Goal: Task Accomplishment & Management: Use online tool/utility

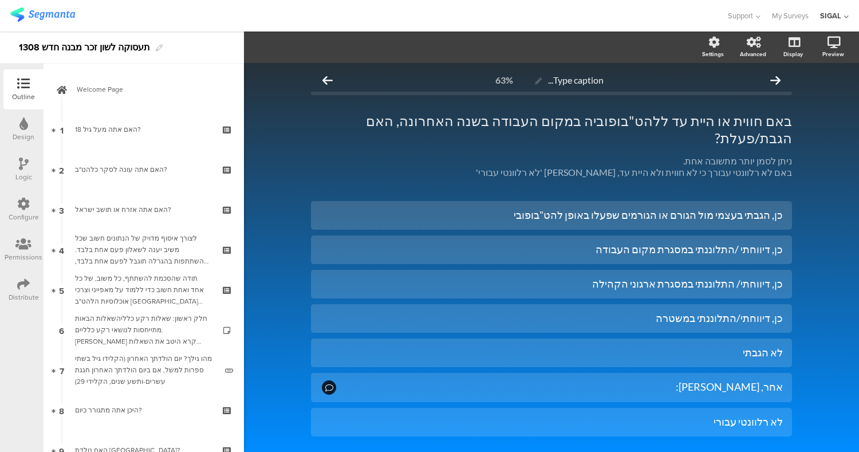
scroll to position [28, 0]
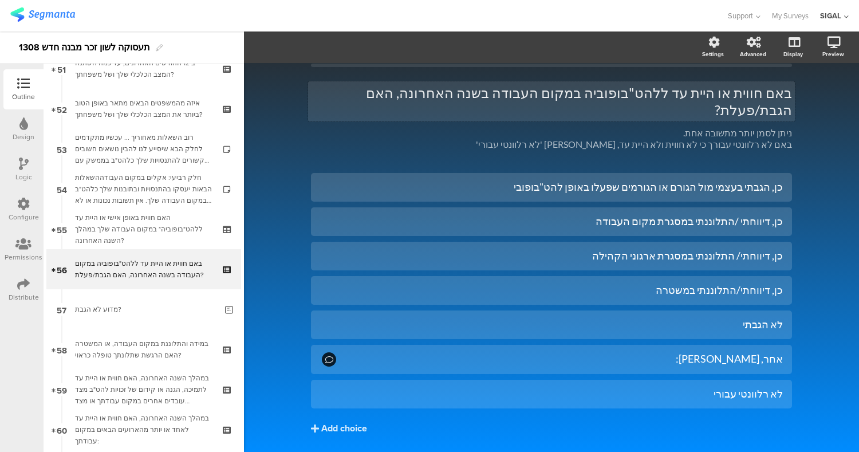
click at [661, 89] on div "באם חווית או היית עד ללהט"בופוביה במקום העבודה בשנה האחרונה, האם הגבת/פעלת? באם…" at bounding box center [551, 117] width 481 height 89
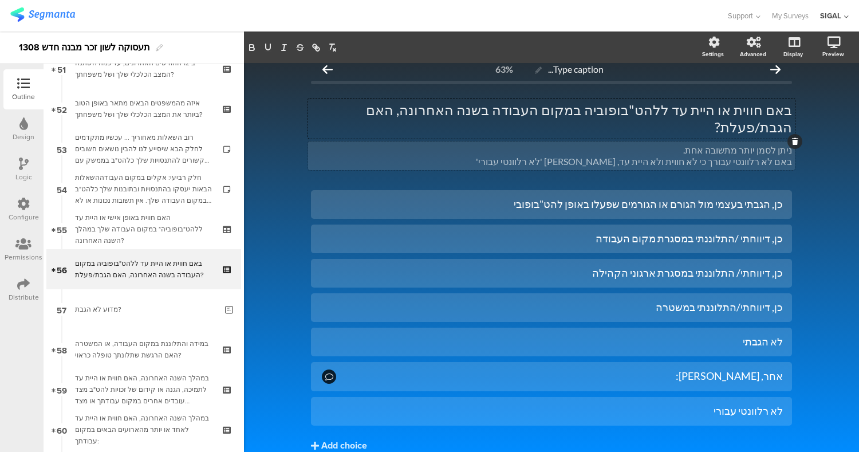
click at [752, 141] on div "ניתן לסמן יותר מתשובה אחת. באם לא רלוונטי עבורך כי לא חווית ולא היית עד, סמן 'ל…" at bounding box center [551, 155] width 487 height 29
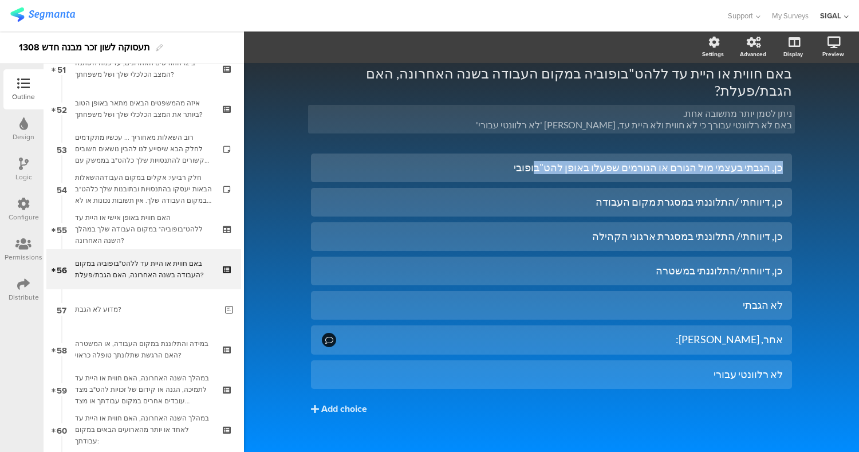
drag, startPoint x: 806, startPoint y: 160, endPoint x: 571, endPoint y: 457, distance: 379.4
click at [571, 451] on html "You are using an unsupported version of Internet Explorer. Unsupported browsers…" at bounding box center [429, 226] width 859 height 452
click at [806, 105] on div "Type caption... 63% באם חווית או היית עד ללהט"בופוביה במקום העבודה בשנה האחרונה…" at bounding box center [551, 241] width 615 height 453
drag, startPoint x: 797, startPoint y: 90, endPoint x: 858, endPoint y: 246, distance: 167.1
click at [858, 246] on div "Settings Advanced Display Preview Type caption... 63%" at bounding box center [551, 241] width 615 height 420
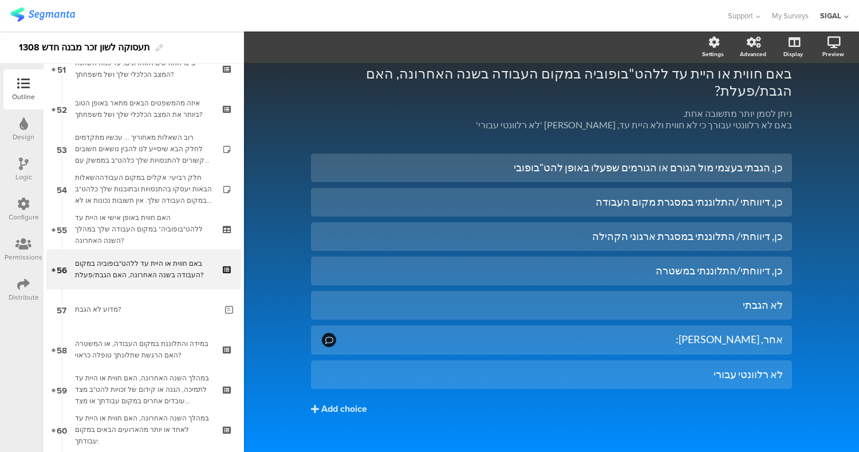
click at [821, 140] on div "Type caption... 63% באם חווית או היית עד ללהט"בופוביה במקום העבודה בשנה האחרונה…" at bounding box center [551, 241] width 615 height 453
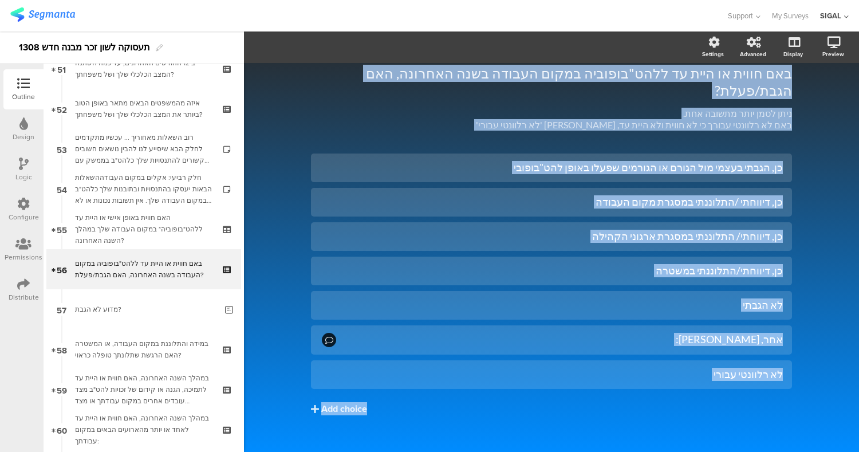
drag, startPoint x: 798, startPoint y: 76, endPoint x: 718, endPoint y: 376, distance: 310.5
click at [718, 376] on div "Type caption... 63% באם חווית או היית עד ללהט"בופוביה במקום העבודה בשנה האחרונה…" at bounding box center [551, 241] width 615 height 453
copy div "באם חווית או היית עד ללהט"בופוביה במקום העבודה בשנה האחרונה, האם הגבת/פעלת? באם…"
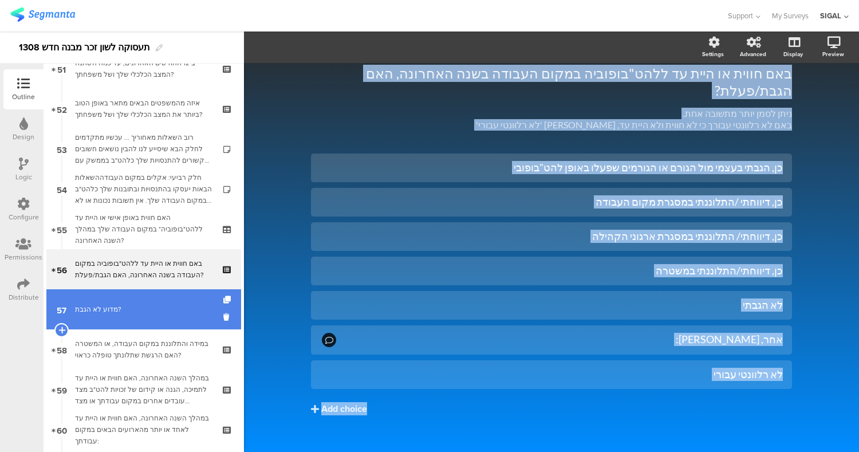
click at [140, 318] on link "57 מדוע לא הגבת?" at bounding box center [143, 309] width 195 height 40
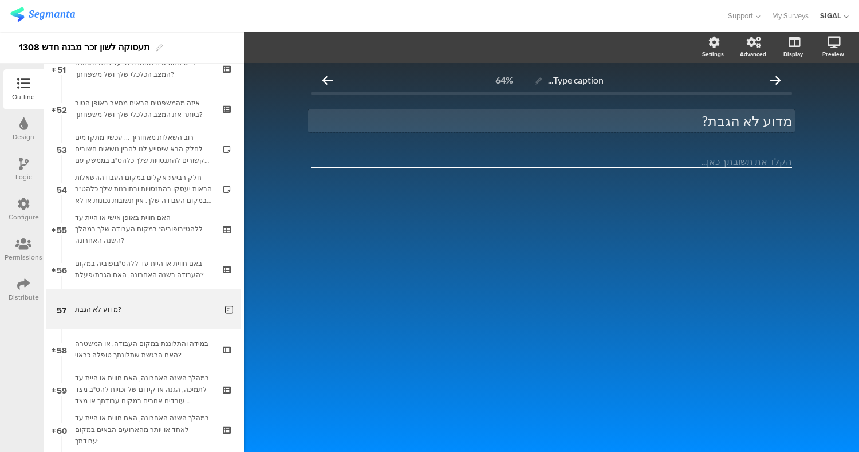
click at [687, 124] on p "מדוע לא הגבת?" at bounding box center [551, 120] width 481 height 17
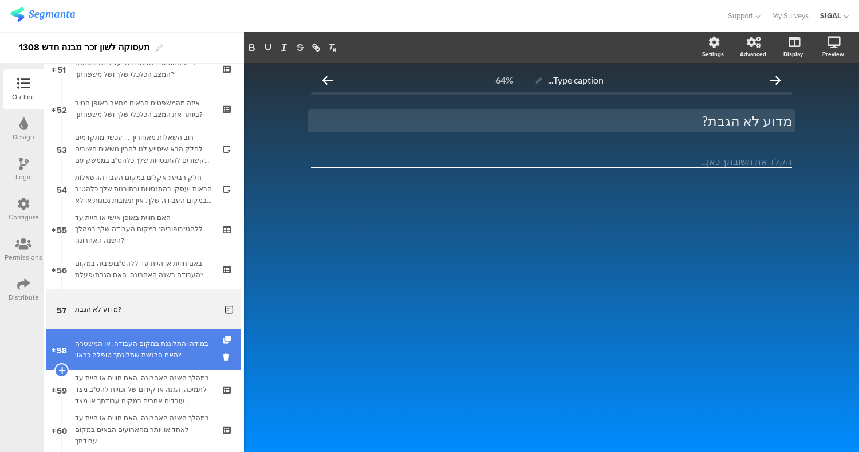
click at [161, 335] on link "58 במידה והתלוננת במקום העבודה, או המשטרה האם הרגשת שתלונתך טופלה כראוי?" at bounding box center [143, 349] width 195 height 40
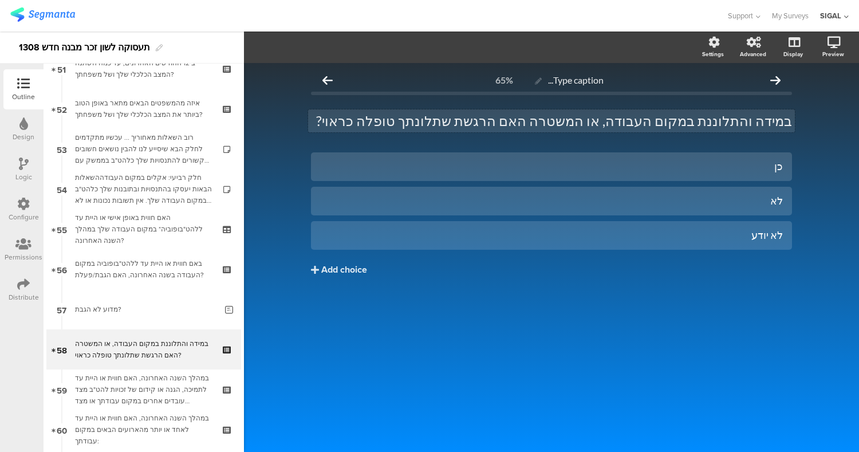
click at [658, 125] on p "במידה והתלוננת במקום העבודה, או המשטרה האם הרגשת שתלונתך טופלה כראוי?" at bounding box center [551, 120] width 481 height 17
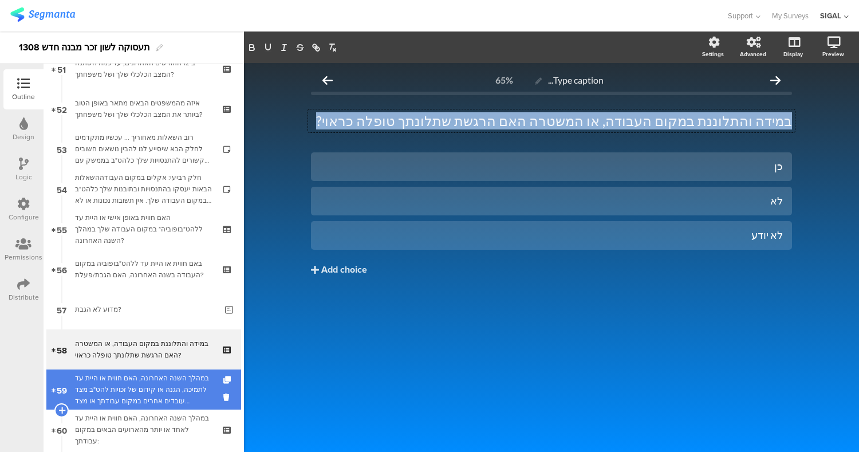
click at [128, 391] on div "במהלך השנה האחרונה, האם חווית או היית עד לתמיכה, הגנה או קידום של זכויות להט"ב …" at bounding box center [143, 389] width 137 height 34
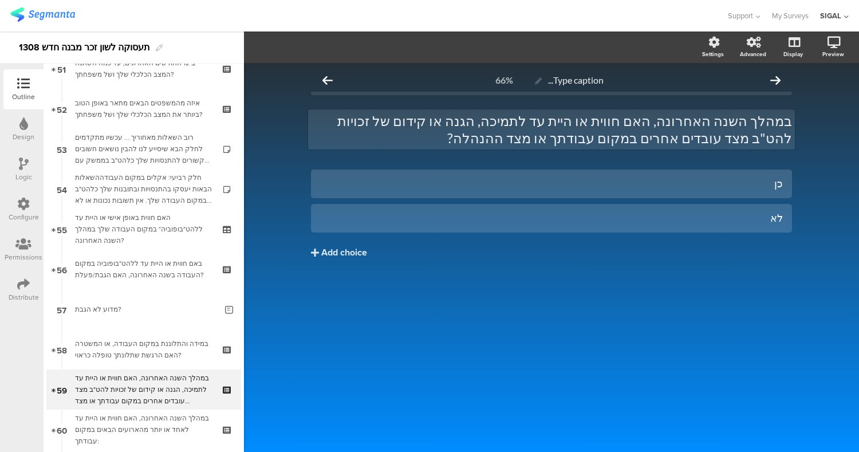
click at [649, 135] on p "במהלך השנה האחרונה, האם חווית או היית עד לתמיכה, הגנה או קידום של זכויות להט"ב …" at bounding box center [551, 129] width 481 height 34
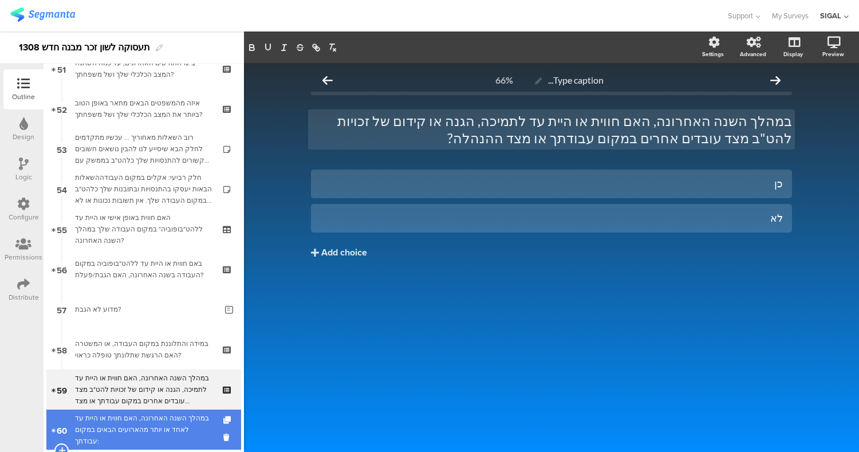
click at [152, 426] on div "במהלך השנה האחרונה, האם חווית או היית עד לאחד או יותר מהארועים הבאים במקום עבוד…" at bounding box center [143, 429] width 137 height 34
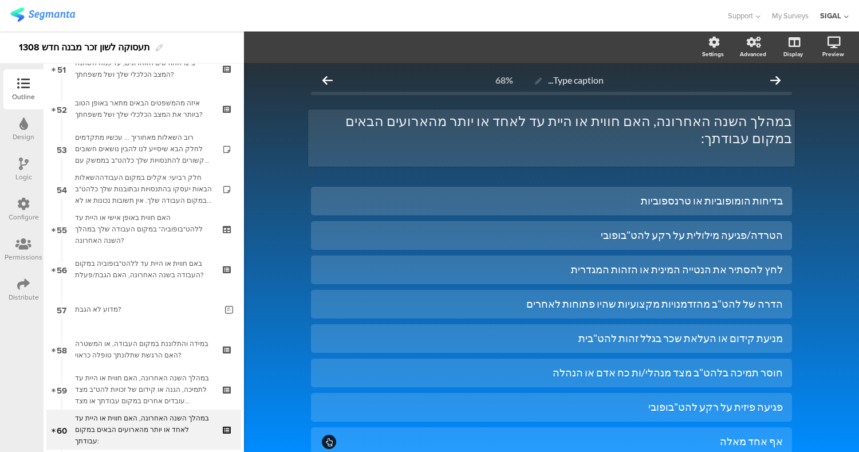
click at [752, 121] on p "במהלך השנה האחרונה, האם חווית או היית עד לאחד או יותר מהארועים הבאים במקום עבוד…" at bounding box center [551, 129] width 481 height 34
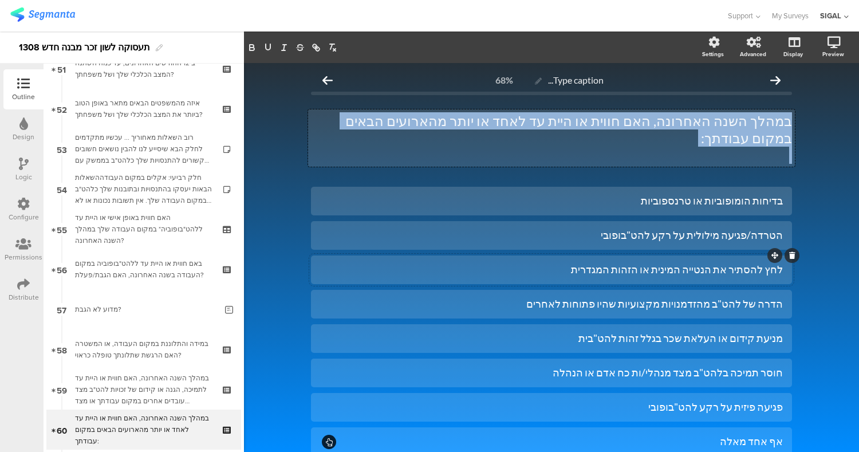
scroll to position [44, 0]
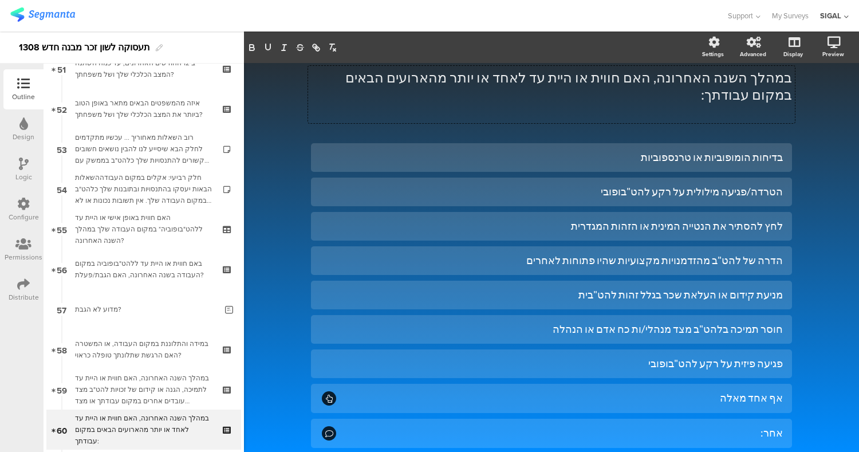
click at [821, 97] on div "Type caption... 68% במהלך השנה האחרונה, האם חווית או היית עד לאחד או יותר מהארו…" at bounding box center [551, 273] width 615 height 508
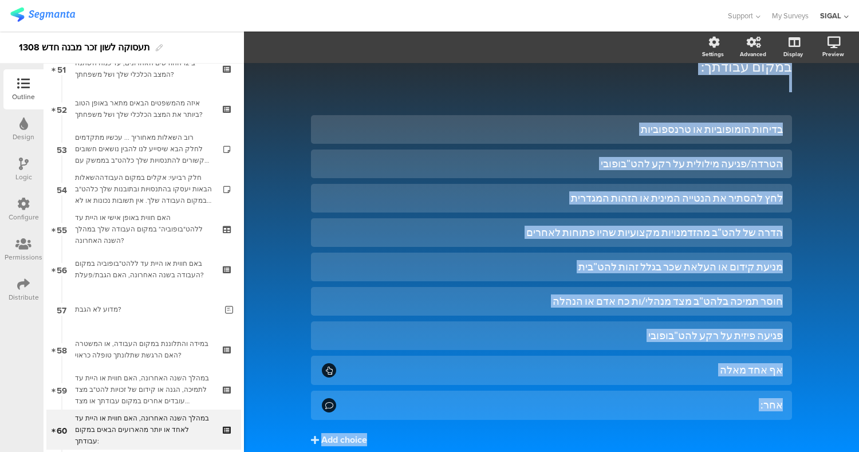
scroll to position [102, 0]
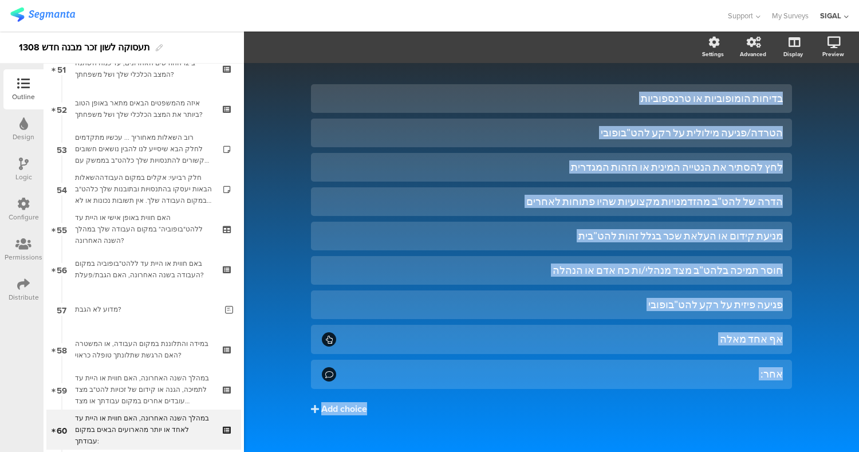
drag, startPoint x: 806, startPoint y: 93, endPoint x: 786, endPoint y: 450, distance: 357.8
click at [786, 450] on div "Type caption... 68% במהלך השנה האחרונה, האם חווית או היית עד לאחד או יותר מהארו…" at bounding box center [551, 215] width 615 height 508
copy div "במהלך השנה האחרונה, האם חווית או היית עד לאחד או יותר מהארועים הבאים במקום עבוד…"
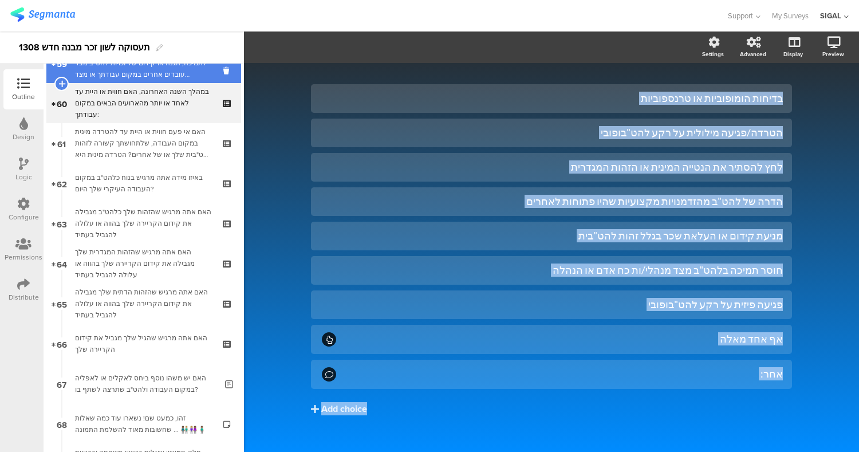
scroll to position [2408, 0]
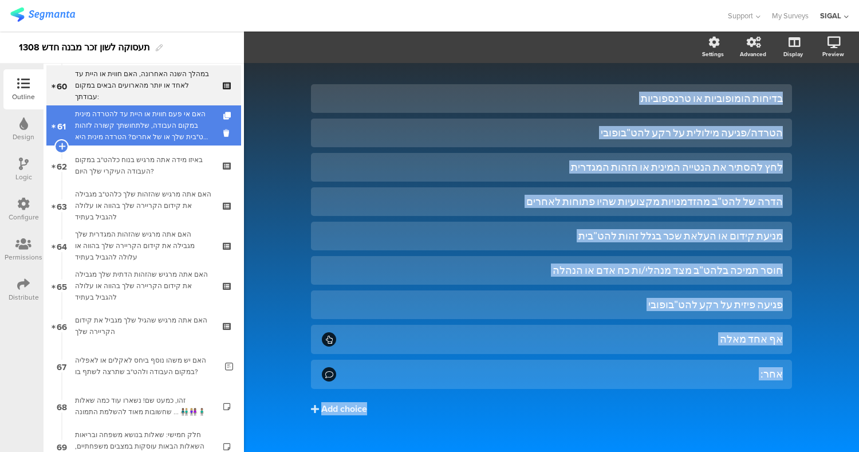
click at [150, 117] on div "האם אי פעם חווית או היית עד להטרדה מינית במקום העבודה, שלתחושתך קשורה לזהות להט…" at bounding box center [143, 125] width 137 height 34
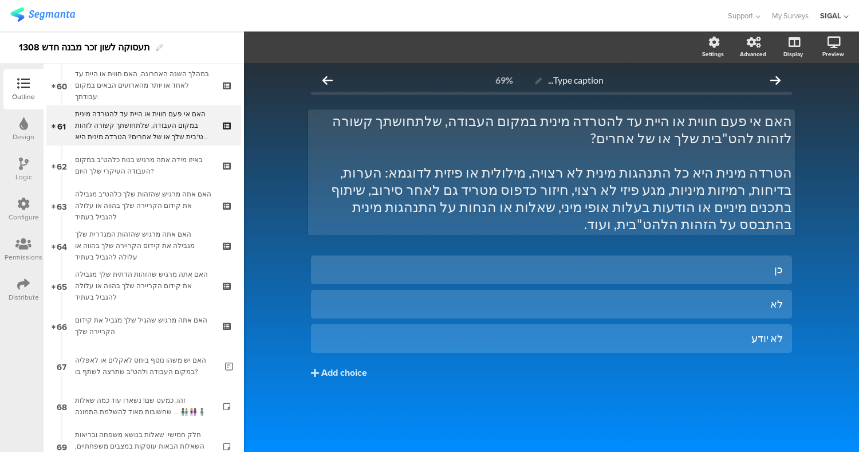
click at [763, 125] on p "האם אי פעם חווית או היית עד להטרדה מינית במקום העבודה, שלתחושתך קשורה לזהות להט…" at bounding box center [551, 129] width 481 height 34
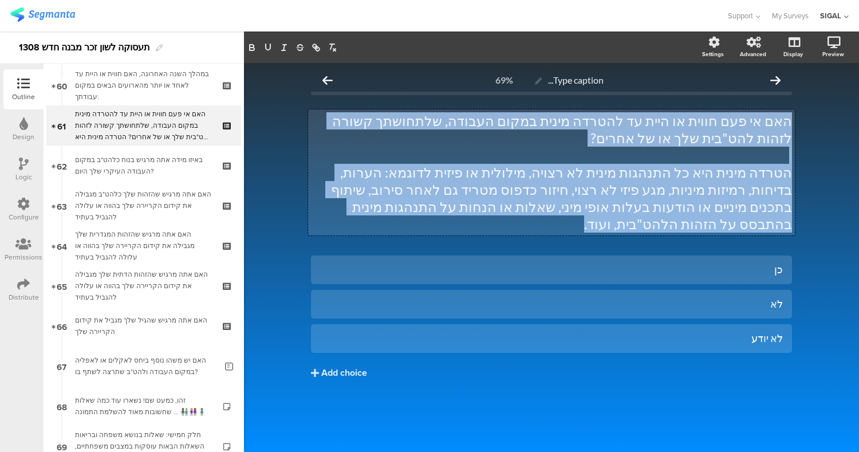
copy div "האם אי פעם חווית או היית עד להטרדה מינית במקום העבודה, שלתחושתך קשורה לזהות להט…"
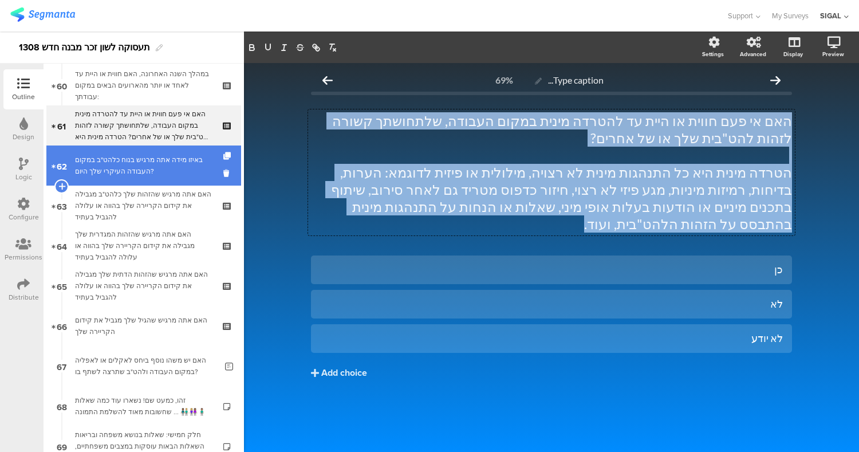
click at [179, 160] on div "באיזו מידה אתה מרגיש בנוח כלהט"ב במקום העבודה העיקרי שלך היום?" at bounding box center [143, 165] width 137 height 23
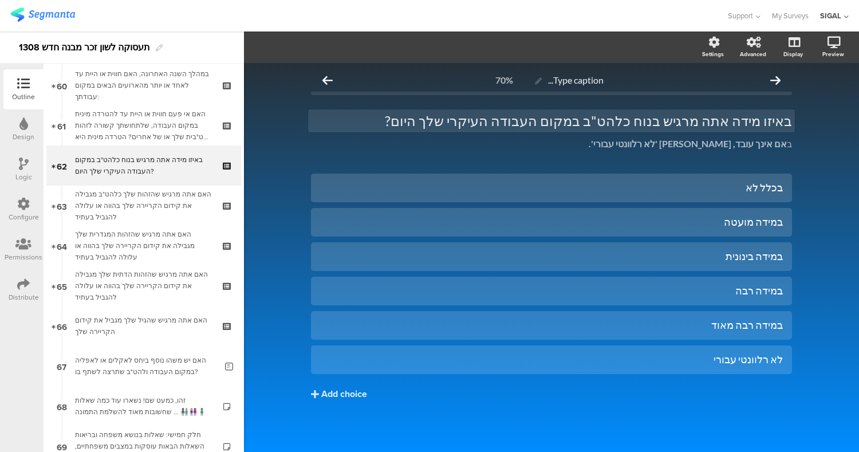
click at [607, 121] on div "באיזו מידה אתה מרגיש בנוח כלהט"ב במקום העבודה העיקרי שלך היום? באיזו מידה אתה מ…" at bounding box center [551, 120] width 487 height 23
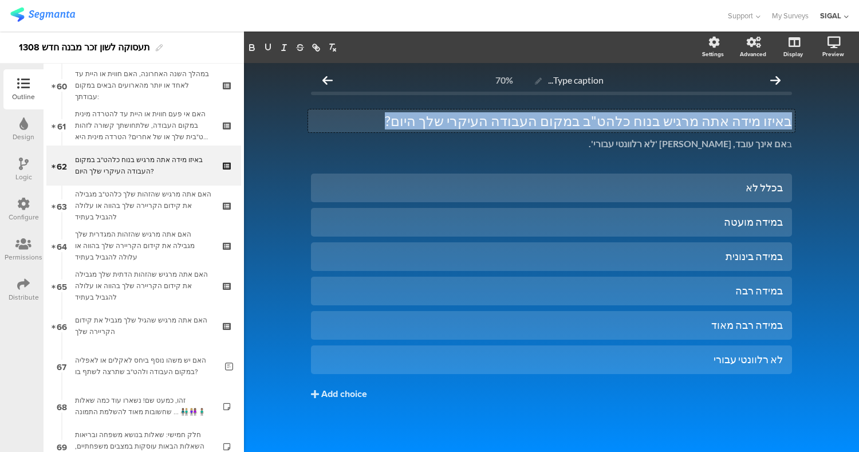
copy p "באיזו מידה אתה מרגיש בנוח כלהט"ב במקום העבודה העיקרי שלך היום?"
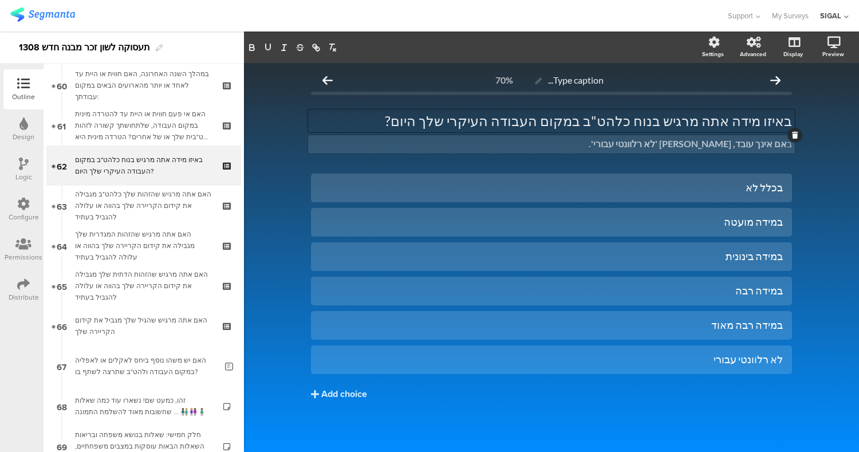
click at [692, 148] on div "ב אם אינך עובד, אנא סמן 'לא רלוונטי עבורי'. ב אם אינך עובד, אנא סמן 'לא רלוונטי…" at bounding box center [551, 144] width 487 height 18
click at [692, 148] on strong "אם אינך עובד, אנא סמן 'לא רלוונטי עבורי'." at bounding box center [687, 143] width 198 height 11
copy p "ב אם אינך עובד, אנא סמן 'לא רלוונטי עבורי'."
click at [808, 152] on div "Type caption... 70% באיזו מידה אתה מרגיש בנוח כלהט"ב במקום העבודה העיקרי שלך הי…" at bounding box center [551, 258] width 615 height 391
drag, startPoint x: 794, startPoint y: 154, endPoint x: 698, endPoint y: 403, distance: 266.7
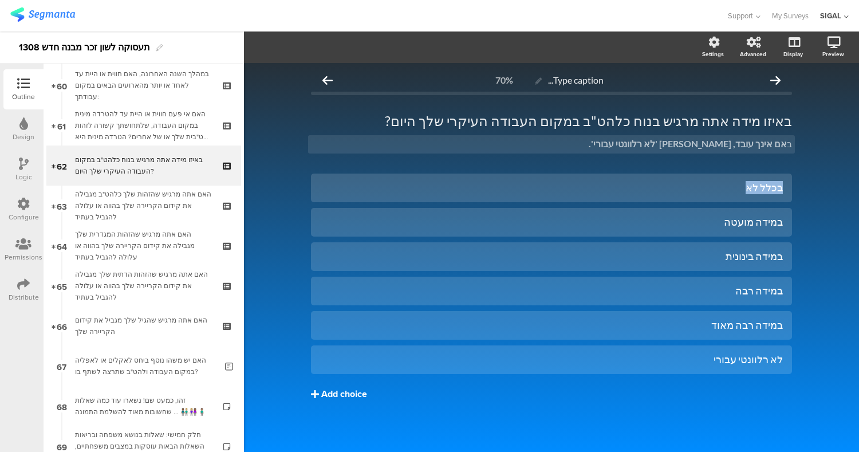
click at [698, 403] on div "Type caption... 70% באיזו מידה אתה מרגיש בנוח כלהט"ב במקום העבודה העיקרי שלך הי…" at bounding box center [551, 258] width 504 height 391
click at [800, 164] on div "Type caption... 70% באיזו מידה אתה מרגיש בנוח כלהט"ב במקום העבודה העיקרי שלך הי…" at bounding box center [551, 258] width 615 height 391
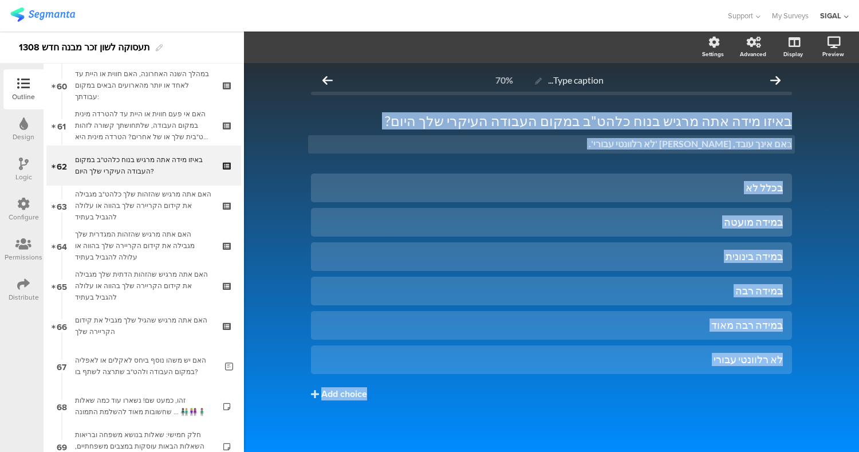
drag, startPoint x: 814, startPoint y: 114, endPoint x: 717, endPoint y: 377, distance: 280.7
click at [717, 377] on div "Type caption... 70% באיזו מידה אתה מרגיש בנוח כלהט"ב במקום העבודה העיקרי שלך הי…" at bounding box center [551, 258] width 615 height 391
copy div "באיזו מידה אתה מרגיש בנוח כלהט"ב במקום העבודה העיקרי שלך היום? באיזו מידה אתה מ…"
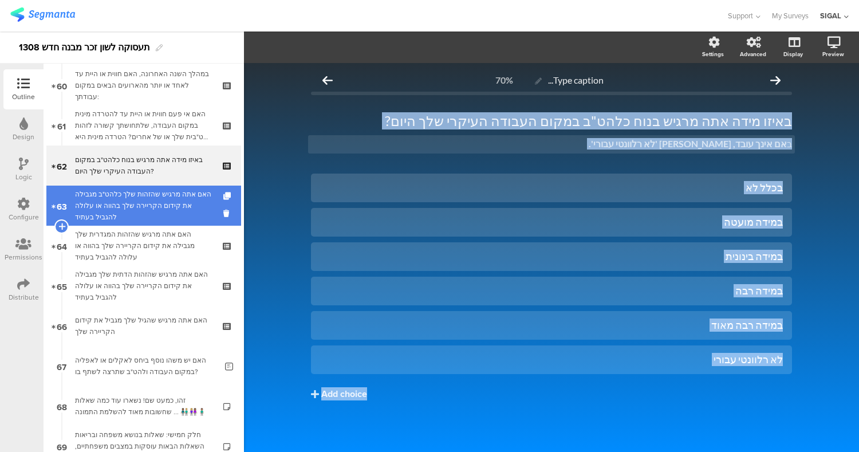
click at [149, 204] on div "האם אתה מרגיש שהזהות שלך כלהט"ב מגבילה את קידום הקריירה שלך בהווה או עלולה להגב…" at bounding box center [143, 205] width 137 height 34
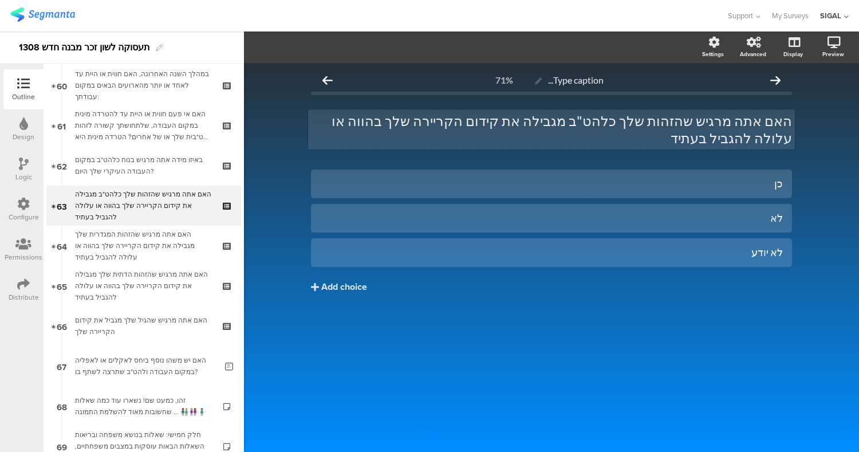
click at [541, 123] on div "האם אתה מרגיש שהזהות שלך כלהט"ב מגבילה את קידום הקריירה שלך בהווה או עלולה להגב…" at bounding box center [551, 129] width 487 height 40
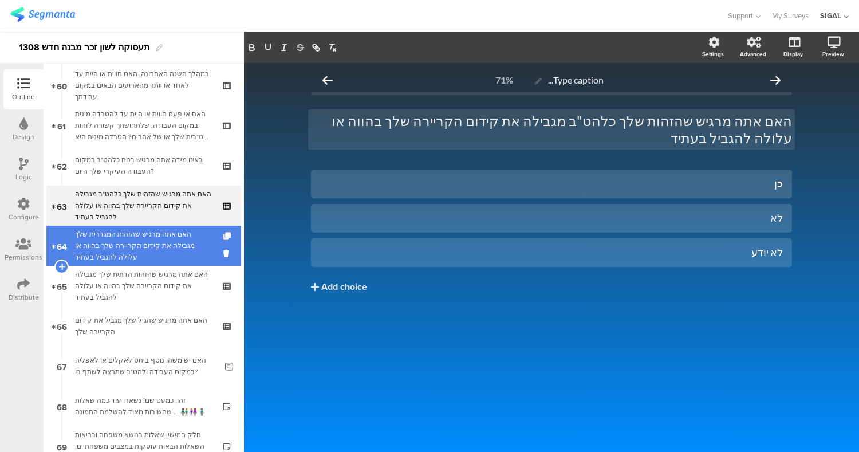
click at [158, 242] on div "האם אתה מרגיש שהזהות המגדרית שלך מגבילה את קידום הקריירה שלך בהווה או עלולה להג…" at bounding box center [143, 245] width 137 height 34
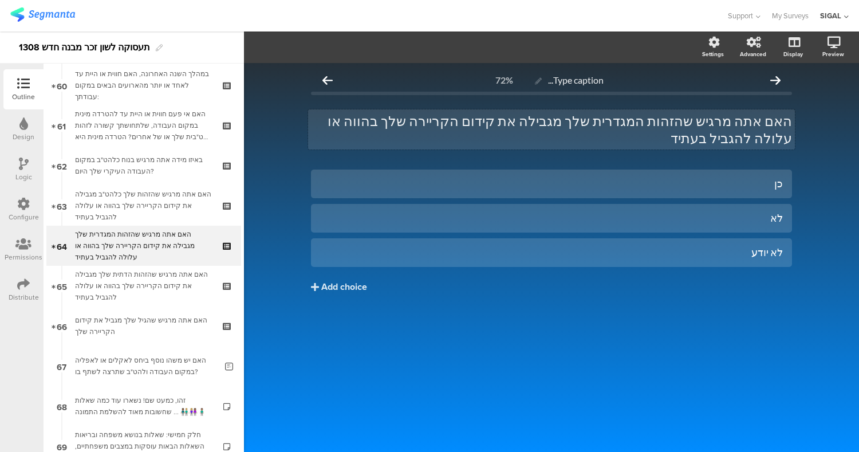
click at [457, 118] on p "האם אתה מרגיש שהזהות המגדרית שלך מגבילה את קידום הקריירה שלך בהווה או עלולה להג…" at bounding box center [551, 129] width 481 height 34
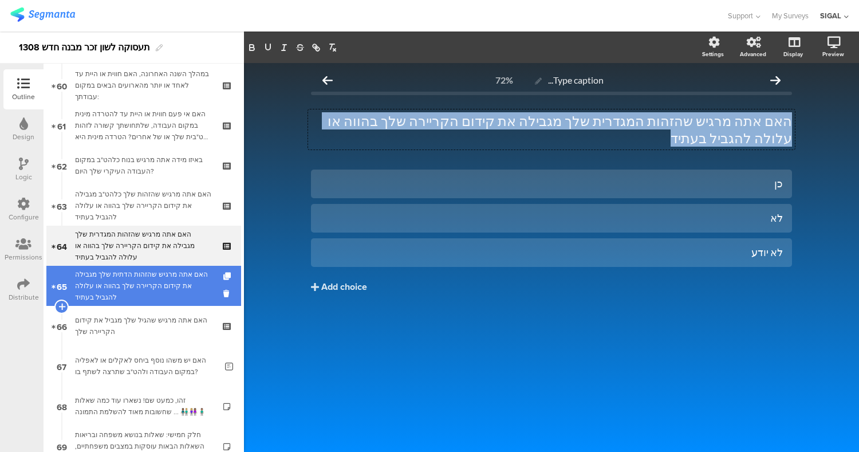
click at [167, 288] on div "האם אתה מרגיש שהזהות הדתית שלך מגבילה את קידום הקריירה שלך בהווה או עלולה להגבי…" at bounding box center [143, 285] width 137 height 34
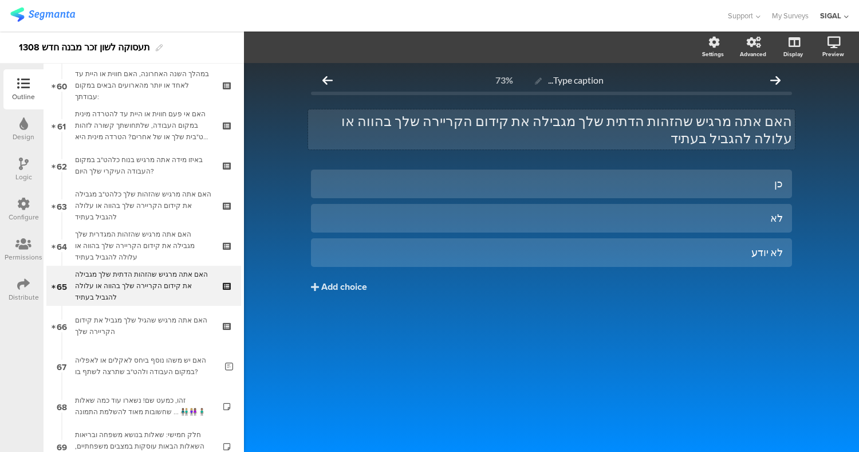
click at [536, 116] on div "האם אתה מרגיש שהזהות הדתית שלך מגבילה את קידום הקריירה שלך בהווה או עלולה להגבי…" at bounding box center [551, 129] width 487 height 40
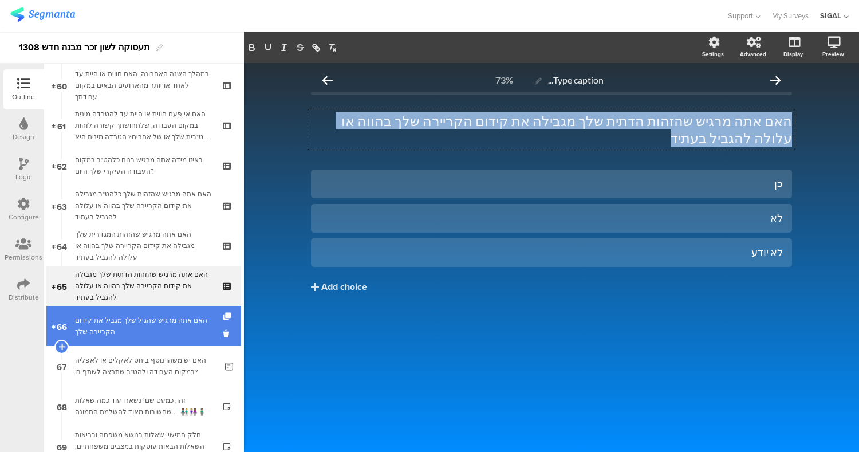
click at [116, 321] on div "האם אתה מרגיש שהגיל שלך מגביל את קידום הקריירה שלך" at bounding box center [143, 325] width 137 height 23
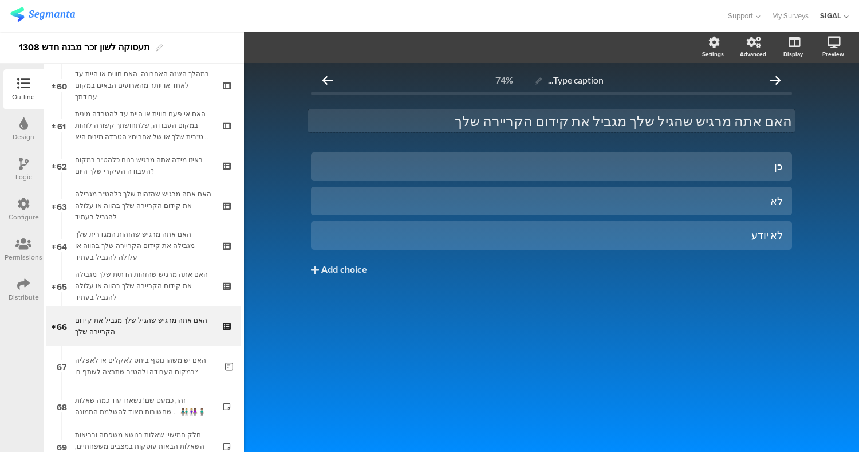
click at [567, 118] on div "האם אתה מרגיש שהגיל שלך מגביל את קידום הקריירה שלך האם אתה מרגיש שהגיל שלך מגבי…" at bounding box center [551, 120] width 487 height 23
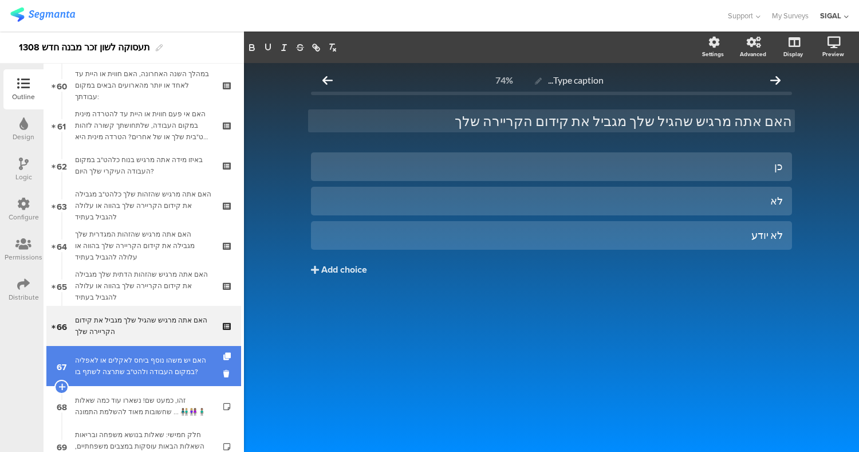
click at [154, 363] on div "האם יש משהו נוסף ביחס לאקלים או לאפליה במקום העבודה ולהט"ב שתרצה לשתף בו?" at bounding box center [145, 365] width 141 height 23
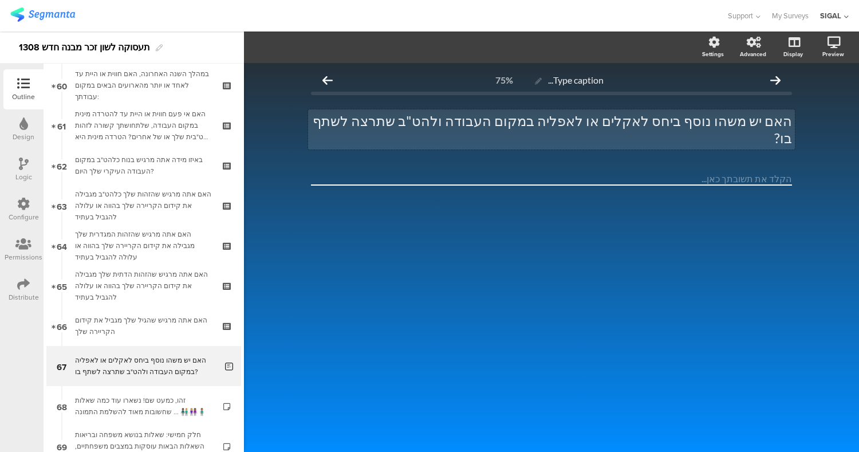
click at [474, 123] on p "האם יש משהו נוסף ביחס לאקלים או לאפליה במקום העבודה ולהט"ב שתרצה לשתף בו?" at bounding box center [551, 129] width 481 height 34
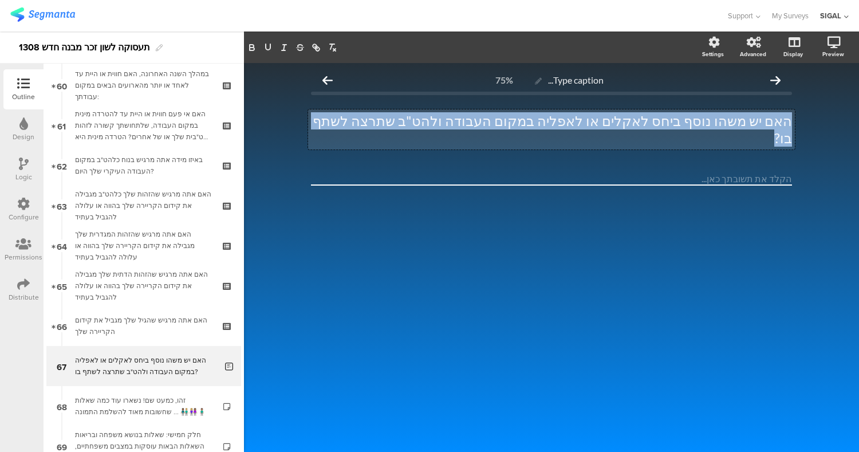
click at [474, 123] on p "האם יש משהו נוסף ביחס לאקלים או לאפליה במקום העבודה ולהט"ב שתרצה לשתף בו?" at bounding box center [551, 129] width 481 height 34
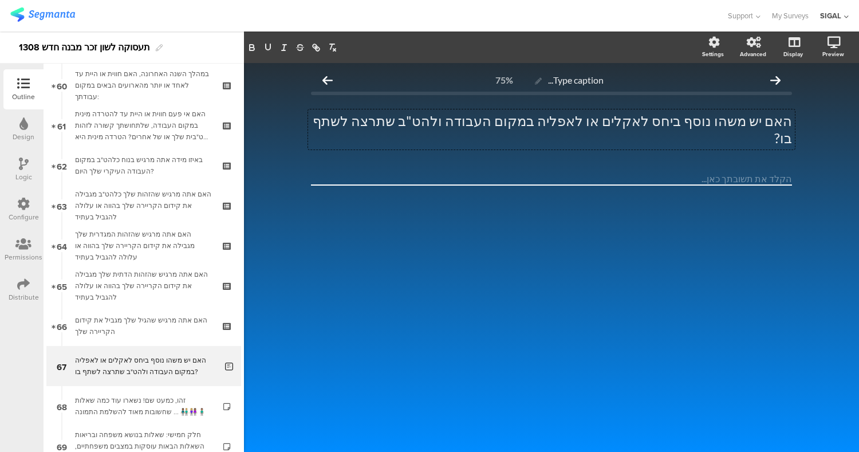
click at [25, 412] on div "Outline Design Logic Configure Permissions Distribute" at bounding box center [22, 258] width 44 height 388
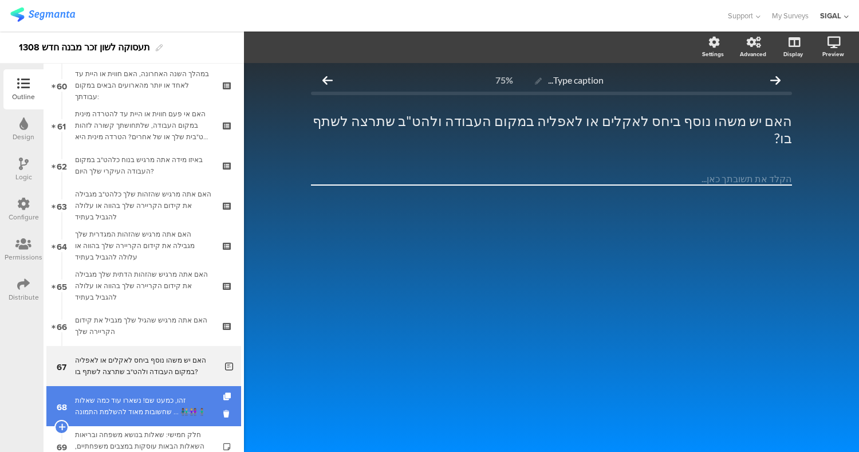
click at [120, 404] on div "זהו, כמעט שם! נשארו עוד כמה שאלות שחשובות מאוד להשלמת התמונה ... 👨🏾‍🤝‍👨🏼👩🏼‍🤝‍👩🏽…" at bounding box center [143, 405] width 137 height 23
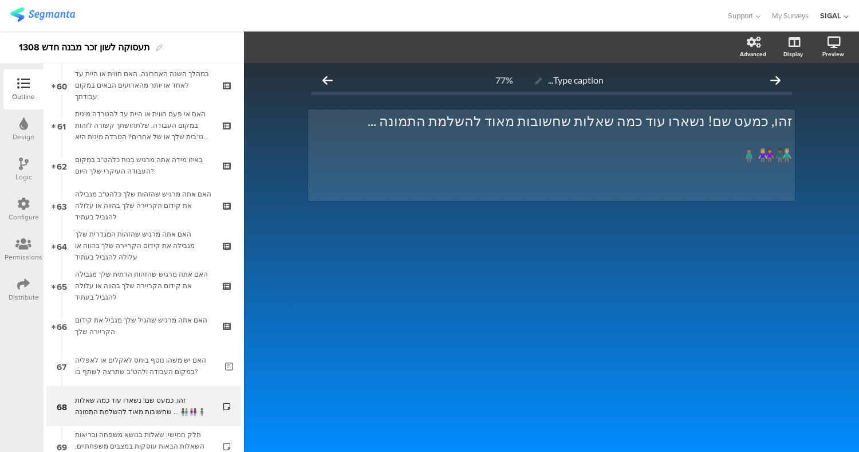
click at [604, 125] on p "זהו, כמעט שם! נשארו עוד כמה שאלות שחשובות מאוד להשלמת התמונה ..." at bounding box center [551, 120] width 481 height 17
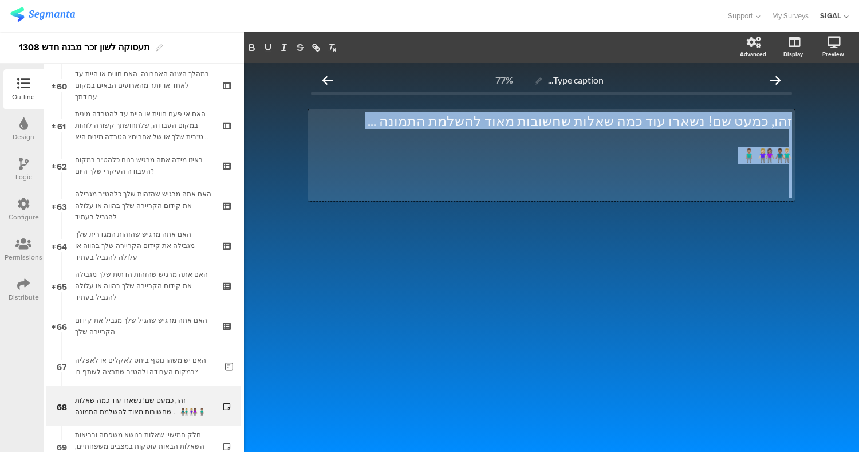
copy div "זהו, כמעט שם! נשארו עוד כמה שאלות שחשובות מאוד להשלמת התמונה ... 👨🏾‍🤝‍👨🏼👩🏼‍🤝‍👩🏽…"
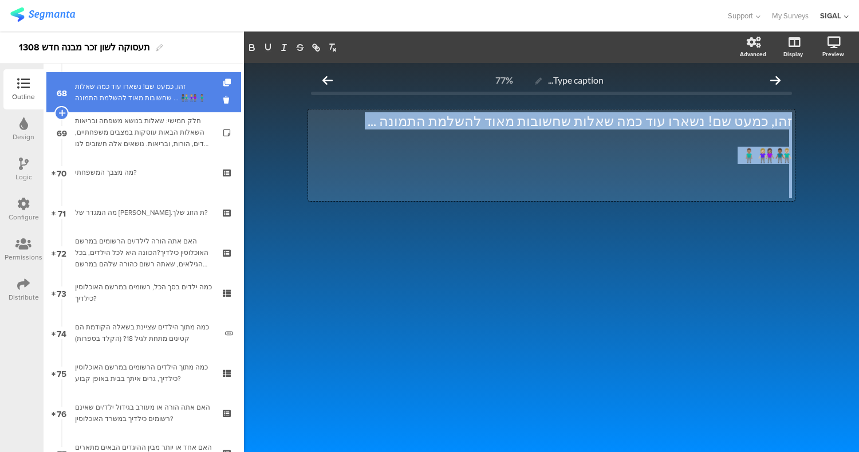
scroll to position [2732, 0]
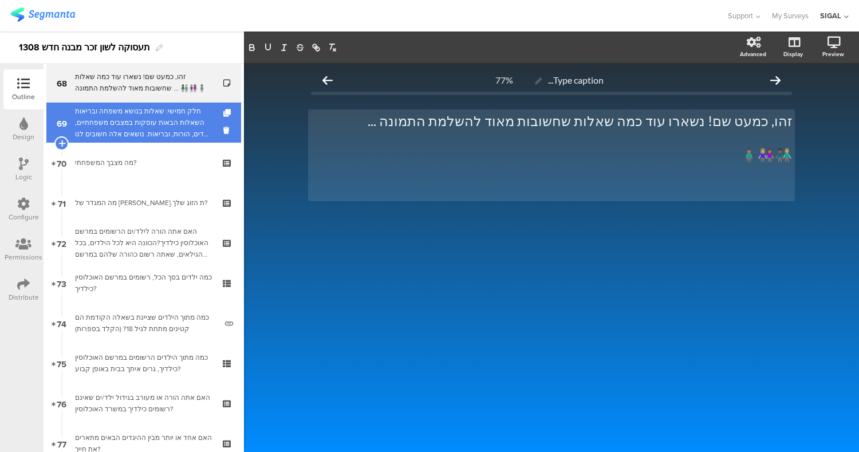
click at [148, 125] on div "חלק חמישי: שאלות בנושא משפחה ובריאות השאלות הבאות עוסקות במצבים משפחתיים, ילדים…" at bounding box center [143, 122] width 137 height 34
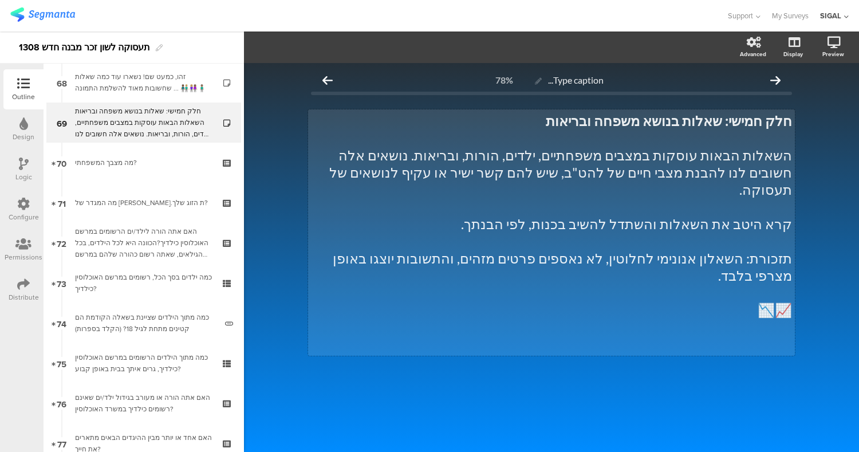
click at [624, 132] on div "חלק חמישי: שאלות בנושא משפחה ובריאות השאלות הבאות עוסקות במצבים משפחתיים, ילדים…" at bounding box center [551, 232] width 487 height 246
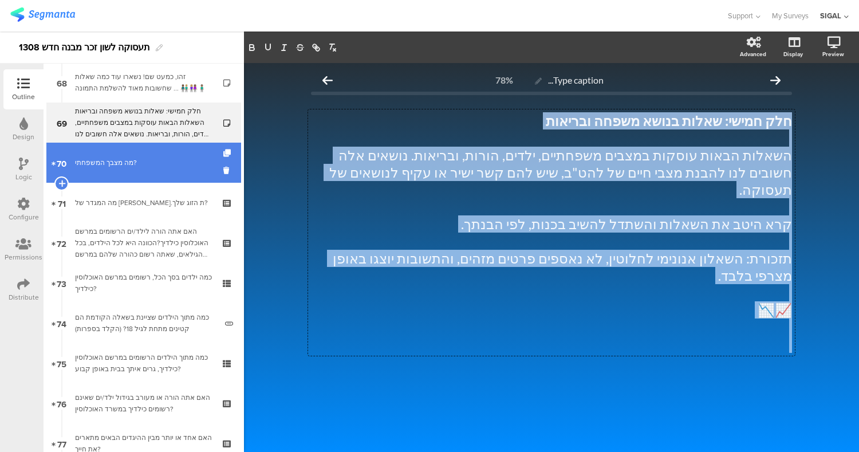
click at [106, 164] on div "מה מצבך המשפחתי?" at bounding box center [143, 162] width 137 height 11
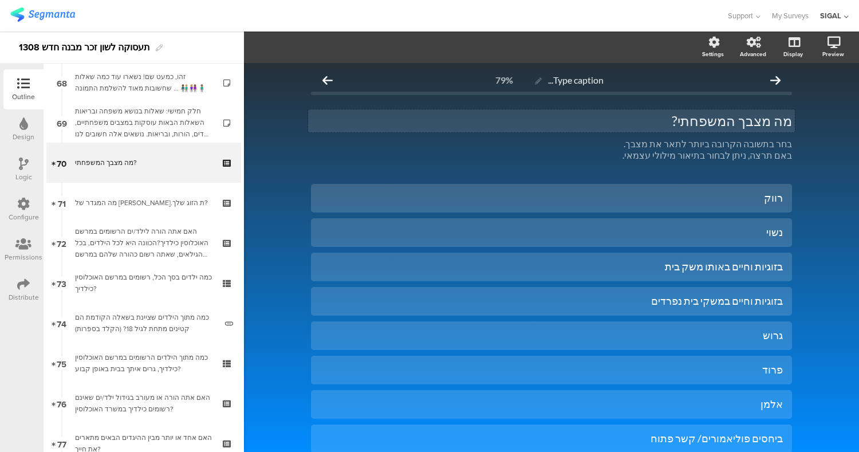
click at [713, 116] on div "מה מצבך המשפחתי? מה מצבך המשפחתי?" at bounding box center [551, 120] width 487 height 23
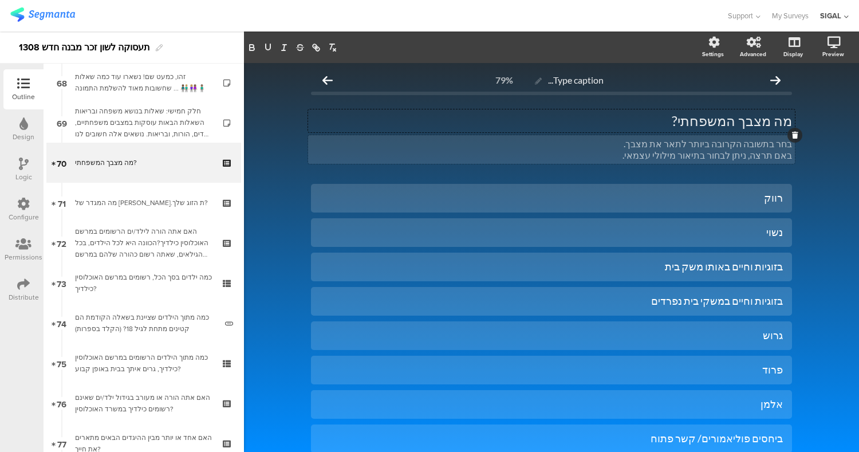
click at [649, 140] on div "בחר בתשובה הקרובה ביותר לתאר את מצבך. באם תרצה, ניתן לבחור בתיאור מילולי עצמאי.…" at bounding box center [551, 149] width 487 height 29
click at [654, 151] on p "באם תרצה, ניתן לבחור בתיאור מילולי עצמאי." at bounding box center [551, 154] width 481 height 11
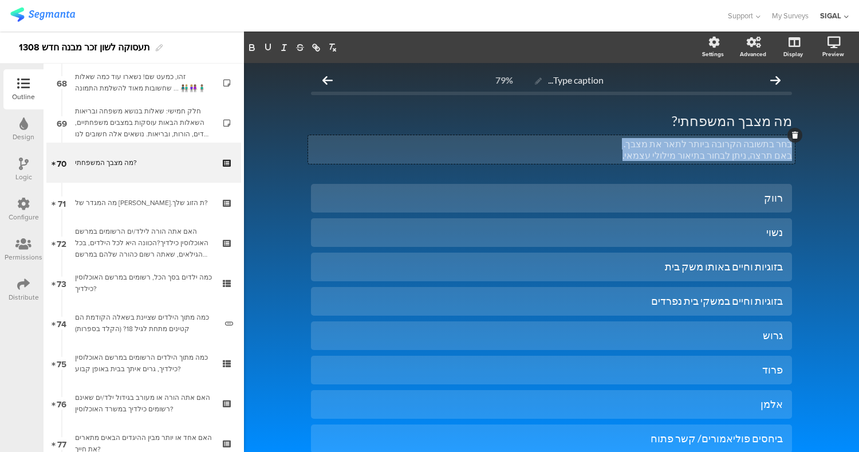
drag, startPoint x: 638, startPoint y: 157, endPoint x: 788, endPoint y: 143, distance: 151.3
click at [788, 143] on div "בחר בתשובה הקרובה ביותר לתאר את מצבך. באם תרצה, ניתן לבחור בתיאור מילולי עצמאי.…" at bounding box center [551, 149] width 487 height 29
copy div "בחר בתשובה הקרובה ביותר לתאר את מצבך. באם תרצה, ניתן לבחור בתיאור מילולי עצמאי."
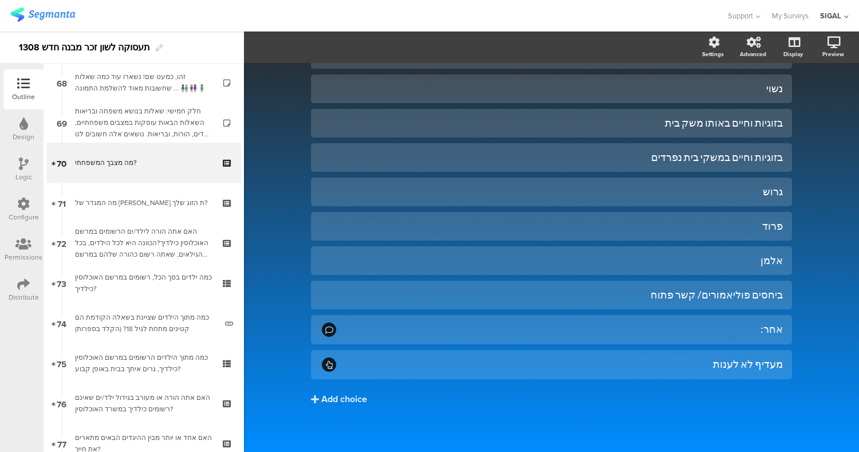
scroll to position [151, 0]
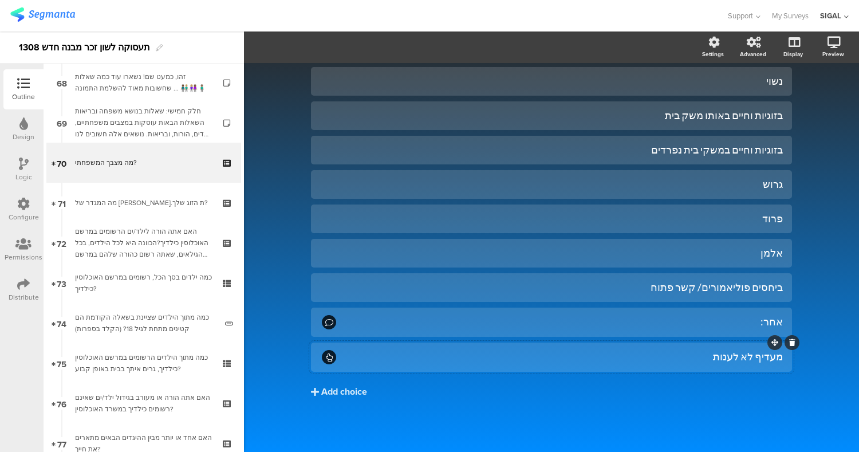
drag, startPoint x: 818, startPoint y: 160, endPoint x: 681, endPoint y: 351, distance: 235.0
click at [681, 351] on div "Type caption... 79% מה מצבך המשפחתי? מה מצבך המשפחתי? בחר בתשובה הקרובה ביותר ל…" at bounding box center [551, 182] width 615 height 540
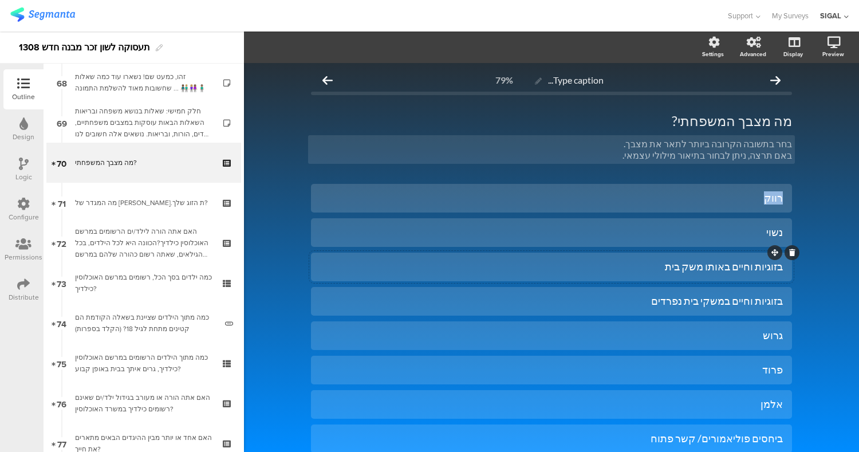
scroll to position [2, 0]
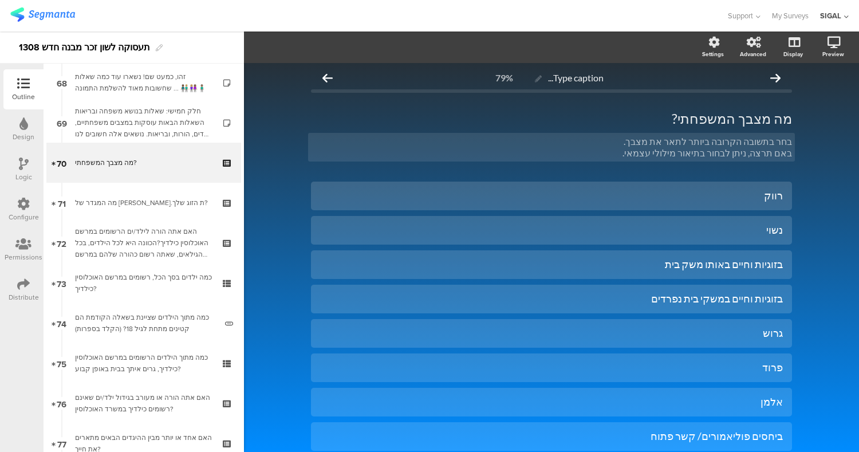
click at [797, 150] on div "Type caption... 79% מה מצבך המשפחתי? מה מצבך המשפחתי? בחר בתשובה הקרובה ביותר ל…" at bounding box center [551, 331] width 504 height 540
drag, startPoint x: 789, startPoint y: 148, endPoint x: 745, endPoint y: 322, distance: 179.5
click at [745, 322] on div "Type caption... 79% מה מצבך המשפחתי? מה מצבך המשפחתי? בחר בתשובה הקרובה ביותר ל…" at bounding box center [551, 331] width 504 height 540
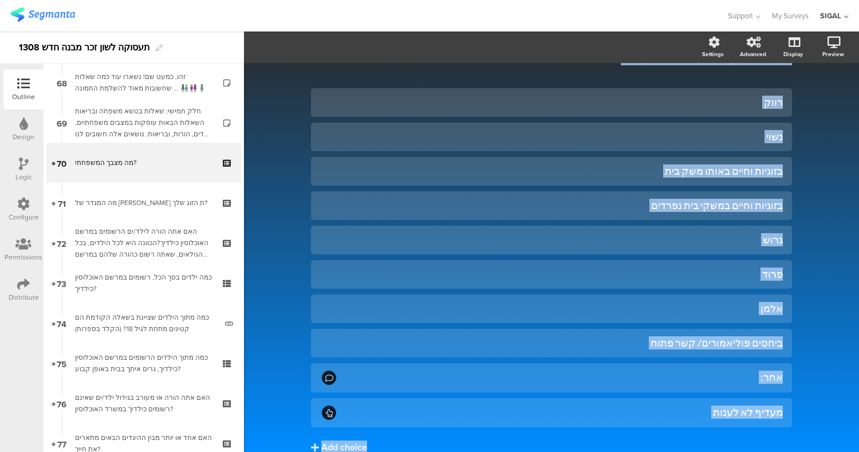
scroll to position [151, 0]
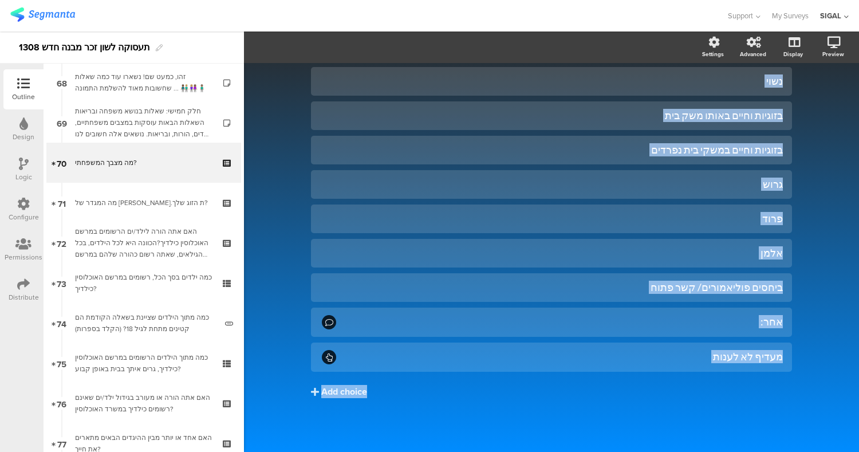
drag, startPoint x: 797, startPoint y: 101, endPoint x: 747, endPoint y: 474, distance: 376.0
click at [747, 451] on html "You are using an unsupported version of Internet Explorer. Unsupported browsers…" at bounding box center [429, 226] width 859 height 452
copy div "מה מצבך המשפחתי? מה מצבך המשפחתי? בחר בתשובה הקרובה ביותר לתאר את מצבך. באם תרצ…"
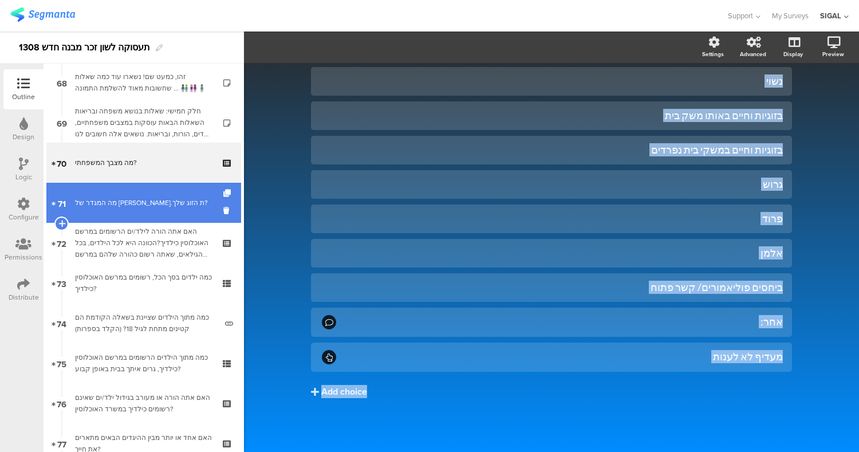
click at [138, 207] on div "מה המגדר של [PERSON_NAME].ת הזוג שלך?" at bounding box center [143, 202] width 137 height 11
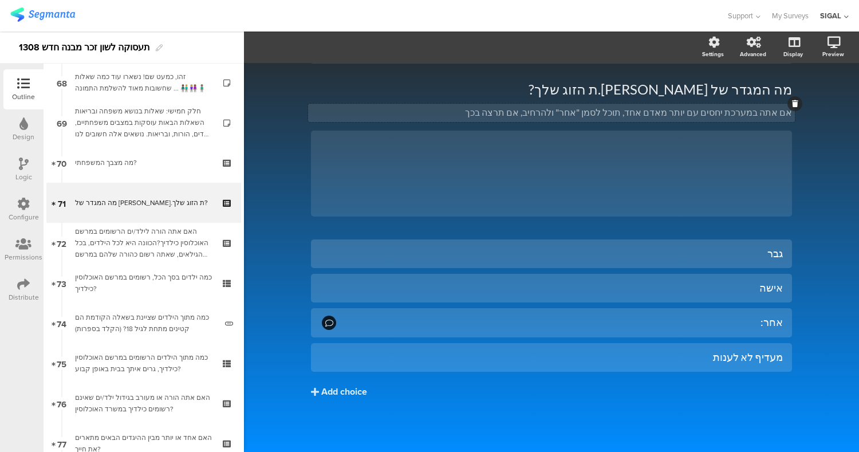
scroll to position [31, 0]
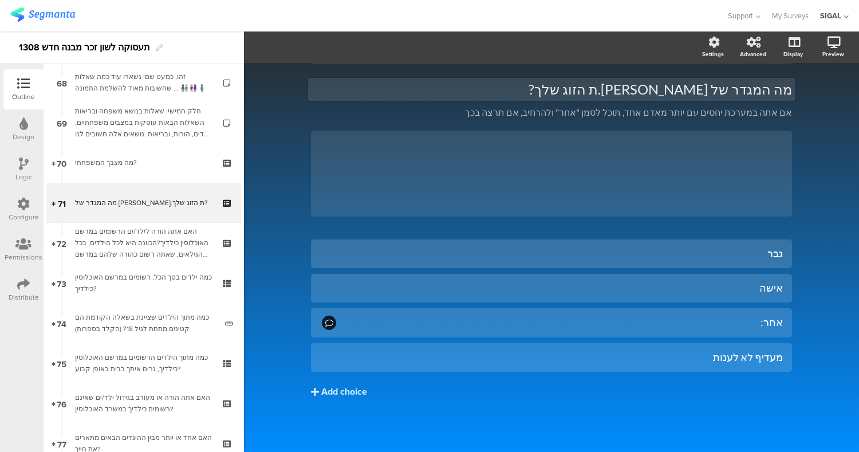
click at [709, 90] on div "מה המגדר של בן.ת הזוג שלך? מה המגדר של בן.ת הזוג שלך? אם אתה במערכת יחסים עם יו…" at bounding box center [551, 148] width 481 height 159
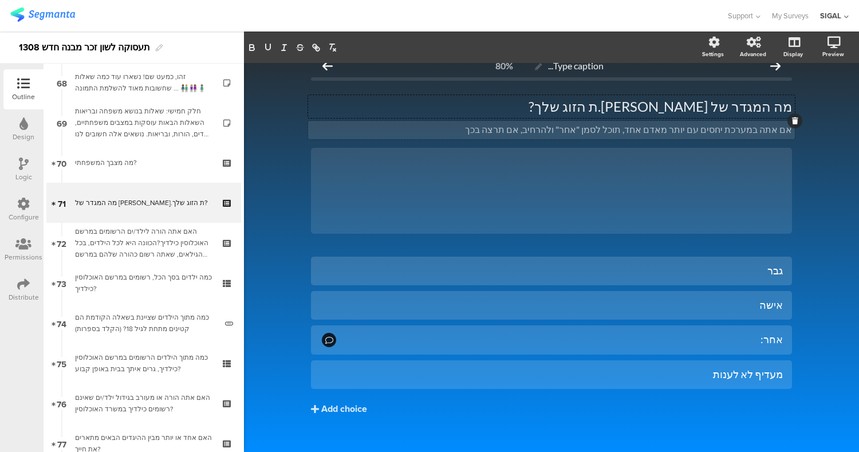
click at [752, 131] on div "אם אתה במערכת יחסים עם יותר מאדם אחד, תוכל לסמן "אחר" ולהרחיב, אם תרצה בכך אם א…" at bounding box center [551, 130] width 487 height 18
click at [812, 209] on div "Type caption... 80% מה המגדר של בן.ת הזוג שלך? מה המגדר של בן.ת הזוג שלך? אם את…" at bounding box center [551, 259] width 615 height 420
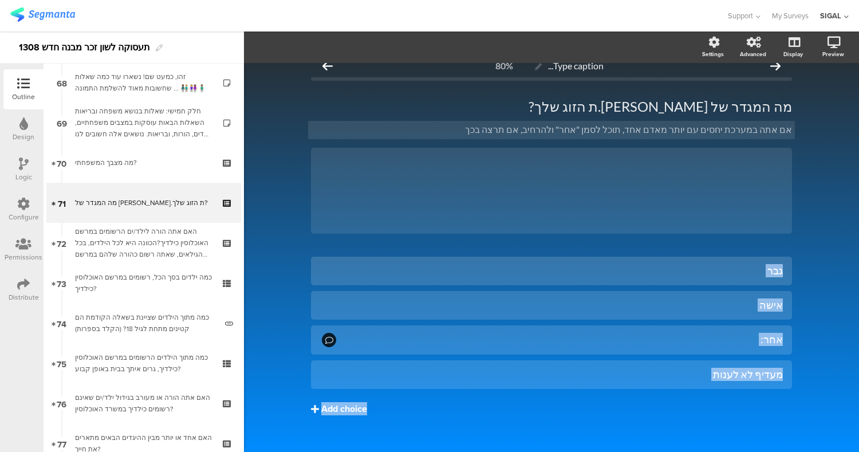
drag, startPoint x: 811, startPoint y: 191, endPoint x: 716, endPoint y: 408, distance: 236.8
click at [716, 408] on div "Type caption... 80% מה המגדר של בן.ת הזוג שלך? מה המגדר של בן.ת הזוג שלך? אם את…" at bounding box center [551, 259] width 615 height 420
copy div "/ גבר אישה אחר: מעדיף לא לענות Add choice"
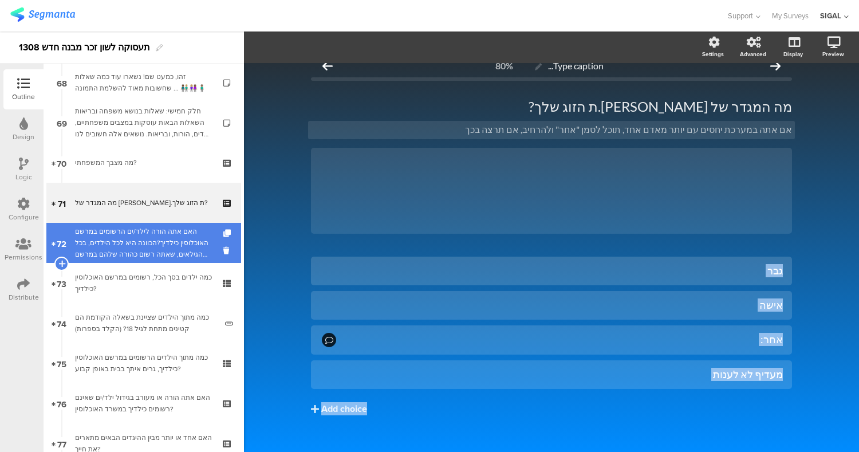
click at [173, 243] on div "האם אתה הורה לילד/ים הרשומים במרשם האוכלוסין כילדיך?הכוונה היא לכל הילדים, בכל …" at bounding box center [143, 243] width 137 height 34
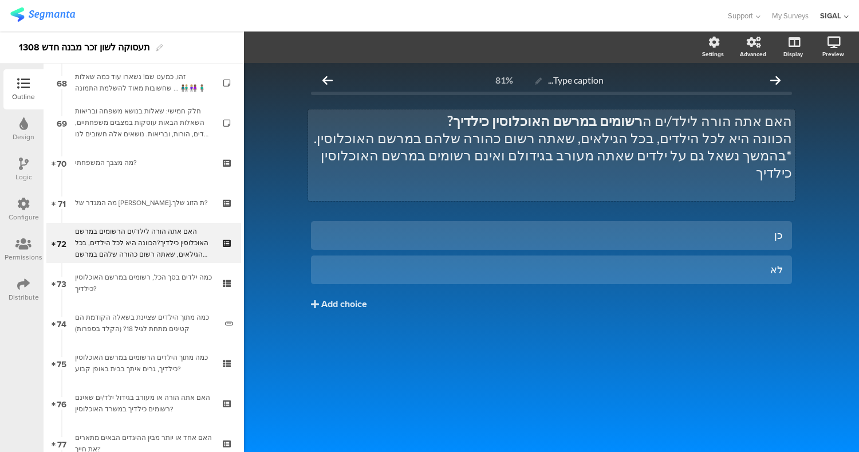
click at [598, 136] on p "הכוונה היא לכל הילדים, בכל הגילאים, שאתה רשום כהורה שלהם במרשם האוכלוסין." at bounding box center [551, 137] width 481 height 17
click at [759, 354] on div "Type caption... 81% האם אתה הורה לילד/ים ה רשומים במרשם האוכלוסין כילדיך? הכוונ…" at bounding box center [551, 257] width 615 height 389
click at [729, 145] on div "האם אתה הורה לילד/ים ה רשומים במרשם האוכלוסין כילדיך? הכוונה היא לכל הילדים, בכ…" at bounding box center [551, 155] width 487 height 92
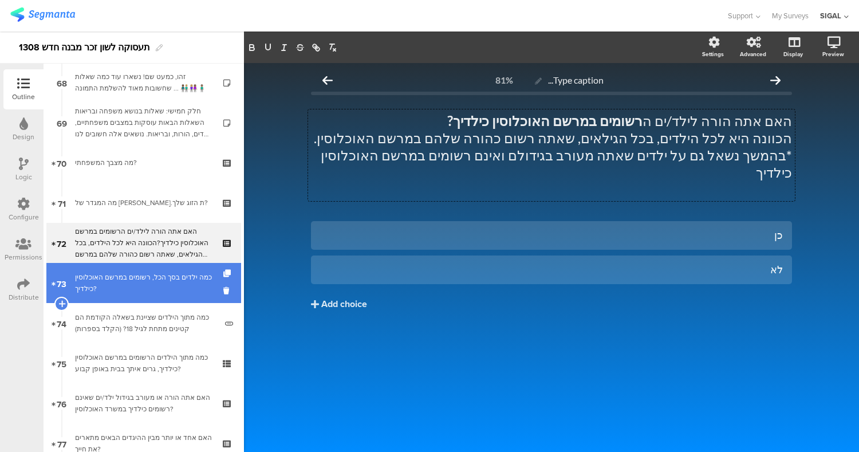
click at [110, 287] on div "כמה ילדים בסך הכל, רשומים במרשם האוכלוסין כילדיך?" at bounding box center [143, 282] width 137 height 23
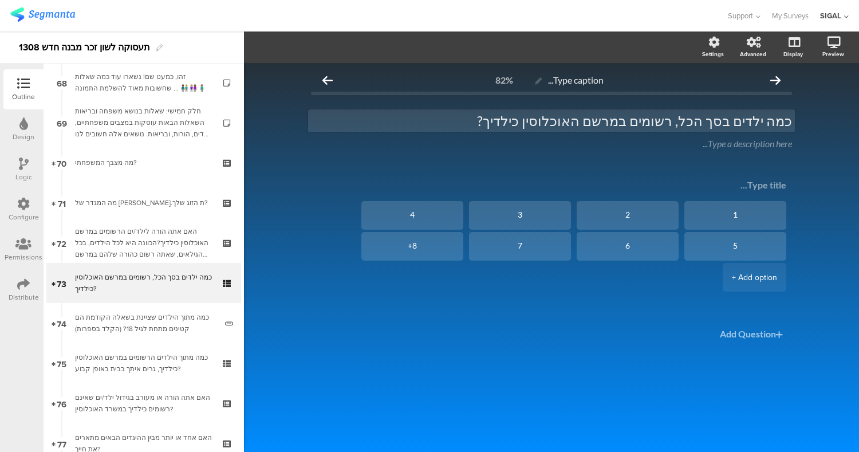
click at [684, 124] on p "כמה ילדים בסך הכל, רשומים במרשם האוכלוסין כילדיך?" at bounding box center [551, 120] width 481 height 17
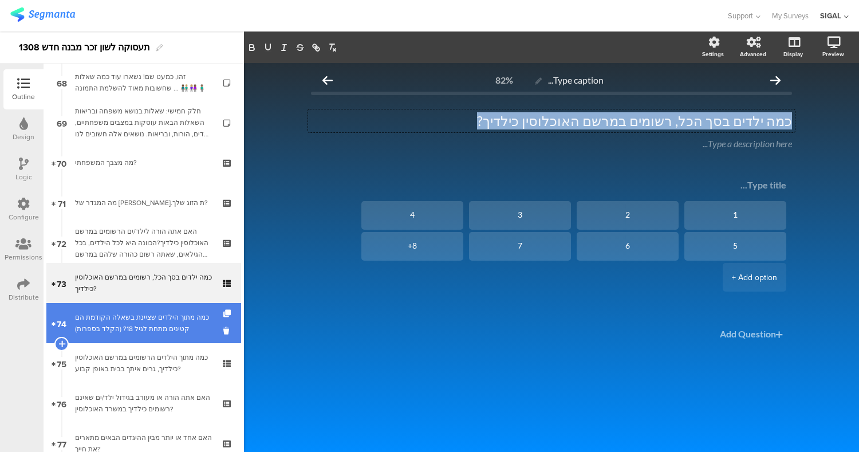
click at [96, 325] on div "כמה מתוך הילדים שציינת בשאלה הקודמת הם קטינים מתחת לגיל 18? (הקלד בספרות)" at bounding box center [145, 322] width 141 height 23
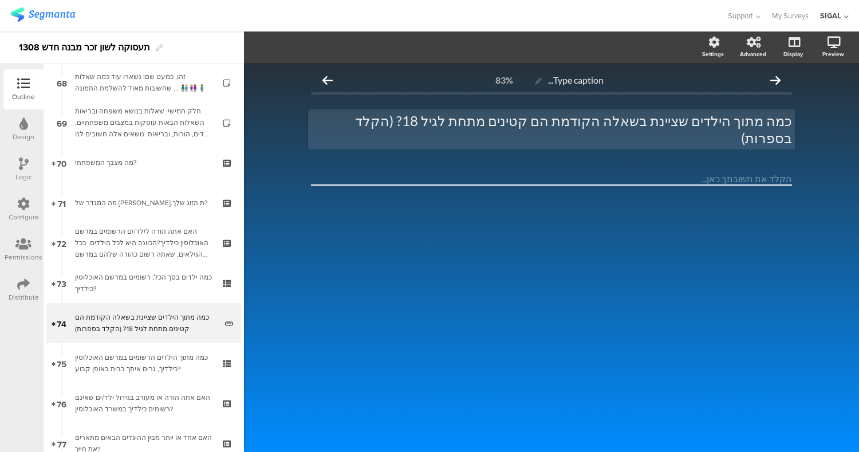
click at [550, 123] on p "כמה מתוך הילדים שציינת בשאלה הקודמת הם קטינים מתחת לגיל 18? (הקלד בספרות)" at bounding box center [551, 129] width 481 height 34
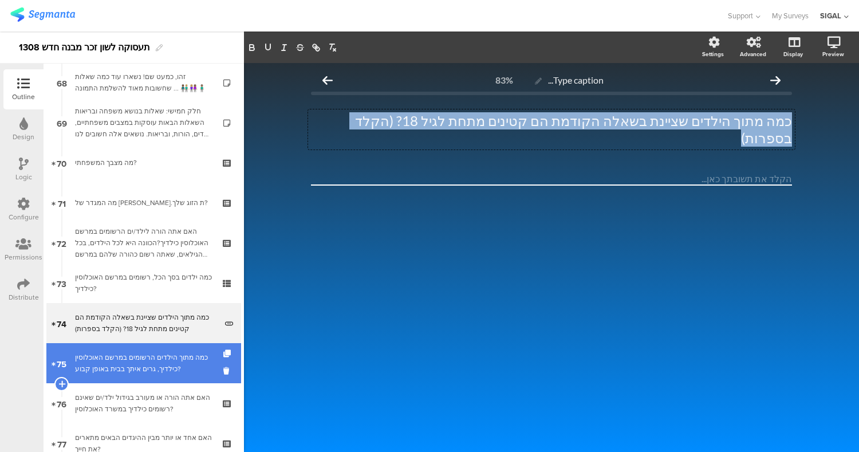
click at [139, 347] on link "75 כמה מתוך הילדים הרשומים במרשם האוכלוסין כילדיך, גרים איתך בבית באופן קבוע?" at bounding box center [143, 363] width 195 height 40
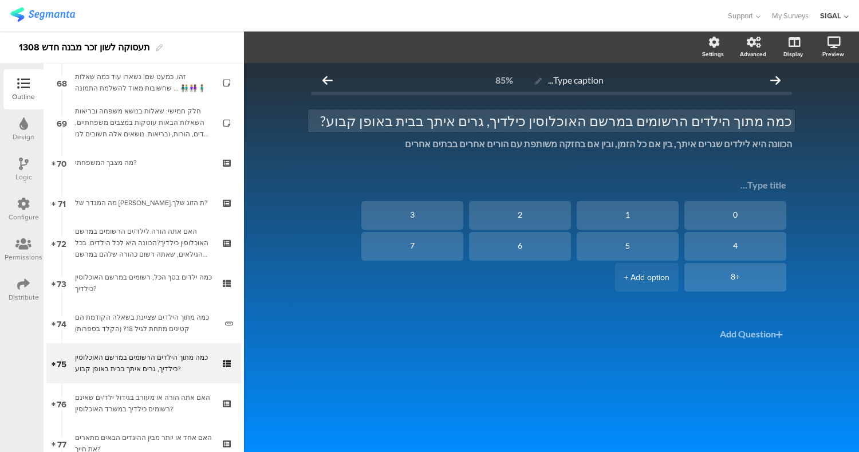
click at [580, 120] on p "כמה מתוך הילדים הרשומים במרשם האוכלוסין כילדיך, גרים איתך בבית באופן קבוע?" at bounding box center [551, 120] width 481 height 17
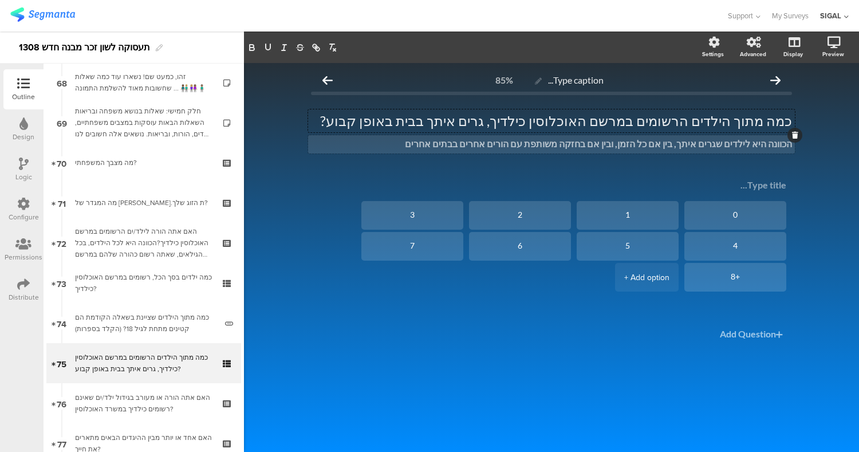
click at [738, 144] on strong "הכוונה היא לילדים שגרים איתך, בין אם כל הזמן, ובין אם בחזקה משותפת עם הורים אחר…" at bounding box center [598, 143] width 387 height 11
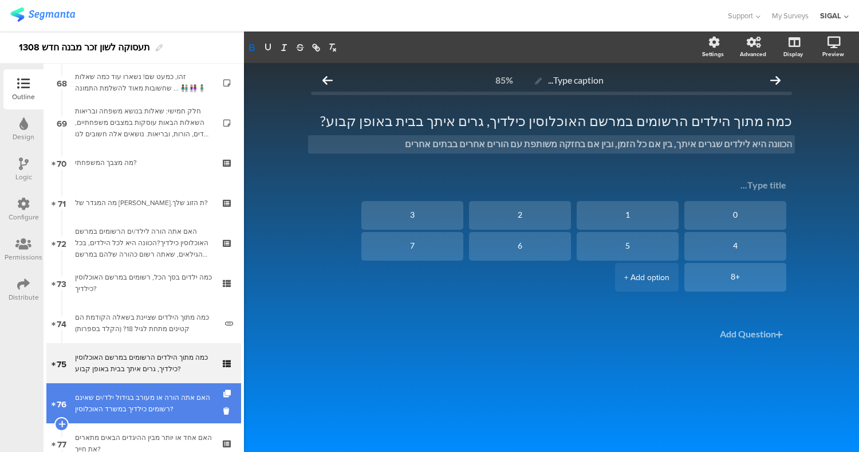
click at [152, 397] on div "האם אתה הורה או מעורב בגידול ילד/ים שאינם רשומים כילדיך במשרד האוכלוסין?" at bounding box center [143, 403] width 137 height 23
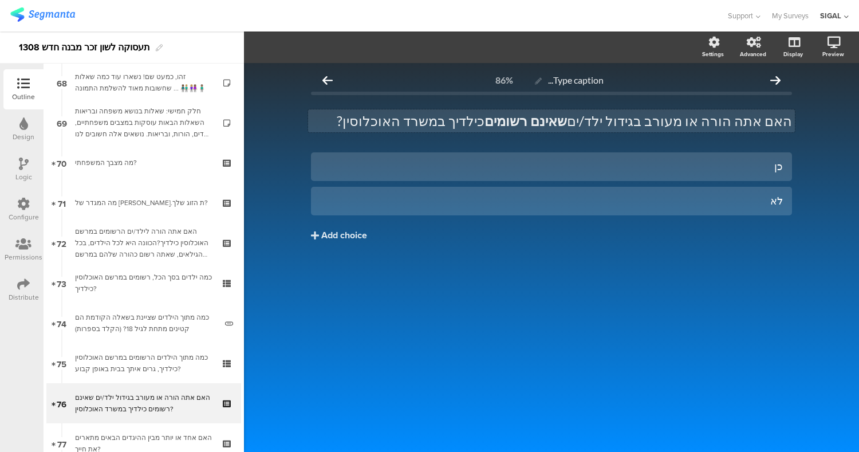
click at [618, 120] on p "האם אתה הורה או מעורב בגידול ילד/ים שאינם רשומים כילדיך במשרד האוכלוסין?" at bounding box center [551, 120] width 481 height 17
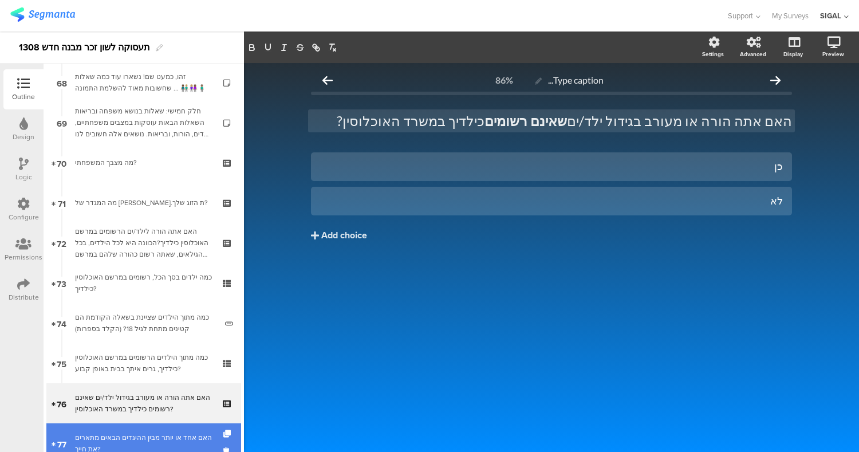
click at [120, 434] on div "האם אחד או יותר מבין ההיגדים הבאים מתארים את חייך?" at bounding box center [143, 443] width 137 height 23
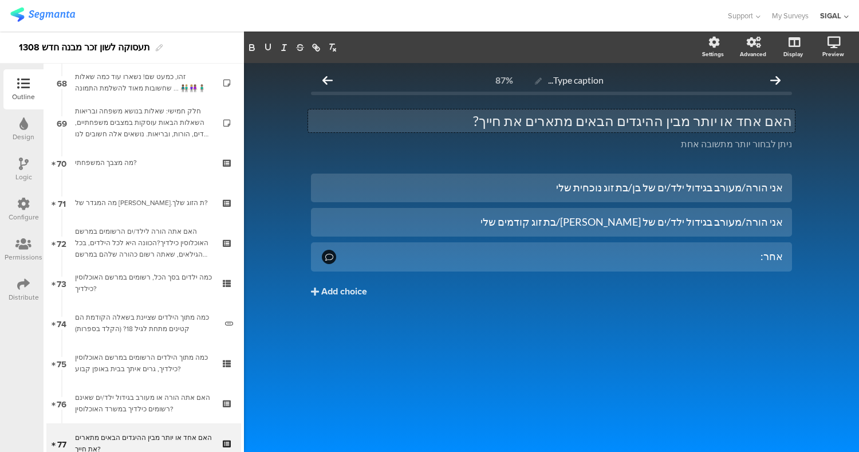
click at [554, 117] on div "האם אחד או יותר מבין ההיגדים הבאים מתארים את חייך? האם אחד או יותר מבין ההיגדים…" at bounding box center [551, 120] width 487 height 23
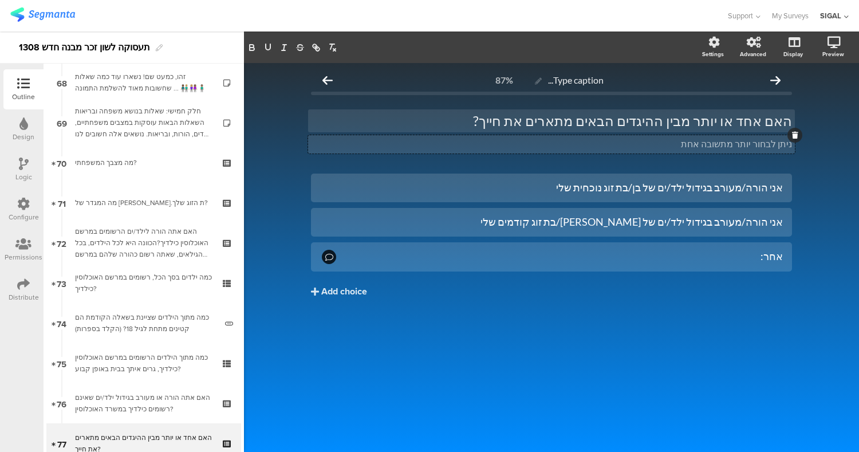
click at [768, 149] on div "ניתן לבחור יותר מתשובה אחת ניתן לבחור יותר מתשובה אחת ניתן לבחור יותר מתשובה אחת" at bounding box center [551, 144] width 487 height 18
drag, startPoint x: 810, startPoint y: 155, endPoint x: 702, endPoint y: 298, distance: 179.4
click at [702, 298] on div "Type caption... 87% האם אחד או יותר מבין ההיגדים הבאים מתארים את חייך? האם אחד …" at bounding box center [551, 257] width 615 height 389
click at [825, 113] on div "Type caption... 87% האם אחד או יותר מבין ההיגדים הבאים מתארים את חייך? האם אחד …" at bounding box center [551, 257] width 615 height 389
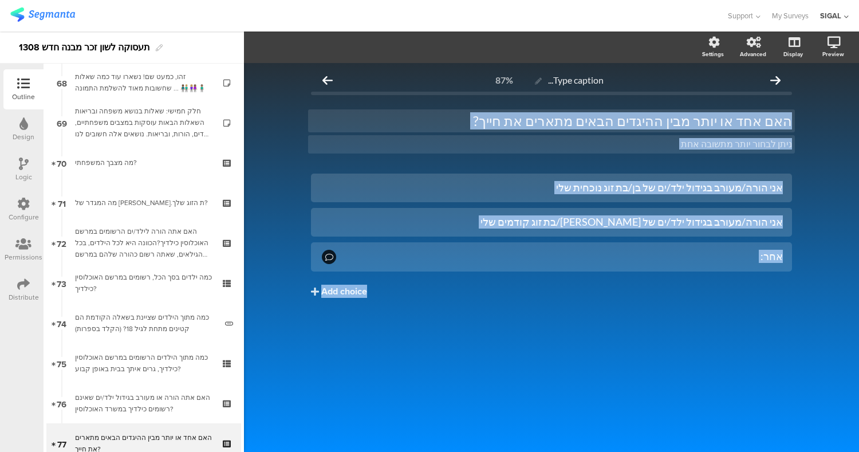
drag, startPoint x: 822, startPoint y: 113, endPoint x: 764, endPoint y: 311, distance: 206.3
click at [764, 311] on div "Type caption... 87% האם אחד או יותר מבין ההיגדים הבאים מתארים את חייך? האם אחד …" at bounding box center [551, 257] width 615 height 389
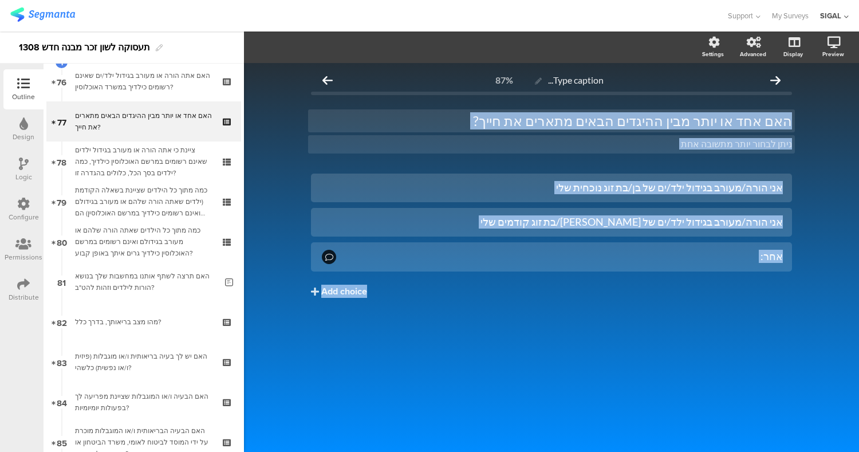
scroll to position [3068, 0]
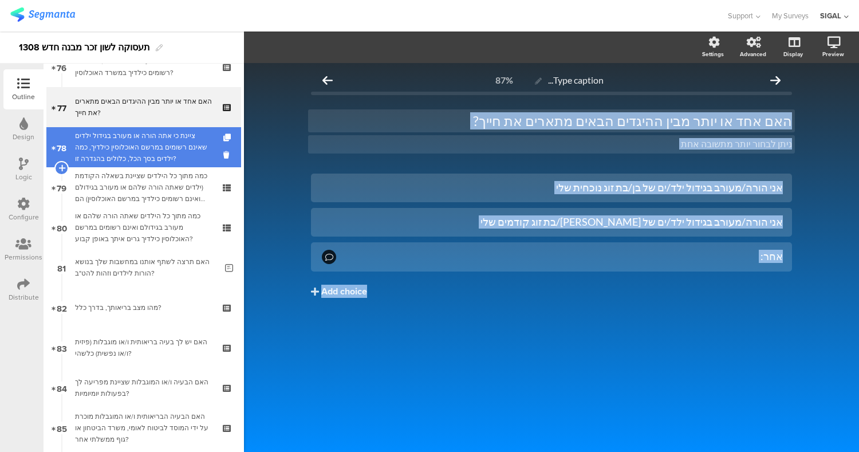
click at [143, 144] on div "ציינת כי אתה הורה או מעורב בגידול ילדים שאינם רשומים במרשם האוכלוסין כילדיך, כמ…" at bounding box center [143, 147] width 137 height 34
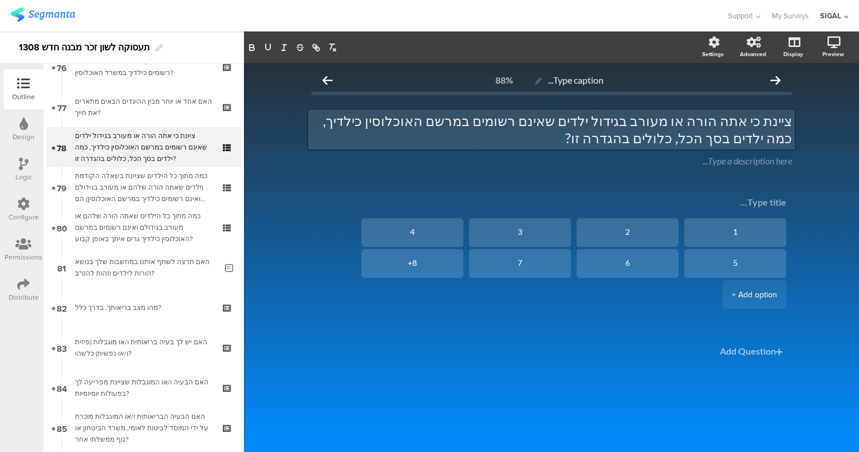
click at [657, 120] on div "ציינת כי אתה הורה או מעורב בגידול ילדים שאינם רשומים במרשם האוכלוסין כילדיך, כמ…" at bounding box center [551, 129] width 487 height 40
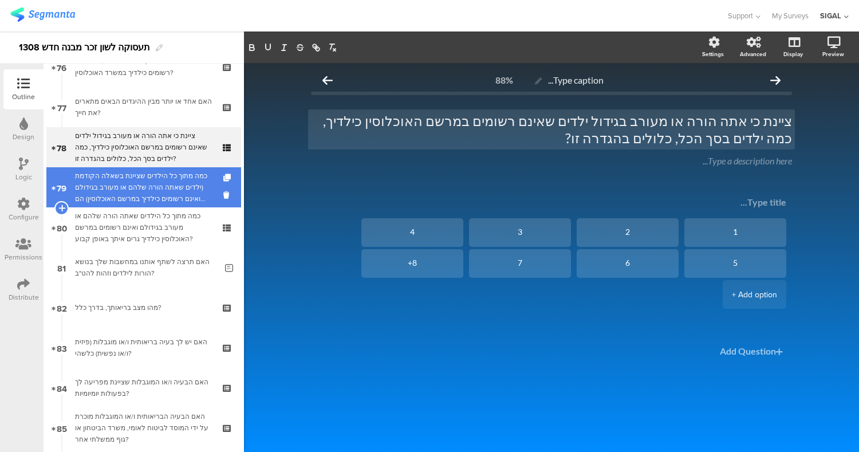
click at [177, 196] on div "כמה מתוך כל הילדים שציינת בשאלה הקודמת (ילדים שאתה הורה שלהם או מעורב בגידולם ו…" at bounding box center [143, 187] width 137 height 34
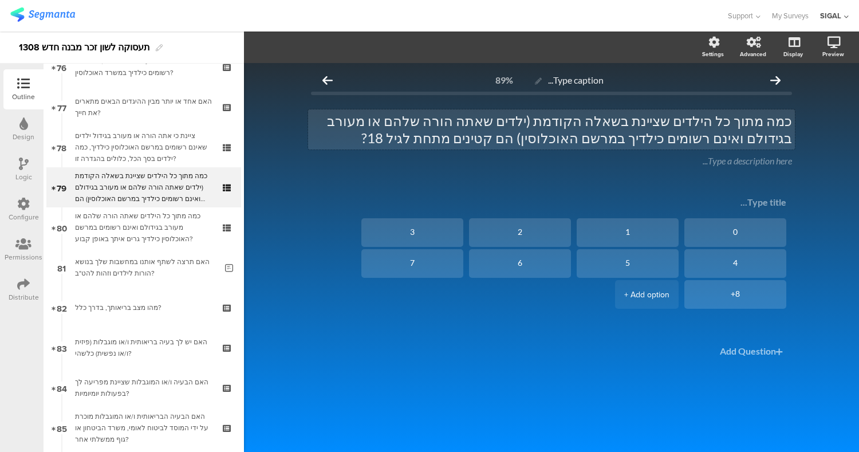
click at [578, 118] on div "כמה מתוך כל הילדים שציינת בשאלה הקודמת (ילדים שאתה הורה שלהם או מעורב בגידולם ו…" at bounding box center [551, 129] width 487 height 40
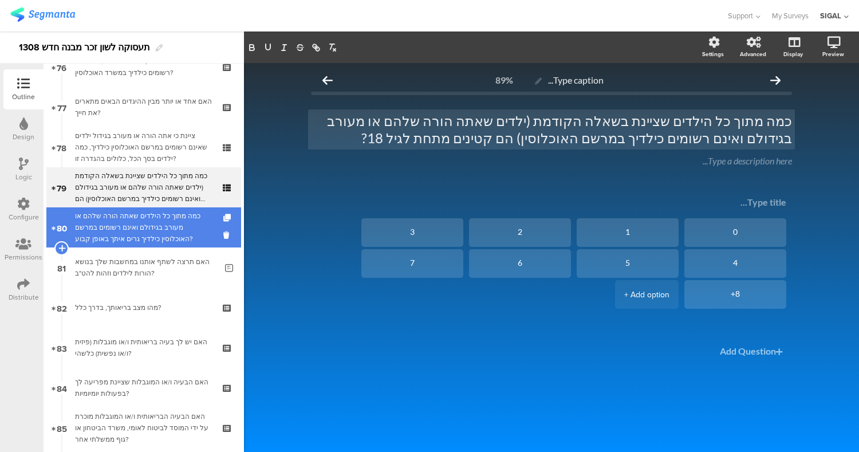
click at [159, 235] on div "כמה מתוך כל הילדים שאתה הורה שלהם או מעורב בגידולם ואינם רשומים במרשם האוכלוסין…" at bounding box center [143, 227] width 137 height 34
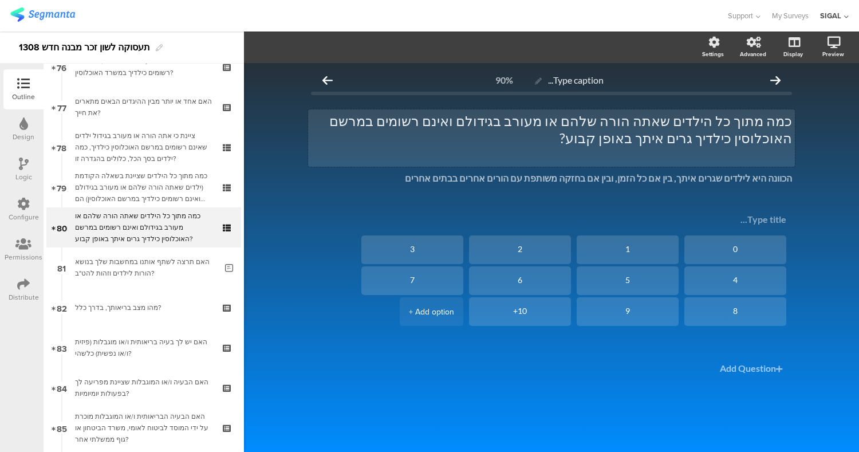
click at [528, 127] on p "כמה מתוך כל הילדים שאתה הורה שלהם או מעורב בגידולם ואינם רשומים במרשם האוכלוסין…" at bounding box center [551, 129] width 481 height 34
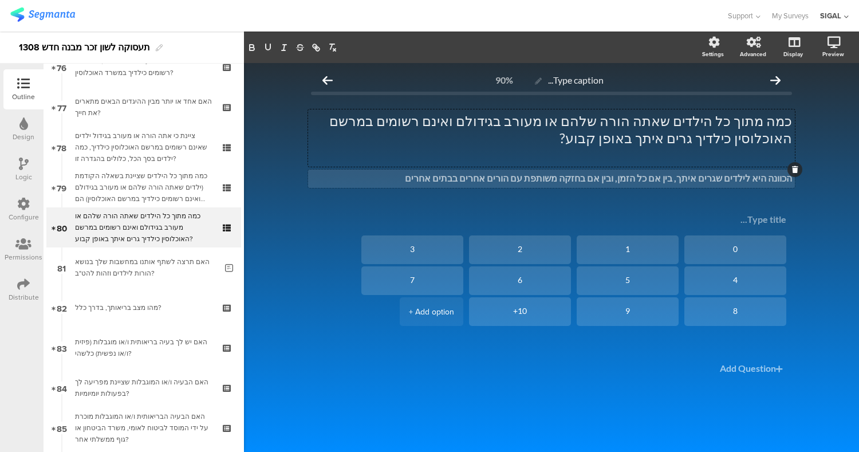
click at [741, 174] on div "הכוונה היא לילדים שגרים איתך, בין אם כל הזמן, ובין אם בחזקה משותפת עם הורים אחר…" at bounding box center [551, 178] width 487 height 18
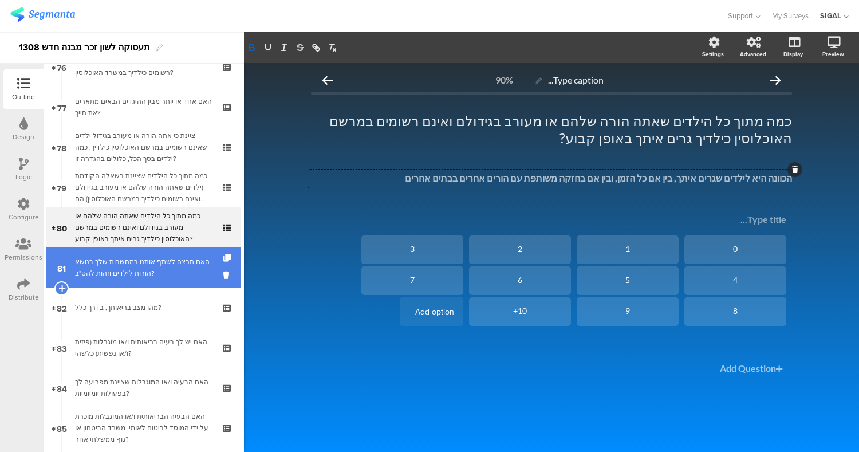
click at [161, 275] on div "האם תרצה לשתף אותנו במחשבות שלך בנושא הורות לילדים וזהות להט"ב?" at bounding box center [145, 267] width 141 height 23
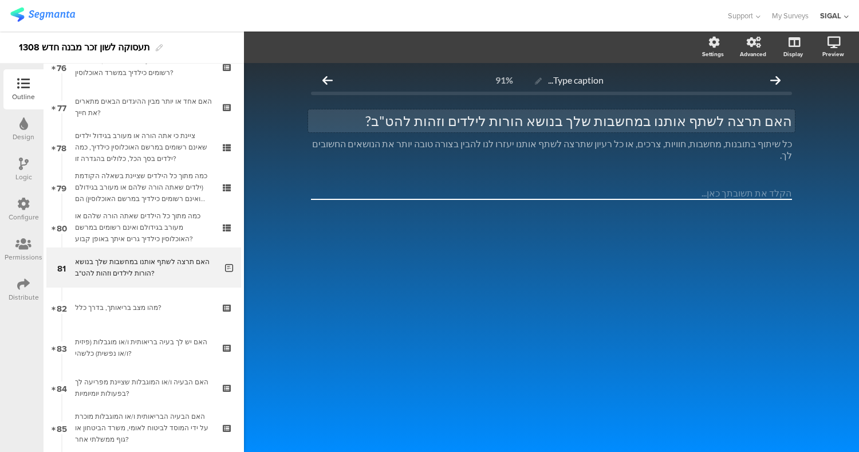
click at [481, 124] on p "האם תרצה לשתף אותנו במחשבות שלך בנושא הורות לילדים וזהות להט"ב?" at bounding box center [551, 120] width 481 height 17
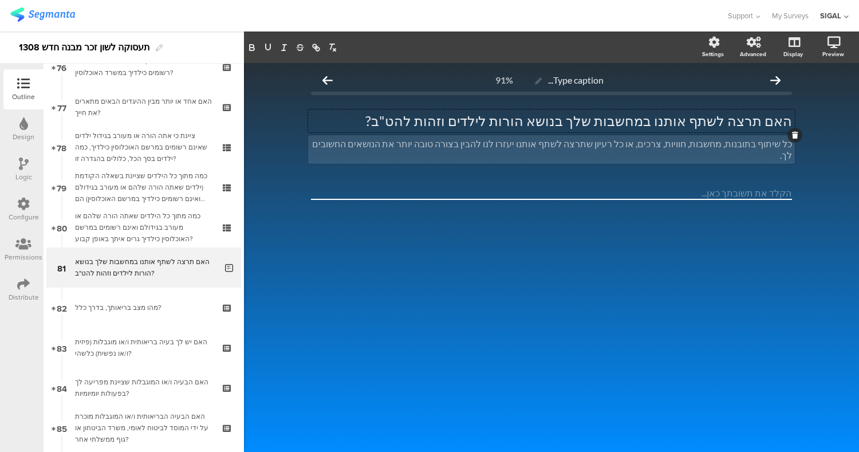
click at [633, 149] on div "כל שיתוף בתובנות, מחשבות, חוויות, צרכים, או כל רעיון שתרצה לשתף אותנו יעזרו לנו…" at bounding box center [551, 149] width 487 height 29
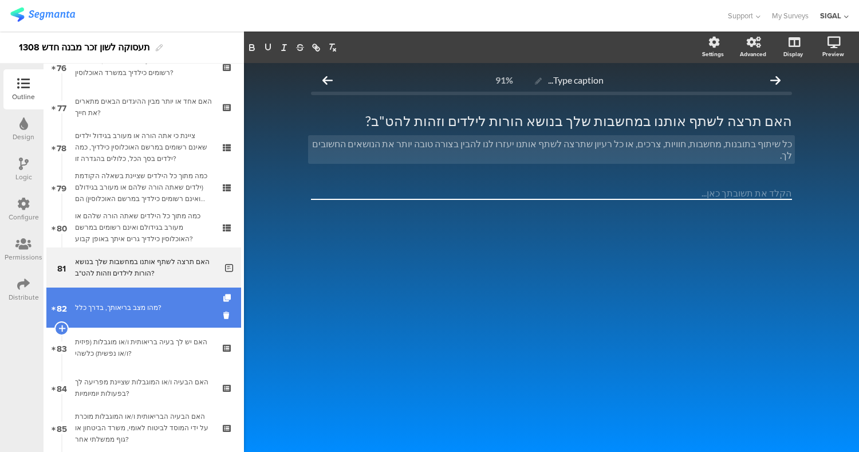
click at [117, 300] on link "82 מהו מצב בריאותך, בדרך כלל?" at bounding box center [143, 307] width 195 height 40
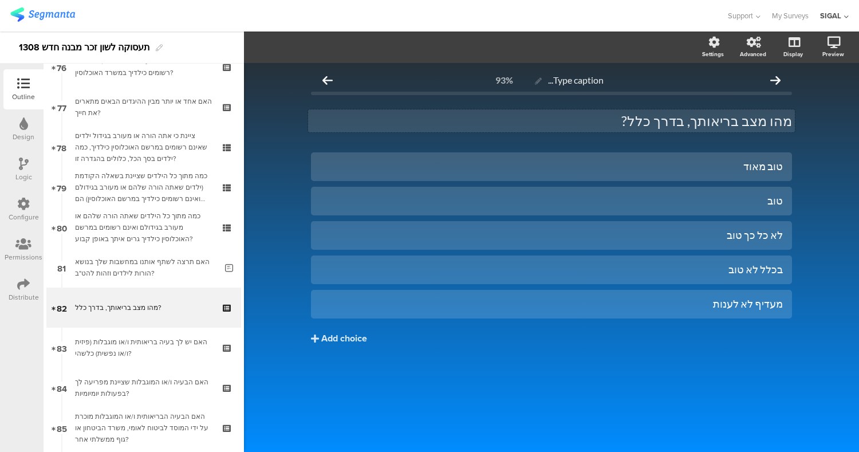
click at [697, 120] on p "מהו מצב בריאותך, בדרך כלל?" at bounding box center [551, 120] width 481 height 17
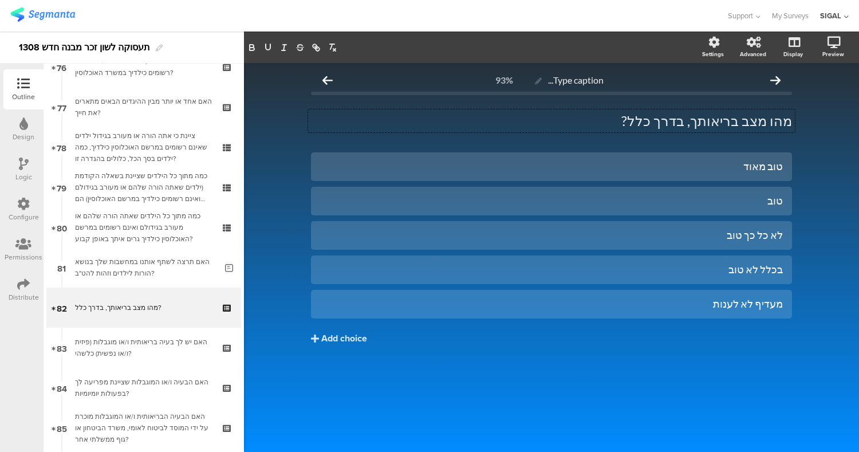
click at [807, 141] on div "Type caption... 93% מהו מצב בריאותך, בדרך כלל? מהו מצב בריאותך, בדרך כלל? מהו מ…" at bounding box center [551, 257] width 615 height 389
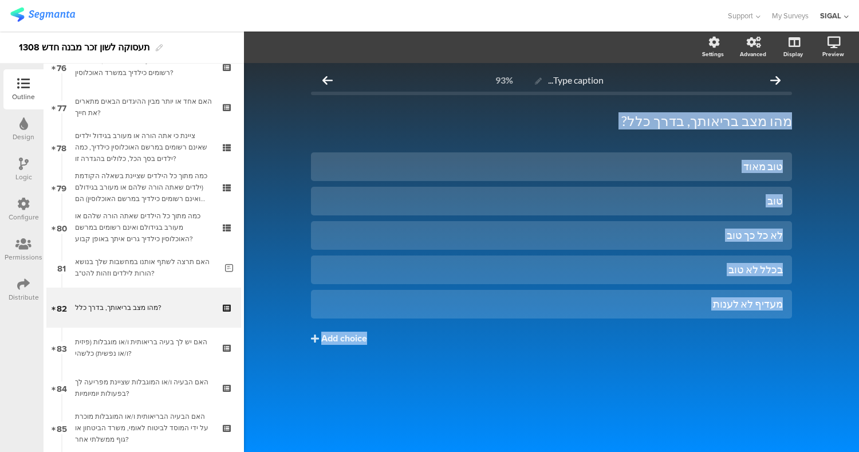
drag, startPoint x: 807, startPoint y: 109, endPoint x: 716, endPoint y: 363, distance: 270.5
click at [716, 363] on div "Type caption... 93% מהו מצב בריאותך, בדרך כלל? מהו מצב בריאותך, בדרך כלל? טוב מ…" at bounding box center [551, 257] width 615 height 389
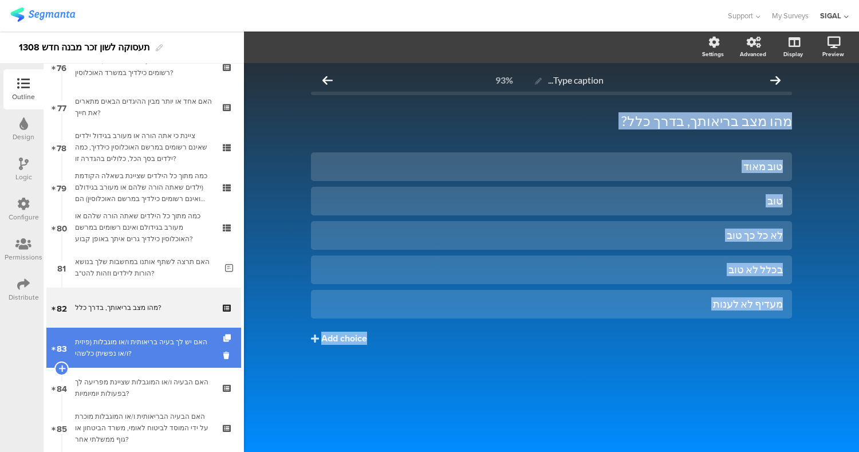
click at [130, 347] on div "האם יש לך בעיה בריאותית ו/או מוגבלות (פיזית ו/או נפשית) כלשהי?" at bounding box center [143, 347] width 137 height 23
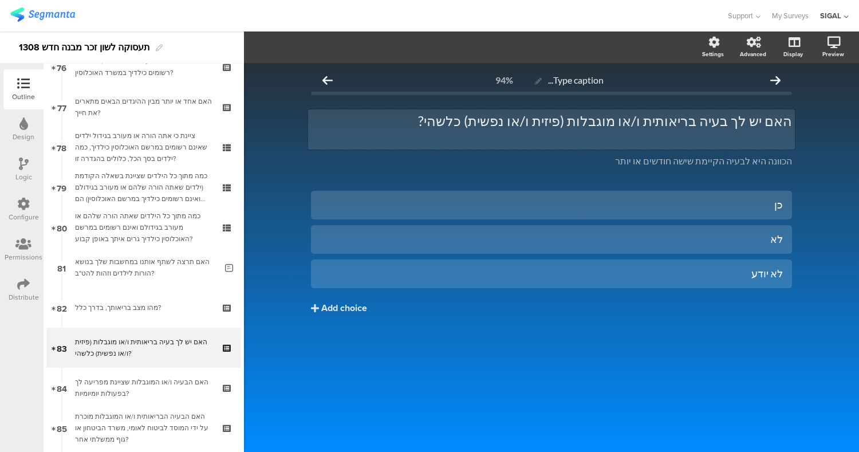
click at [611, 126] on p "האם יש לך בעיה בריאותית ו/או מוגבלות (פיזית ו/או נפשית) כלשהי?" at bounding box center [551, 120] width 481 height 17
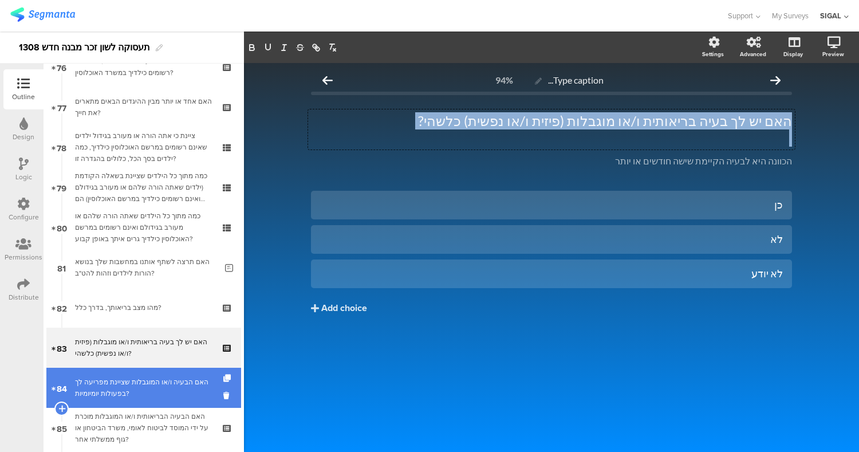
click at [183, 377] on div "האם הבעיה ו/או המוגבלות שציינת מפריעה לך בפעולות יומיומיות?" at bounding box center [143, 387] width 137 height 23
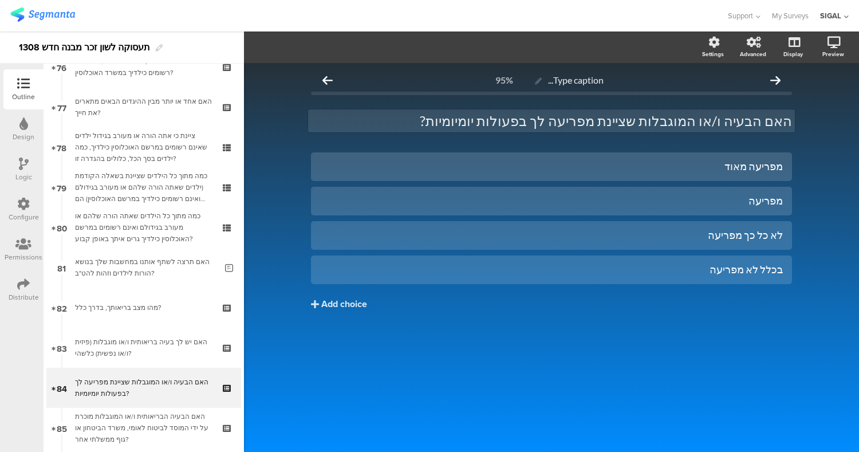
click at [664, 123] on div "האם הבעיה ו/או המוגבלות שציינת מפריעה לך בפעולות יומיומיות? האם הבעיה ו/או המוג…" at bounding box center [551, 120] width 487 height 23
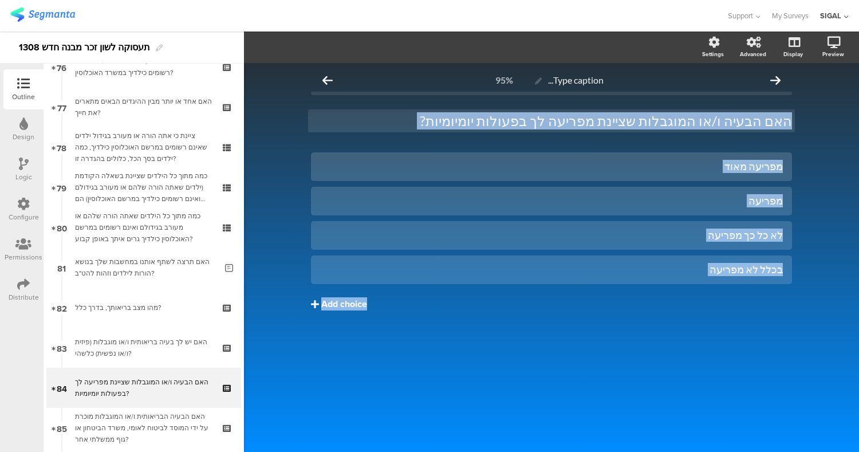
drag, startPoint x: 823, startPoint y: 132, endPoint x: 700, endPoint y: 295, distance: 204.2
click at [700, 295] on div "Type caption... 95% האם הבעיה ו/או המוגבלות שציינת מפריעה לך בפעולות יומיומיות?…" at bounding box center [551, 257] width 615 height 389
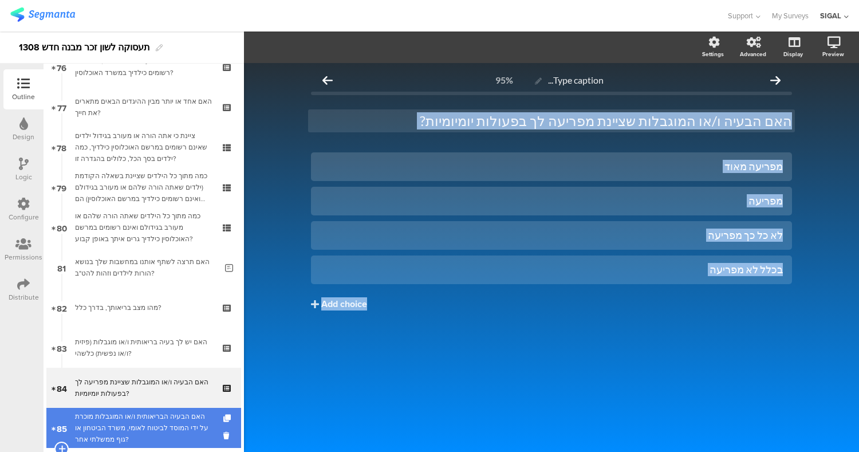
click at [142, 415] on div "האם הבעיה הבריאותית ו/או המוגבלות מוכרת על ידי המוסד לביטוח לאומי, משרד הביטחון…" at bounding box center [143, 427] width 137 height 34
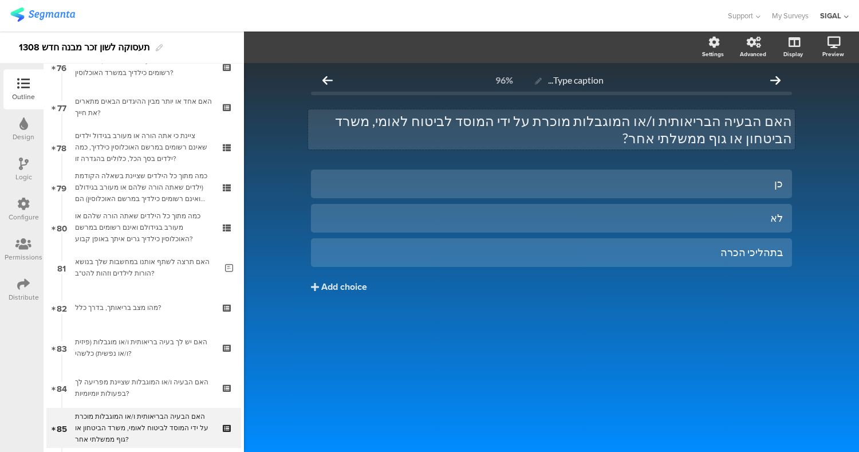
click at [769, 131] on div "האם הבעיה הבריאותית ו/או המוגבלות מוכרת על ידי המוסד לביטוח לאומי, משרד הביטחון…" at bounding box center [551, 129] width 487 height 40
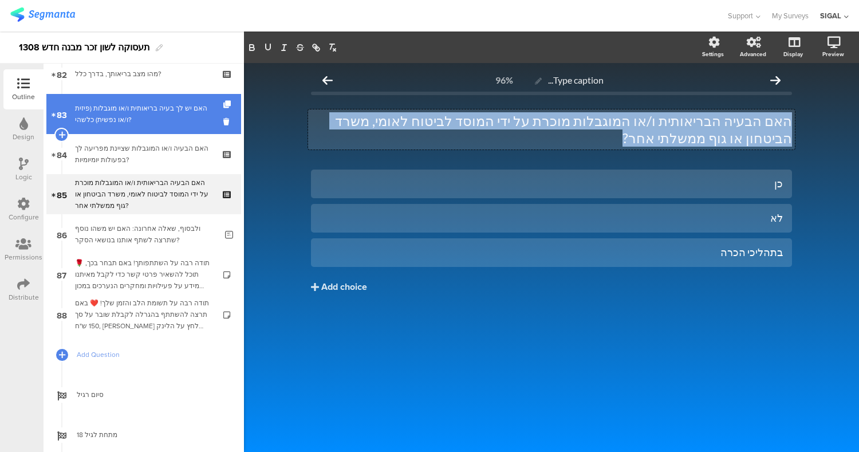
scroll to position [3302, 0]
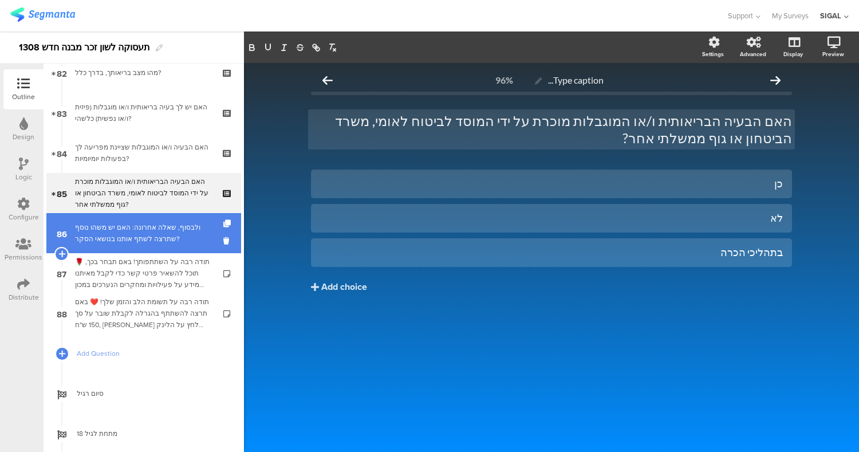
click at [136, 231] on div "ולבסוף, שאלה אחרונה: האם יש משהו נוסף שתרצה לשתף אותנו בנושאי הסקר?" at bounding box center [145, 233] width 141 height 23
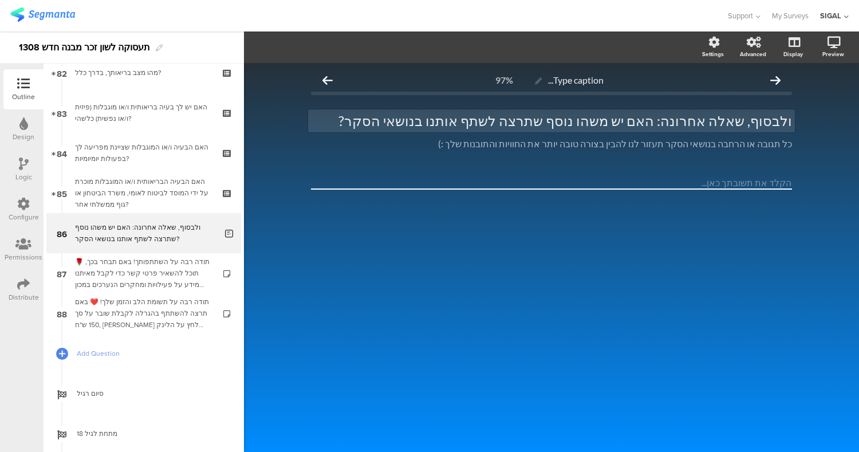
click at [626, 121] on div "ולבסוף, שאלה אחרונה: האם יש משהו נוסף שתרצה לשתף אותנו בנושאי הסקר? ולבסוף, שאל…" at bounding box center [551, 120] width 487 height 23
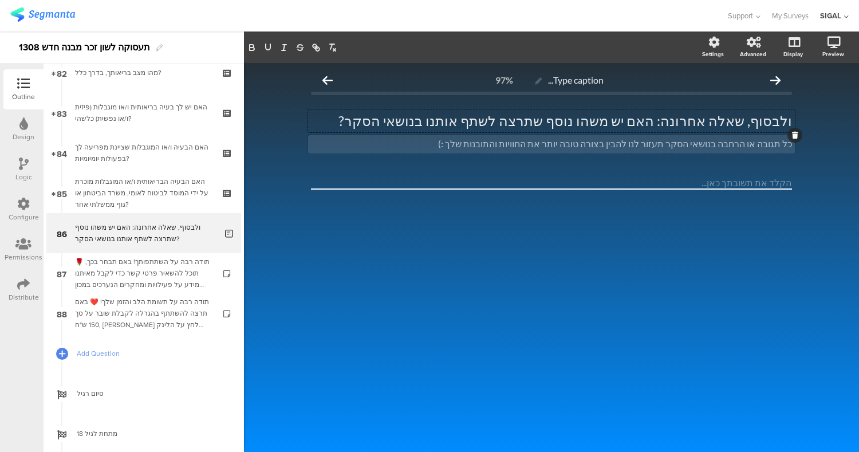
click at [657, 147] on div "כל תגובה או הרחבה בנושאי הסקר תעזור לנו להבין בצורה טובה יותר את החוויות והתובנ…" at bounding box center [551, 144] width 487 height 18
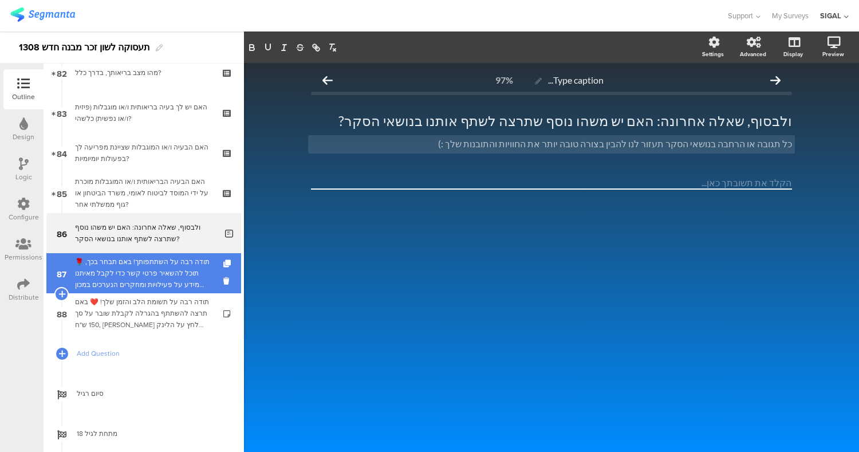
click at [181, 264] on div "🌹 תודה רבה על השתתפותך! באם תבחר בכך, תוכל להשאיר פרטי קשר כדי לקבל מאיתנו מידע…" at bounding box center [143, 273] width 137 height 34
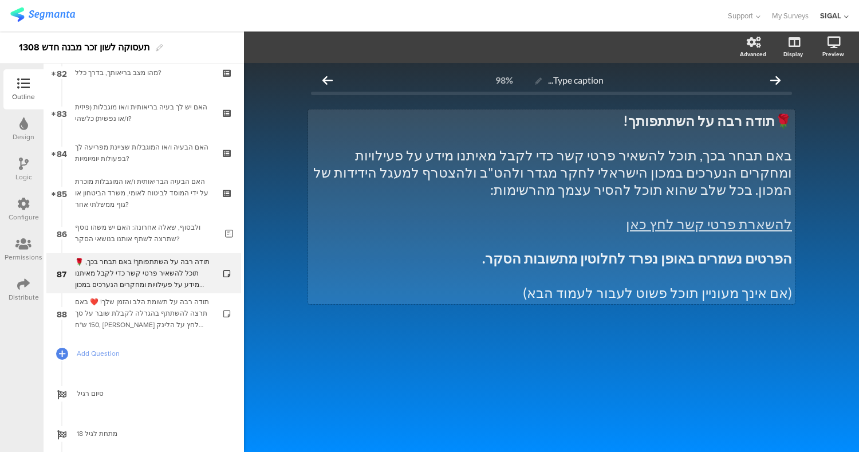
click at [516, 151] on div "🌹 תודה רבה על השתתפותך! באם תבחר בכך, תוכל להשאיר פרטי קשר כדי לקבל מאיתנו מידע…" at bounding box center [551, 206] width 487 height 195
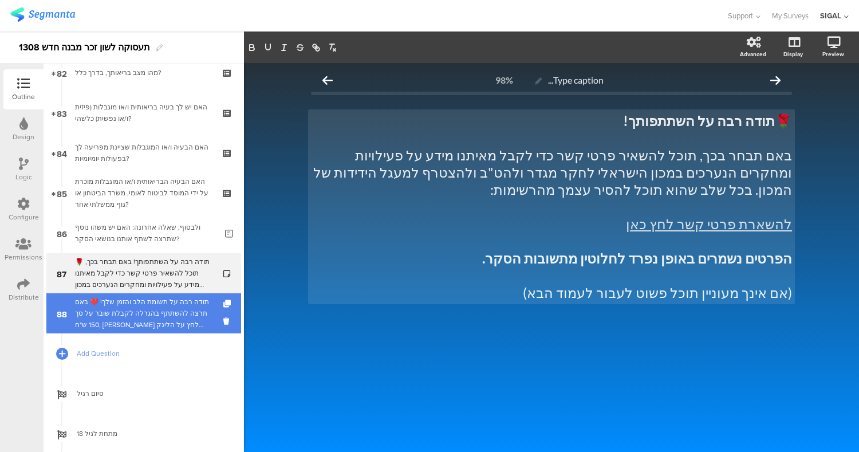
click at [116, 318] on div "תודה רבה על תשומת הלב והזמן שלך! ❤️ באם תרצה להשתתף בהגרלה לקבלת שובר על סך 150…" at bounding box center [143, 313] width 137 height 34
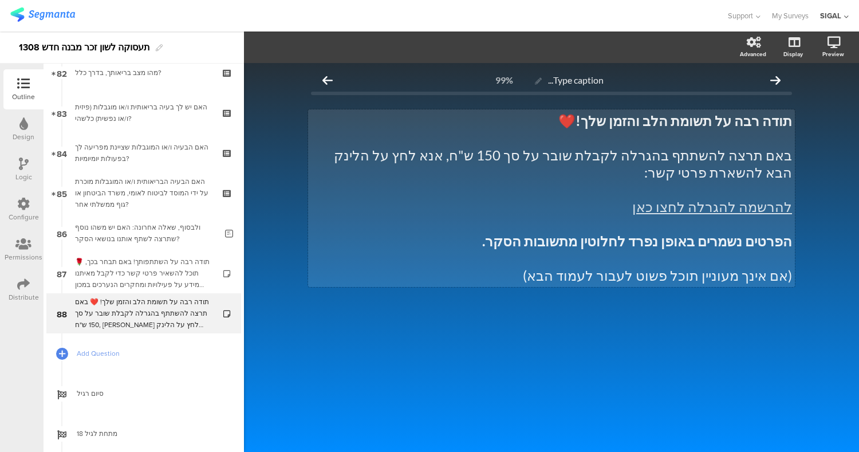
click at [553, 198] on p "להרשמה להגרלה לחצו כאן" at bounding box center [551, 206] width 481 height 17
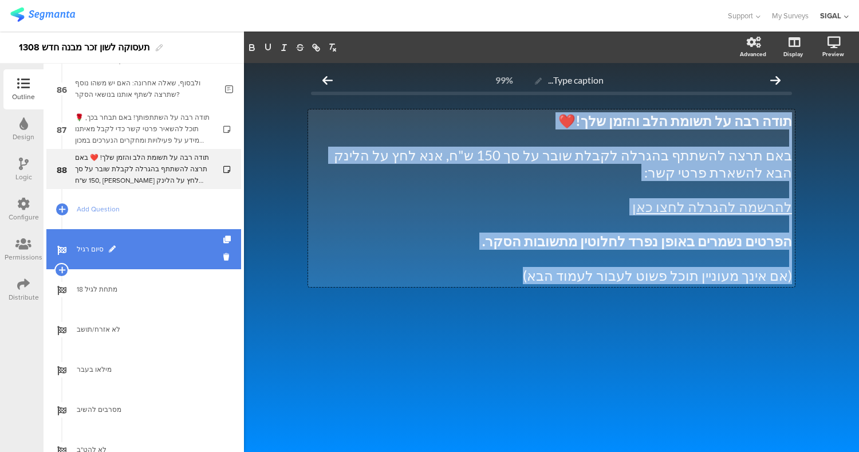
scroll to position [3490, 0]
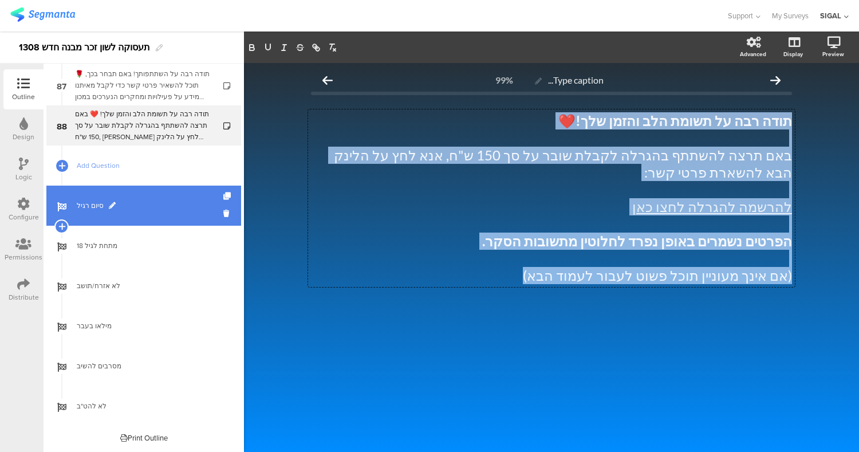
click at [156, 197] on link "סיום רגיל" at bounding box center [143, 205] width 195 height 40
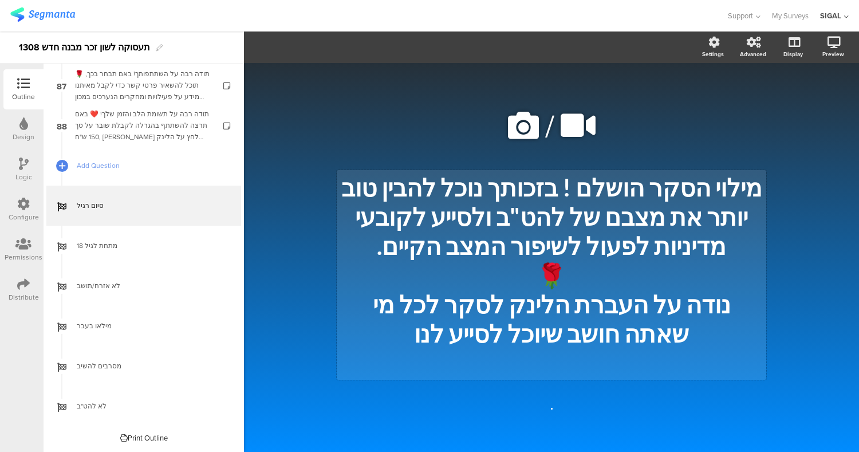
click at [579, 213] on p "מילוי הסקר הושלם ! בזכותך נוכל להבין טוב יותר את מצבם של להט"ב ולסייע לקובעי מד…" at bounding box center [551, 217] width 424 height 88
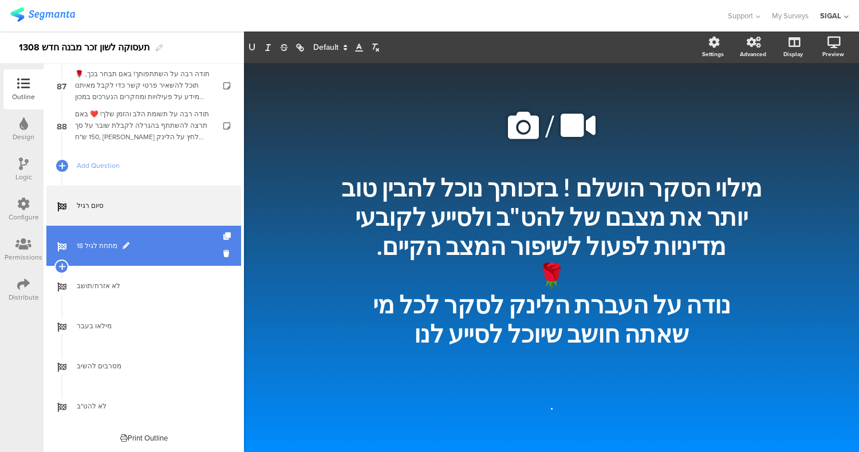
click at [199, 247] on span "מתחת לגיל 18" at bounding box center [150, 245] width 147 height 11
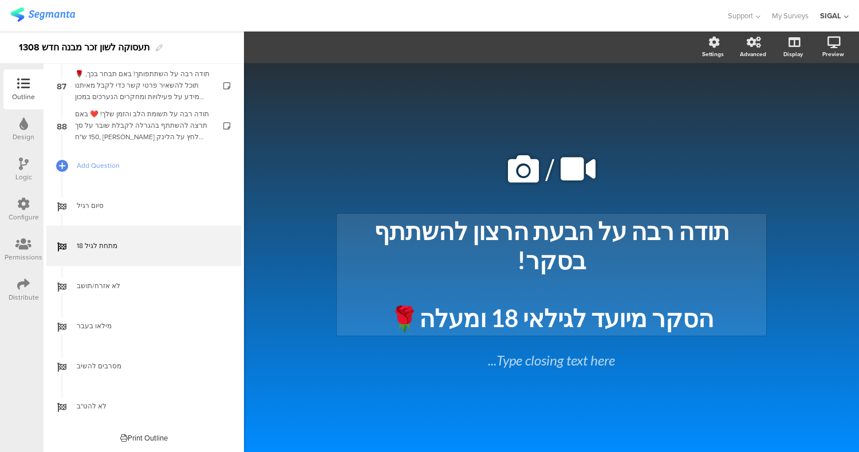
click at [603, 276] on div "תודה רבה על הבעת הרצון להשתתף בסקר! הסקר מיועד לגילאי 18 ומעלה🌹 תודה רבה על הבע…" at bounding box center [551, 275] width 429 height 122
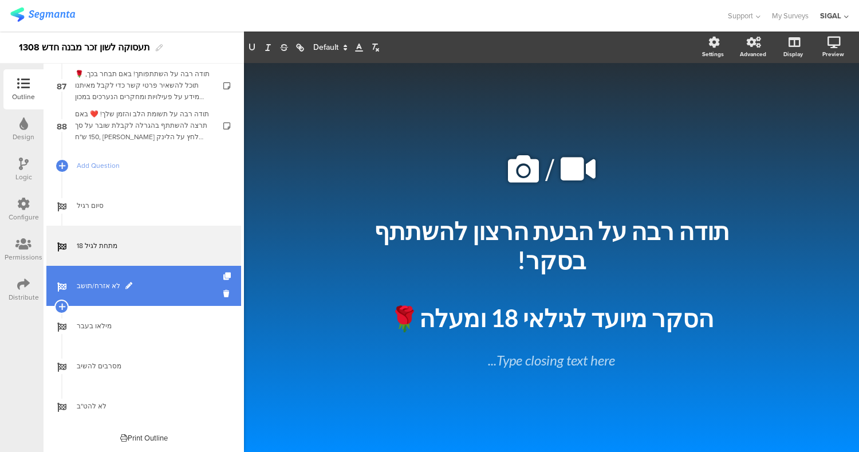
click at [165, 284] on span "לא אזרח/תושב" at bounding box center [150, 285] width 147 height 11
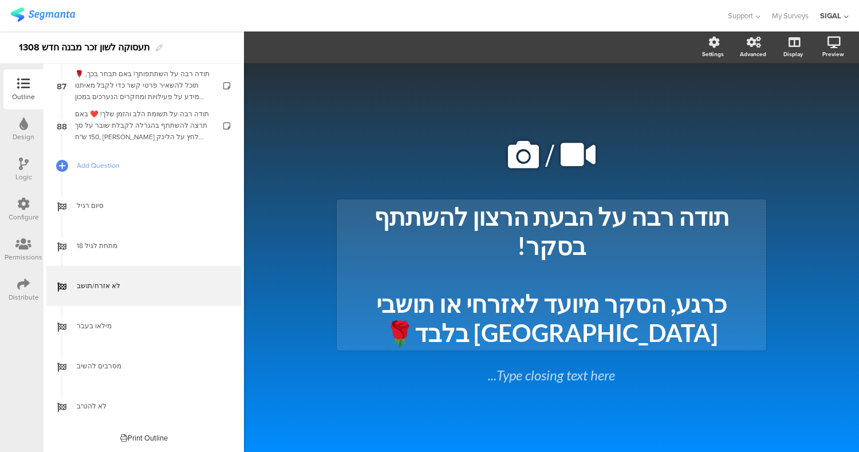
click at [548, 313] on div "תודה רבה על הבעת הרצון להשתתף בסקר! כרגע, הסקר מיועד לאזרחי או תושבי ישראל בלבד…" at bounding box center [551, 274] width 429 height 151
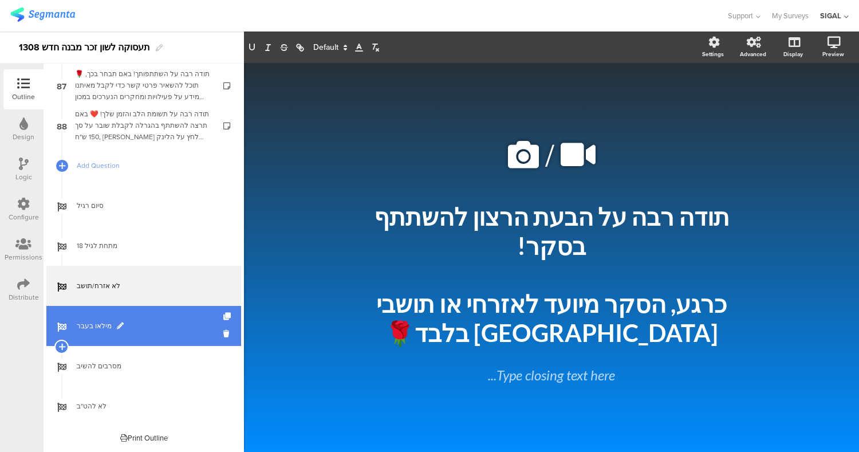
click at [179, 327] on span "מילאו בעבר" at bounding box center [150, 325] width 147 height 11
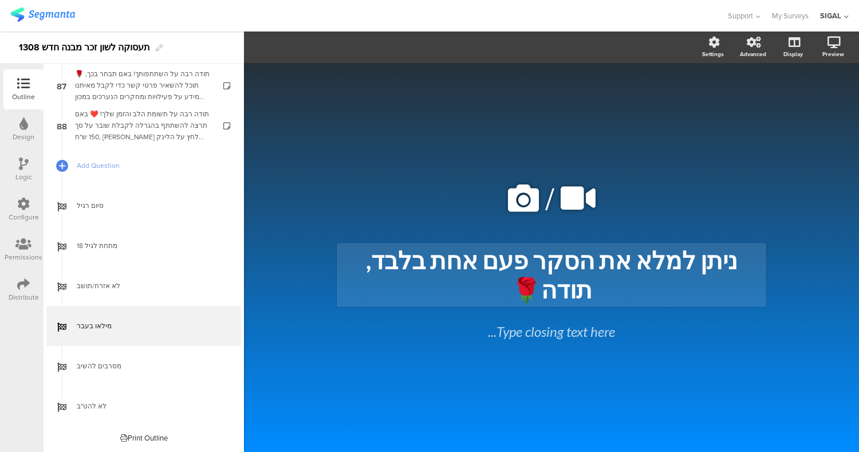
click at [547, 271] on p "ניתן למלא את הסקר פעם אחת בלבד, תודה🌹" at bounding box center [551, 275] width 424 height 58
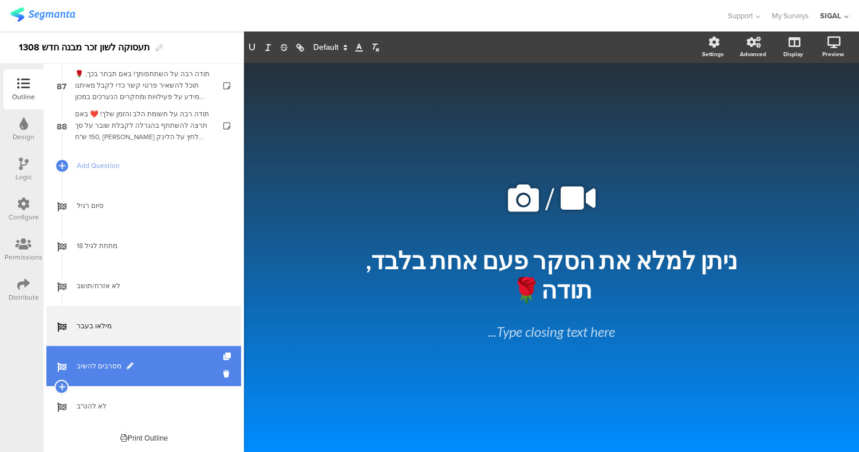
click at [169, 365] on span "מסרבים להשיב" at bounding box center [150, 365] width 147 height 11
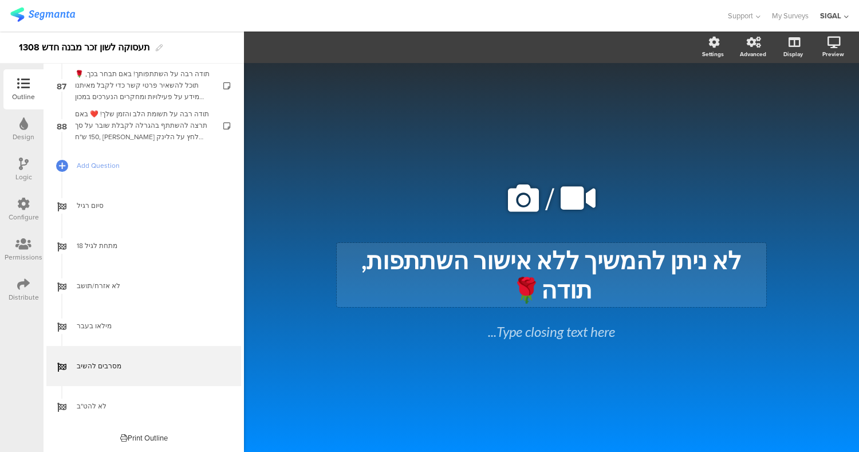
click at [602, 279] on div "לא ניתן להמשיך ללא אישור השתתפות, תודה🌹 לא ניתן להמשיך ללא אישור השתתפות, תודה🌹" at bounding box center [551, 275] width 429 height 64
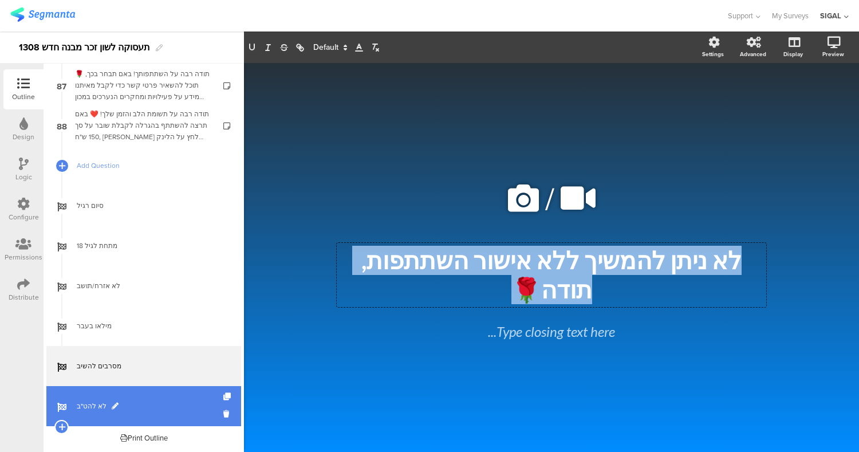
click at [158, 405] on span "לא להט"ב" at bounding box center [150, 405] width 147 height 11
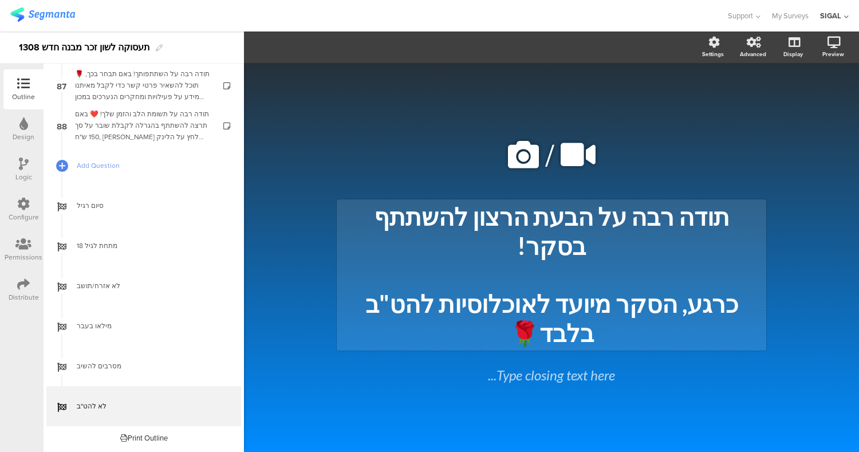
click at [536, 267] on div "תודה רבה על הבעת הרצון להשתתף בסקר! כרגע, הסקר מיועד לאוכלוסיות להט"ב בלבד🌹" at bounding box center [551, 274] width 424 height 145
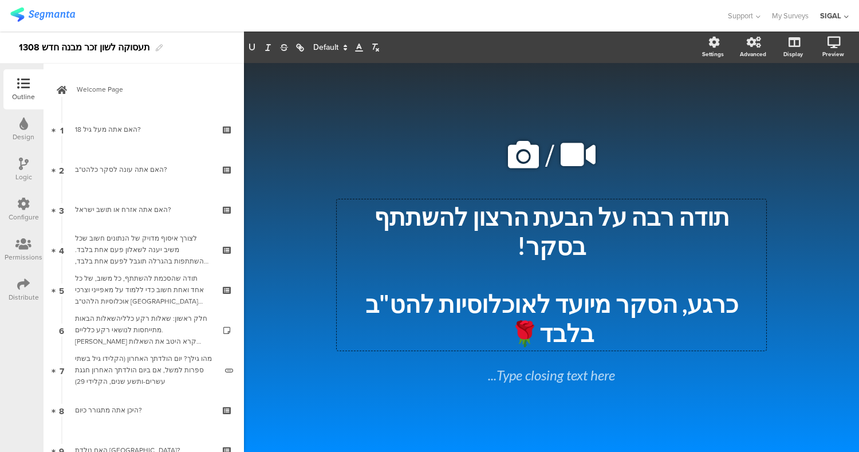
click at [23, 171] on div at bounding box center [24, 164] width 10 height 14
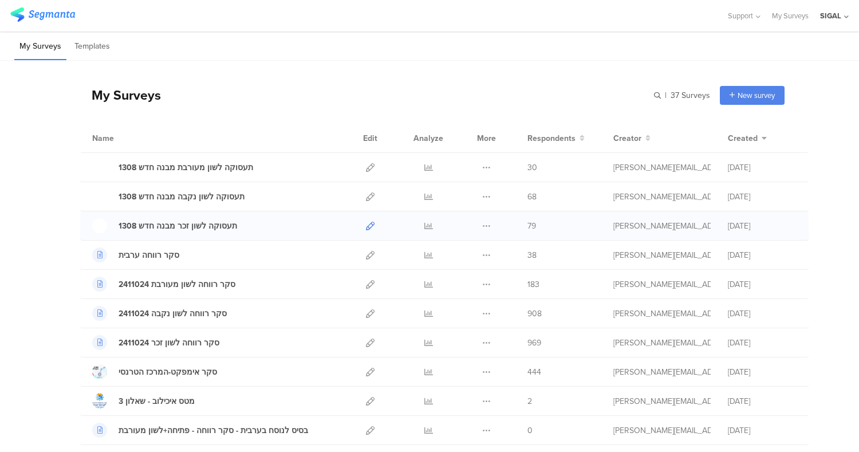
click at [366, 231] on link at bounding box center [370, 225] width 9 height 29
click at [366, 226] on icon at bounding box center [370, 226] width 9 height 9
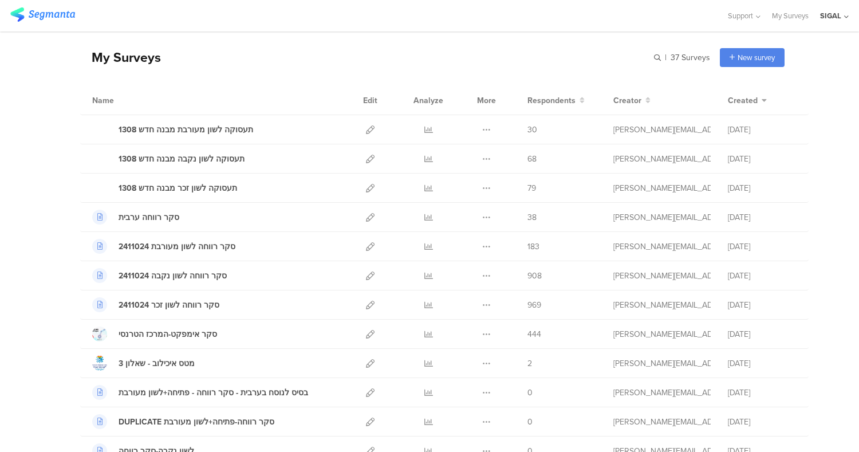
scroll to position [38, 0]
click at [366, 303] on icon at bounding box center [370, 304] width 9 height 9
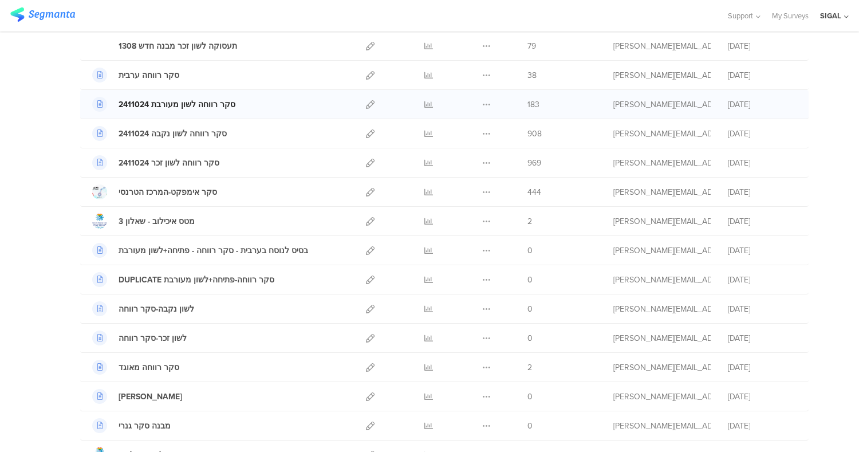
scroll to position [197, 0]
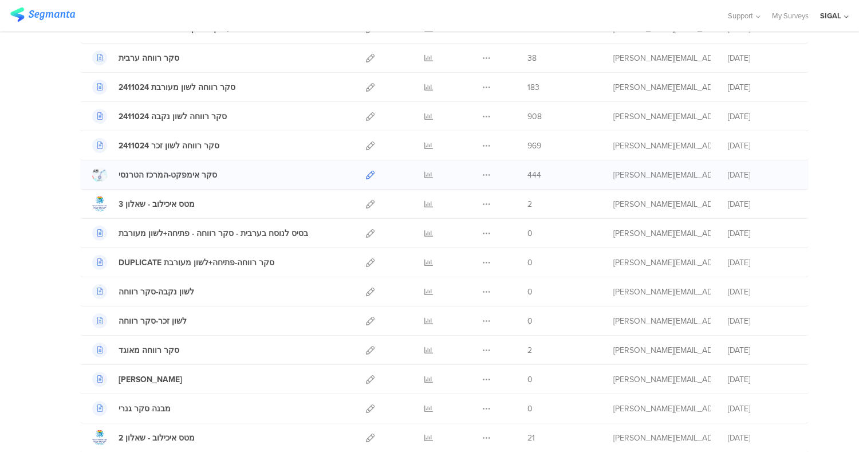
click at [366, 175] on icon at bounding box center [370, 175] width 9 height 9
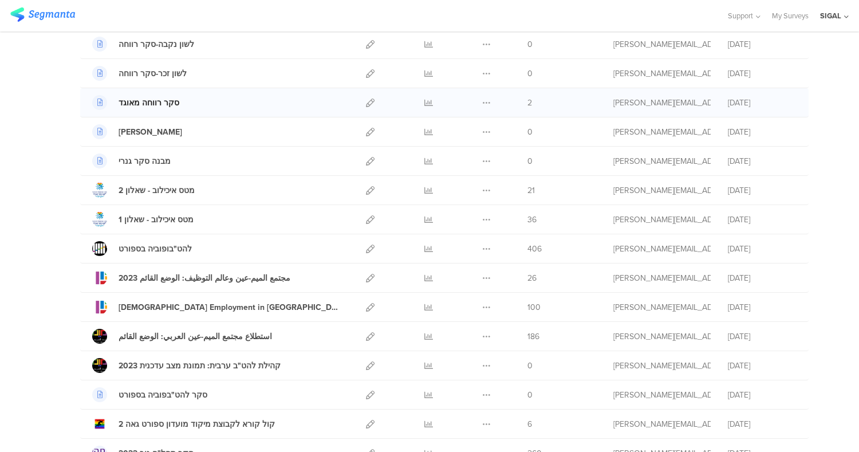
scroll to position [445, 0]
click at [366, 250] on icon at bounding box center [370, 248] width 9 height 9
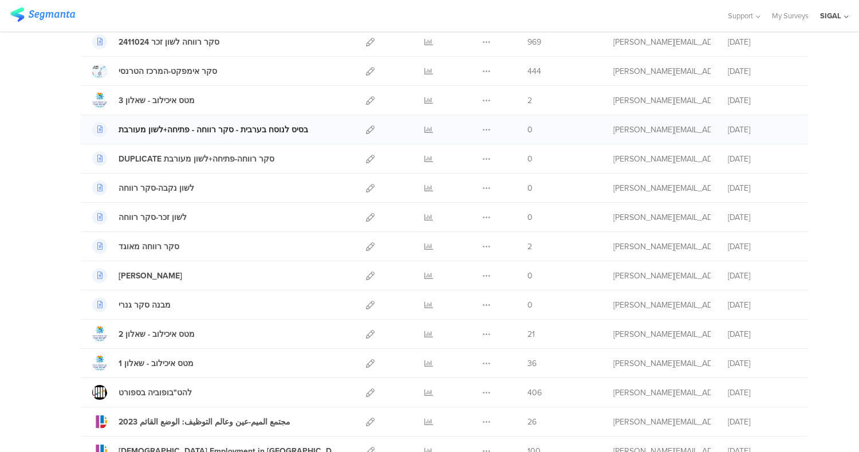
scroll to position [0, 0]
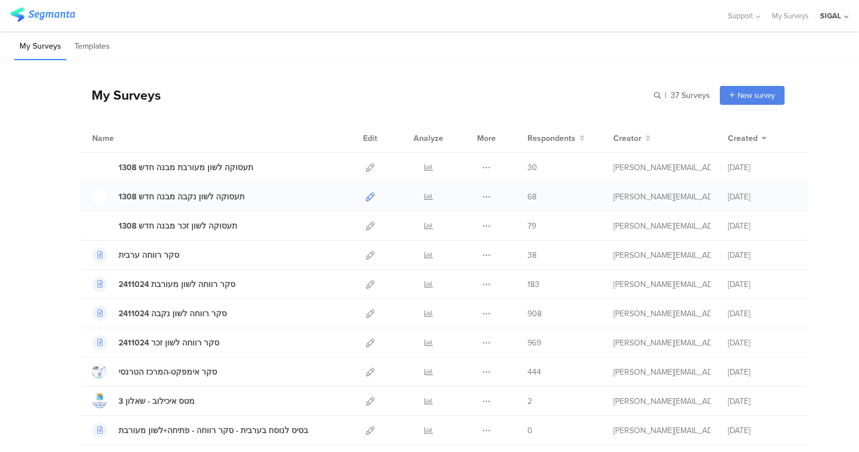
click at [366, 198] on icon at bounding box center [370, 196] width 9 height 9
click at [366, 167] on icon at bounding box center [370, 167] width 9 height 9
click at [366, 228] on icon at bounding box center [370, 226] width 9 height 9
click at [366, 226] on icon at bounding box center [370, 226] width 9 height 9
click at [366, 196] on icon at bounding box center [370, 196] width 9 height 9
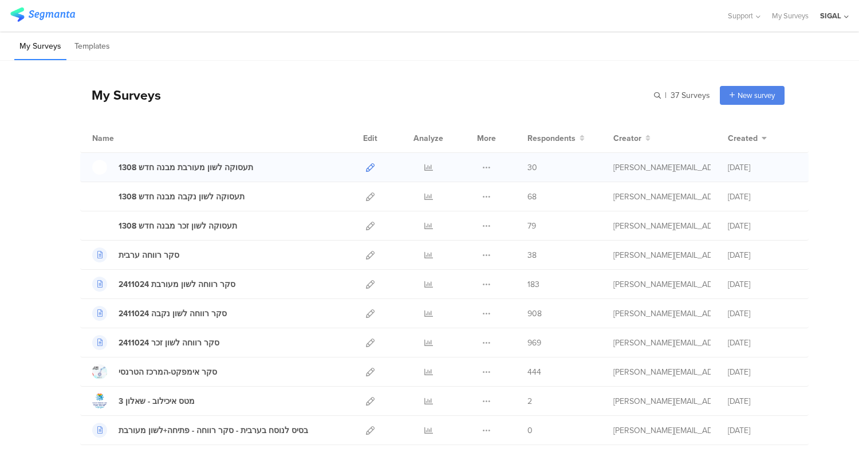
click at [366, 165] on icon at bounding box center [370, 167] width 9 height 9
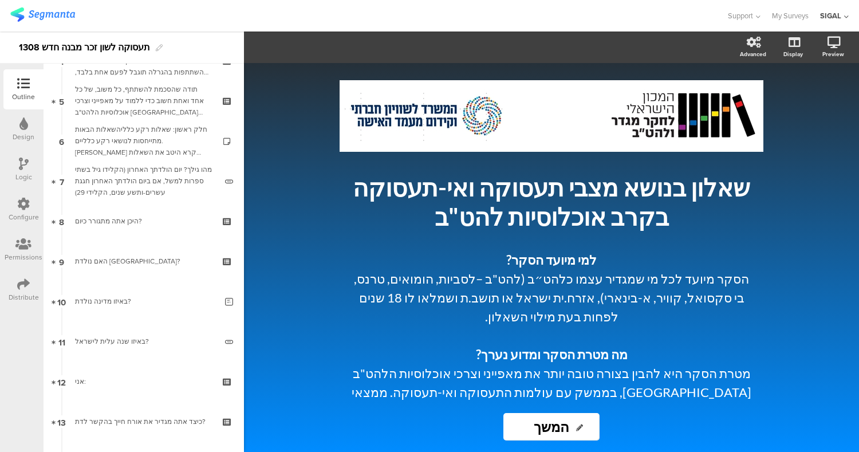
scroll to position [193, 0]
click at [118, 210] on link "8 היכן אתה מתגורר כיום?" at bounding box center [143, 217] width 195 height 40
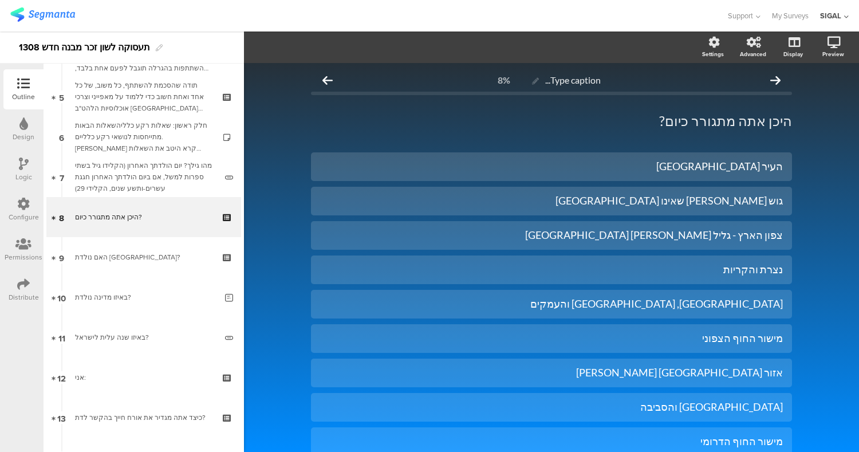
click at [808, 180] on div "Type caption... 8% היכן אתה מתגורר כיום? היכן אתה מתגורר כיום? העיר תל-אביב יפו" at bounding box center [551, 402] width 615 height 679
click at [677, 240] on div "צפון הארץ - גליל [PERSON_NAME] [GEOGRAPHIC_DATA]" at bounding box center [551, 234] width 463 height 13
click at [821, 234] on div "Type caption... 8% היכן אתה מתגורר כיום? היכן אתה מתגורר כיום? העיר תל-אביב יפו" at bounding box center [551, 402] width 615 height 679
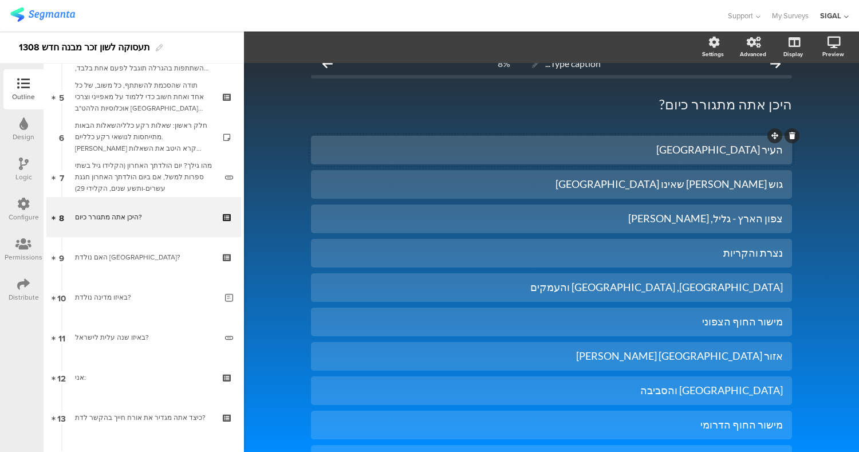
scroll to position [15, 0]
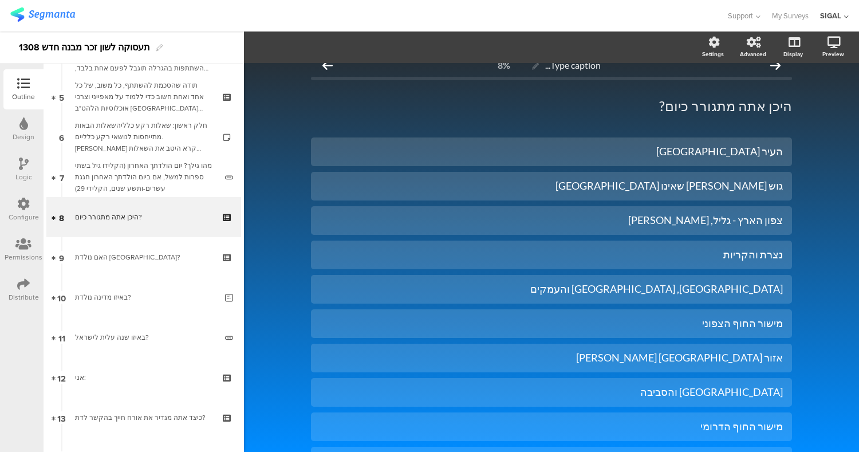
click at [791, 157] on div "Type caption... 8% היכן אתה מתגורר כיום? היכן אתה מתגורר כיום? העיר תל-אביב יפו" at bounding box center [551, 387] width 504 height 679
click at [687, 222] on div "צפון הארץ - גליל, גולן" at bounding box center [551, 220] width 463 height 13
click at [729, 218] on div "צפון הארץ - גליל, גולן" at bounding box center [551, 220] width 463 height 13
click at [720, 258] on div "נצרת והקריות" at bounding box center [551, 254] width 463 height 13
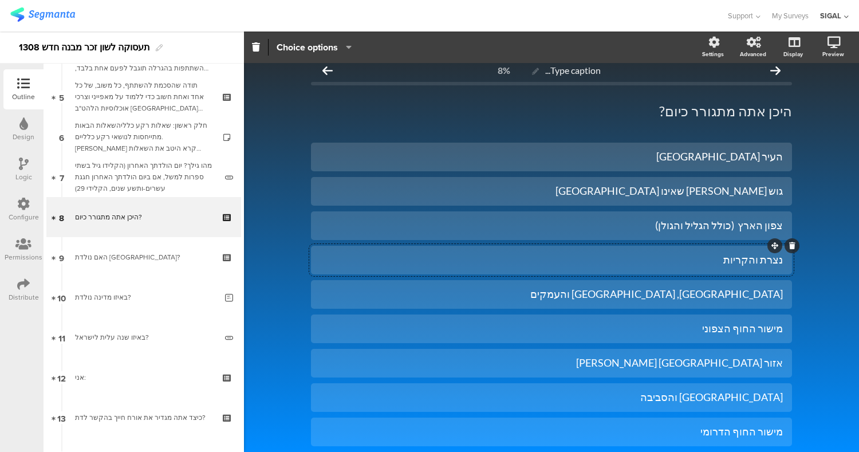
scroll to position [5, 0]
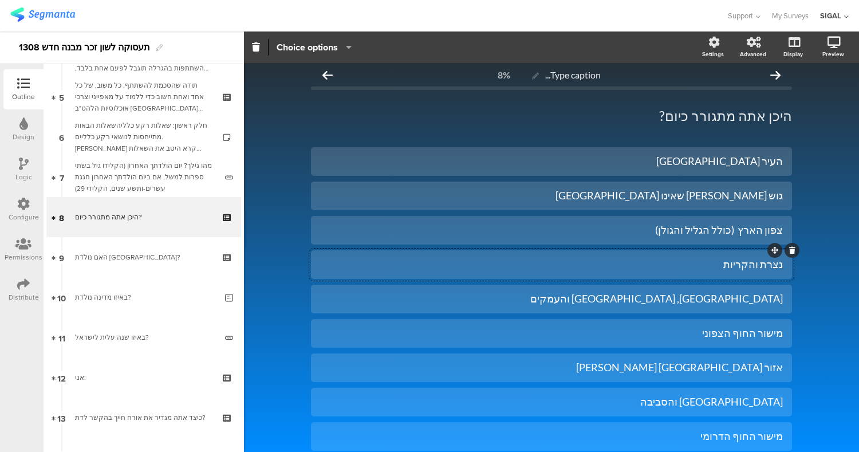
click at [768, 270] on div "נצרת והקריות" at bounding box center [551, 264] width 463 height 13
click at [709, 266] on div "חיפה ווהקריות" at bounding box center [551, 264] width 463 height 13
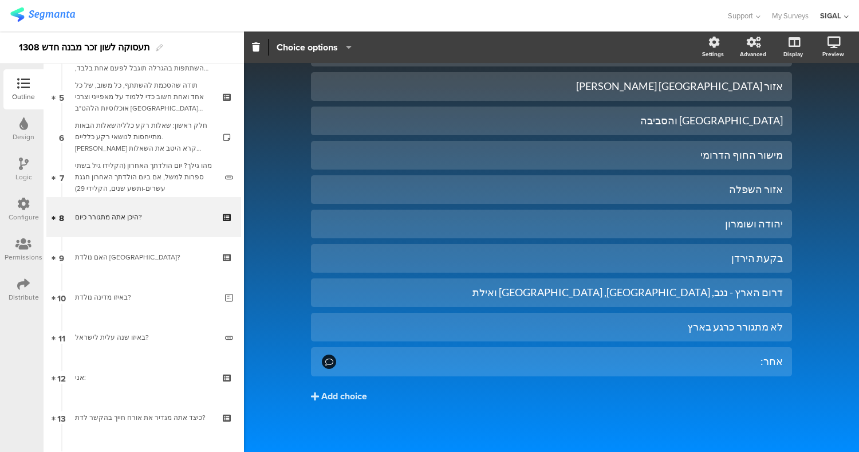
scroll to position [291, 0]
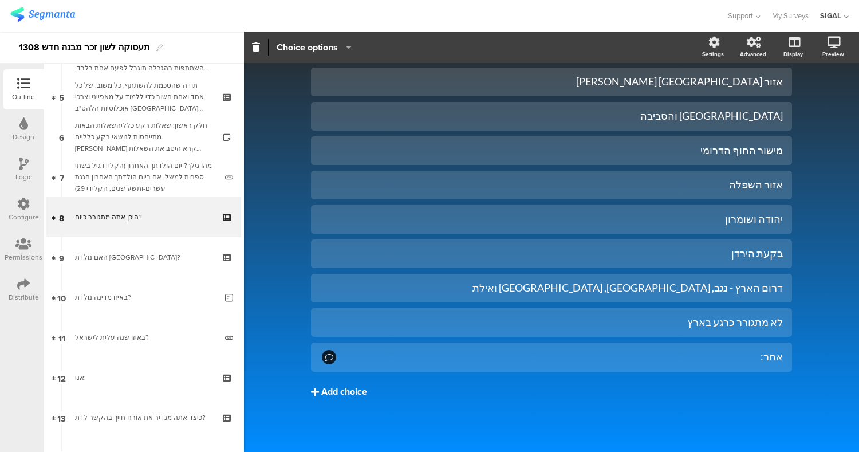
click at [329, 390] on div "Add choice" at bounding box center [344, 392] width 46 height 12
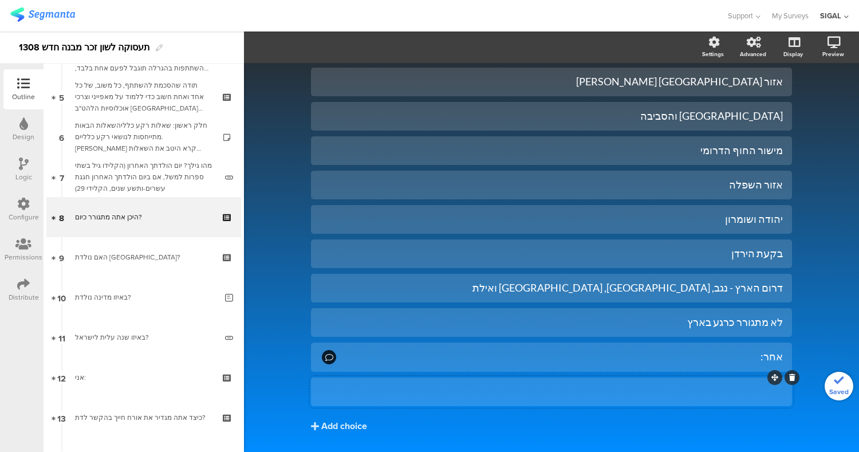
click at [589, 392] on div at bounding box center [551, 391] width 463 height 13
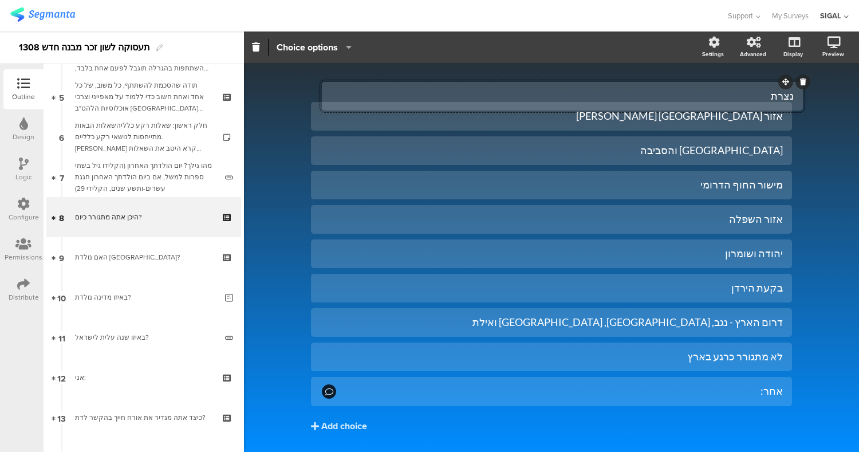
drag, startPoint x: 766, startPoint y: 378, endPoint x: 777, endPoint y: 82, distance: 295.6
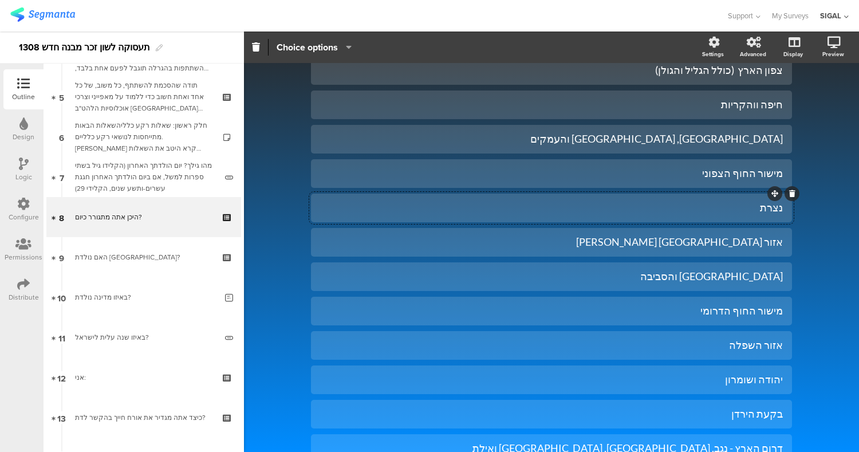
scroll to position [160, 0]
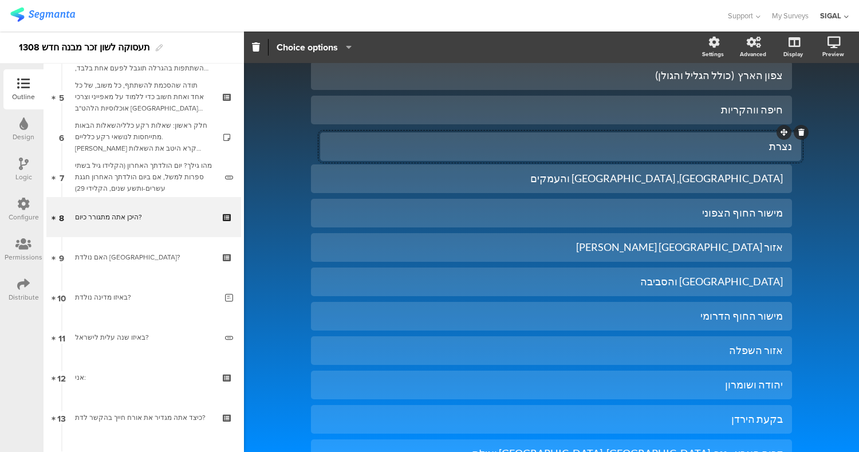
drag, startPoint x: 768, startPoint y: 199, endPoint x: 777, endPoint y: 133, distance: 67.0
click at [804, 164] on div "Type caption... 8% היכן אתה מתגורר כיום? היכן אתה מתגורר כיום? העיר תל-אביב יפו" at bounding box center [551, 260] width 615 height 714
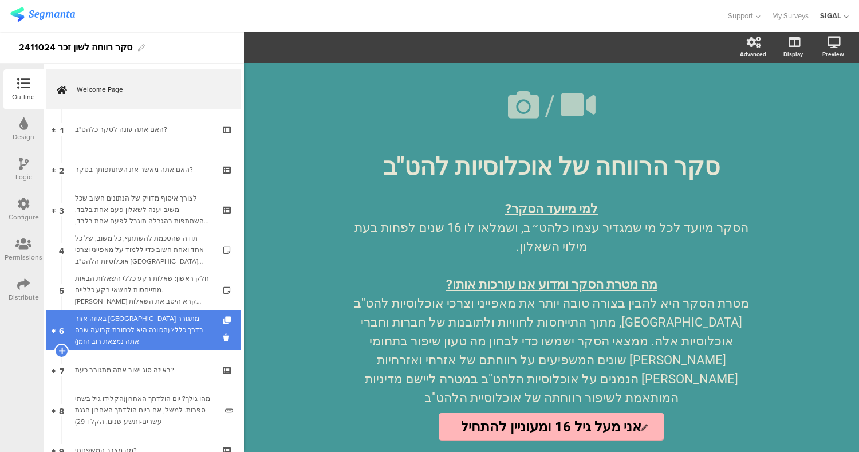
click at [157, 335] on div "באיזה אזור [GEOGRAPHIC_DATA] מתגורר בדרך כלל? (הכוונה היא לכתובת קבועה שבה אתה …" at bounding box center [143, 330] width 137 height 34
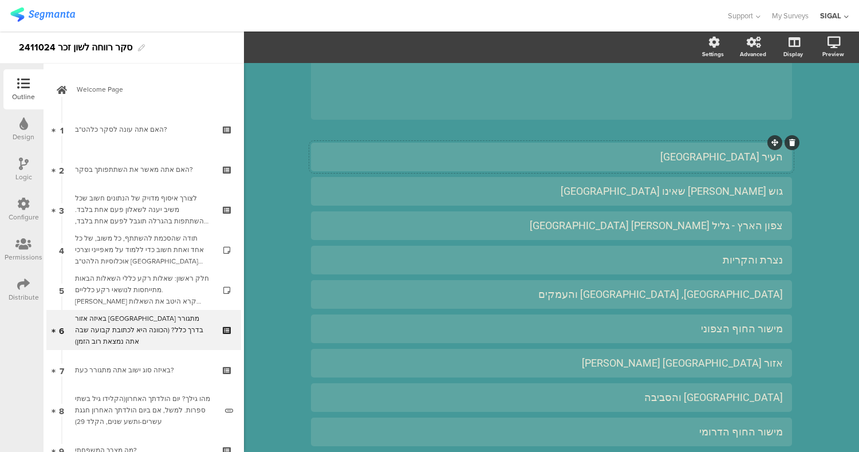
scroll to position [155, 0]
click at [847, 160] on div "Type caption... 8% באיזה אזור [GEOGRAPHIC_DATA] מתגורר בדרך כלל? (הכוונה היא לכ…" at bounding box center [551, 320] width 615 height 824
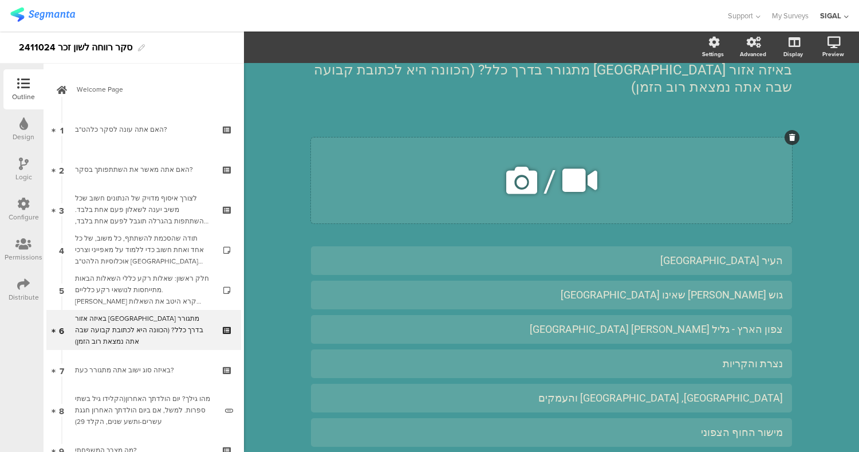
scroll to position [0, 0]
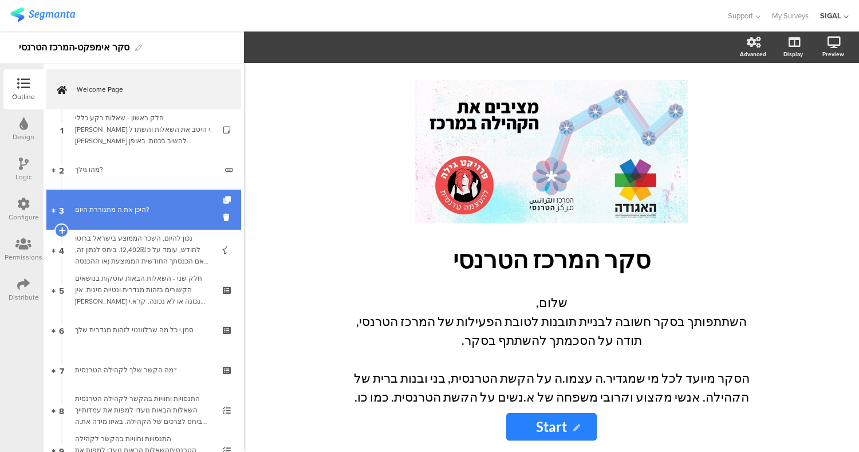
click at [149, 207] on div "היכן את.ה מתגוררת היום?" at bounding box center [143, 209] width 137 height 11
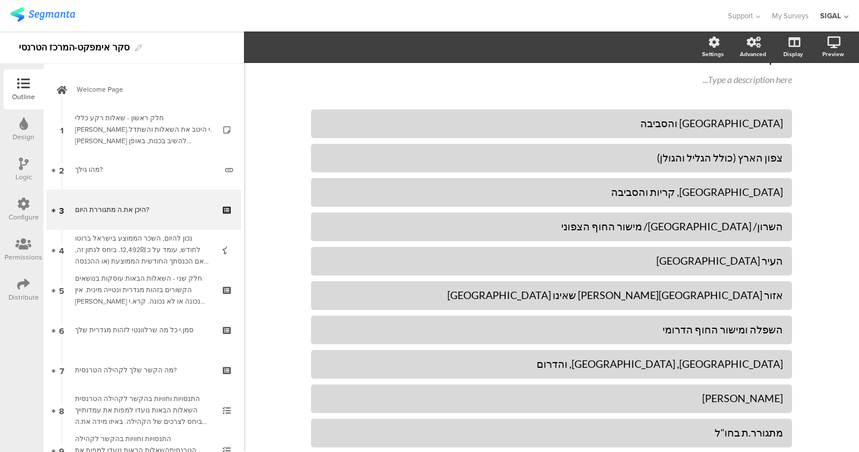
scroll to position [41, 0]
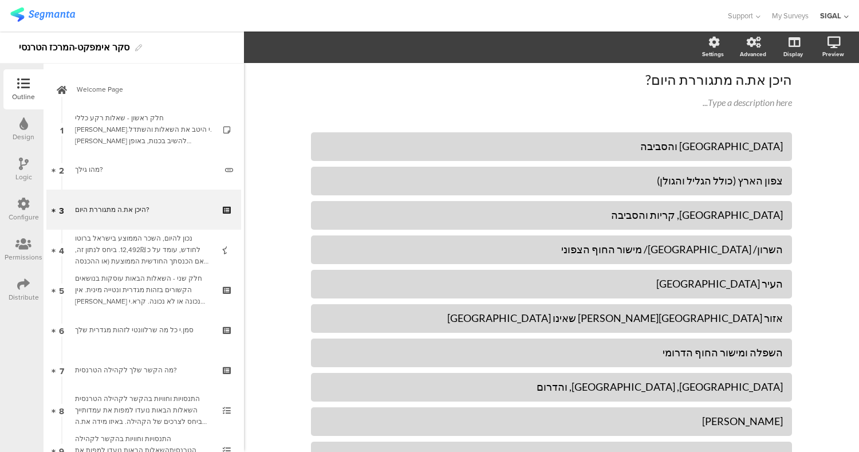
click at [789, 170] on div "Type caption... 8% היכן את.ה מתגוררת היום? היכן את.ה מתגוררת היום? Type a descr…" at bounding box center [551, 303] width 504 height 563
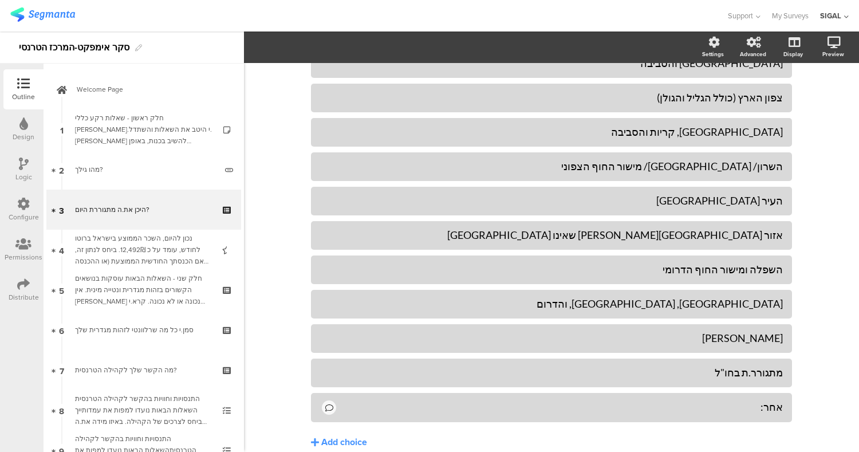
scroll to position [125, 0]
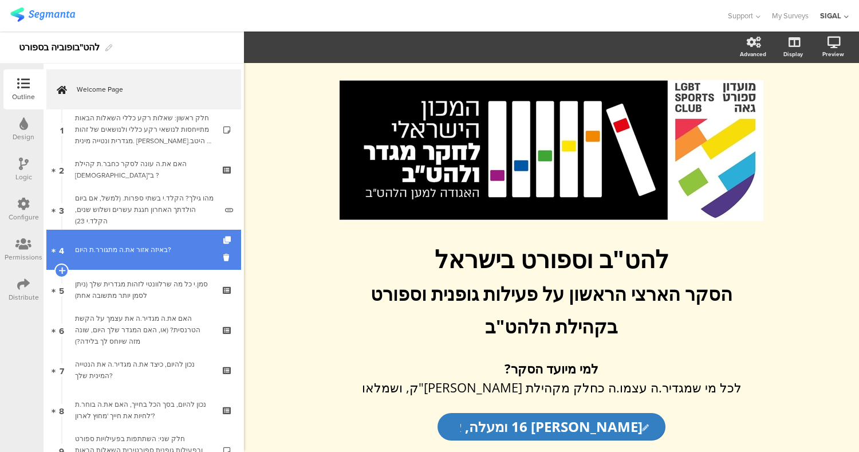
click at [129, 263] on link "4 באיזה אזור את.ה מתגורר.ת היום?" at bounding box center [143, 250] width 195 height 40
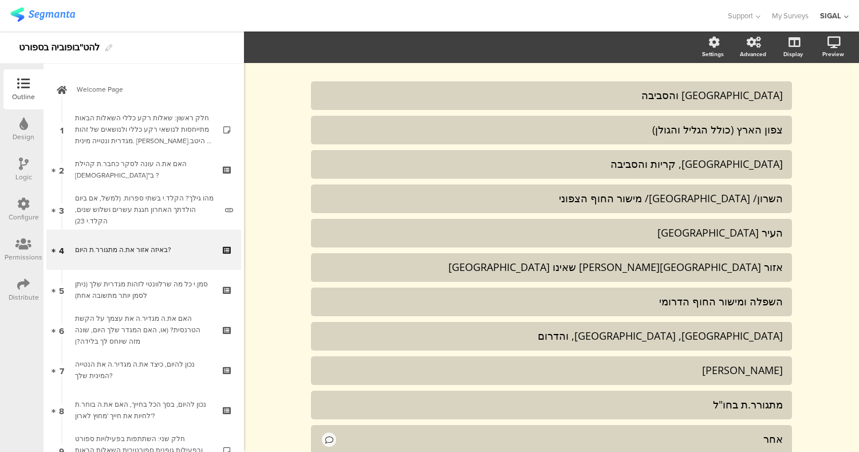
scroll to position [70, 0]
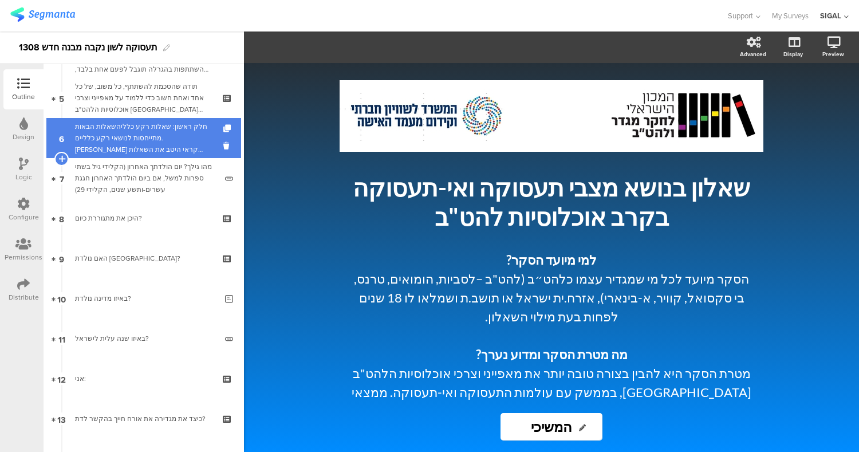
scroll to position [208, 0]
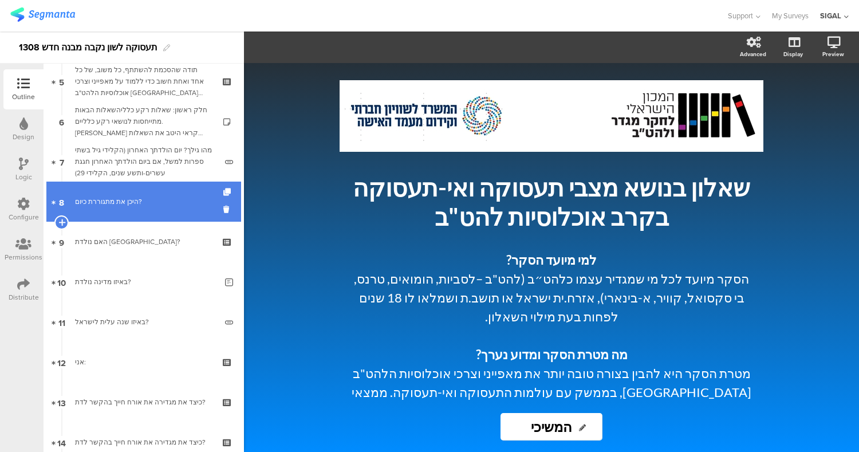
click at [151, 203] on div "היכן את מתגוררת כיום?" at bounding box center [143, 201] width 137 height 11
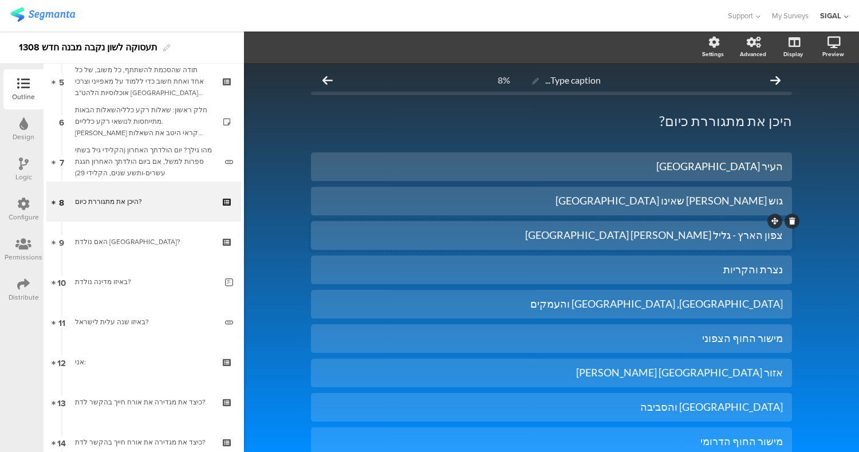
click at [684, 236] on div "צפון הארץ - גליל [PERSON_NAME] [GEOGRAPHIC_DATA]" at bounding box center [551, 234] width 463 height 13
click at [672, 238] on div "צפון הארץ - גליל [PERSON_NAME] [GEOGRAPHIC_DATA]" at bounding box center [551, 234] width 463 height 13
click at [742, 232] on div "צפון הארץ גליל וגולן" at bounding box center [551, 234] width 463 height 13
click at [735, 270] on div "נצרת והקריות" at bounding box center [551, 269] width 463 height 13
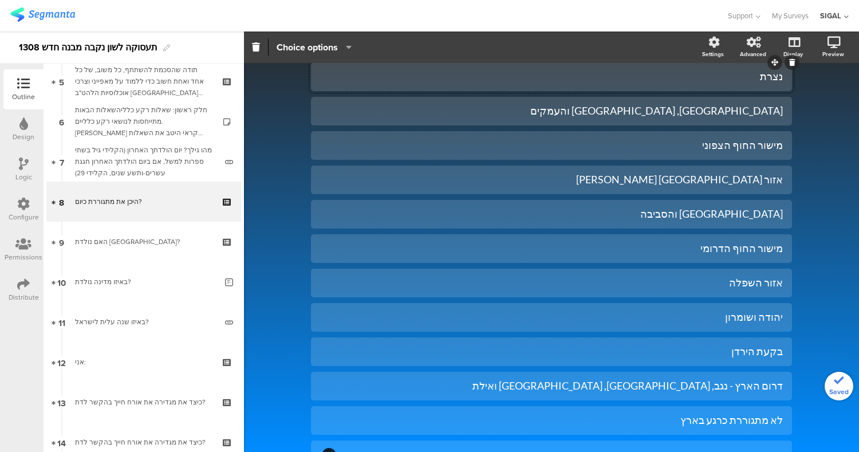
scroll to position [291, 0]
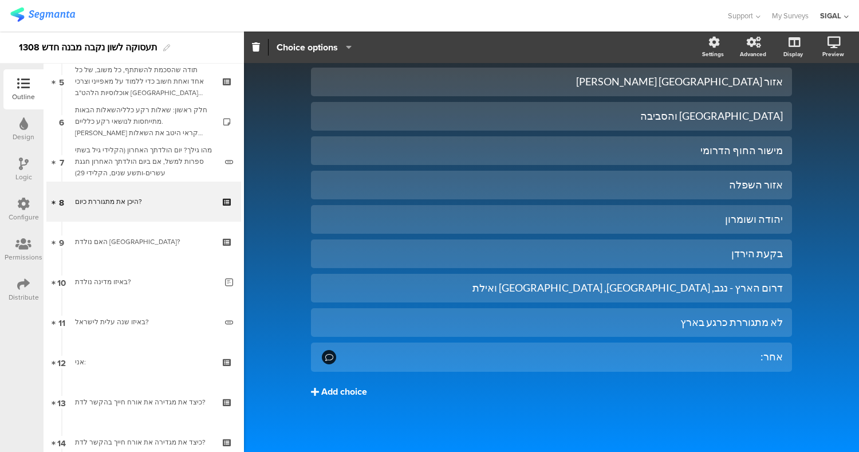
click at [322, 392] on div "Add choice" at bounding box center [344, 392] width 46 height 12
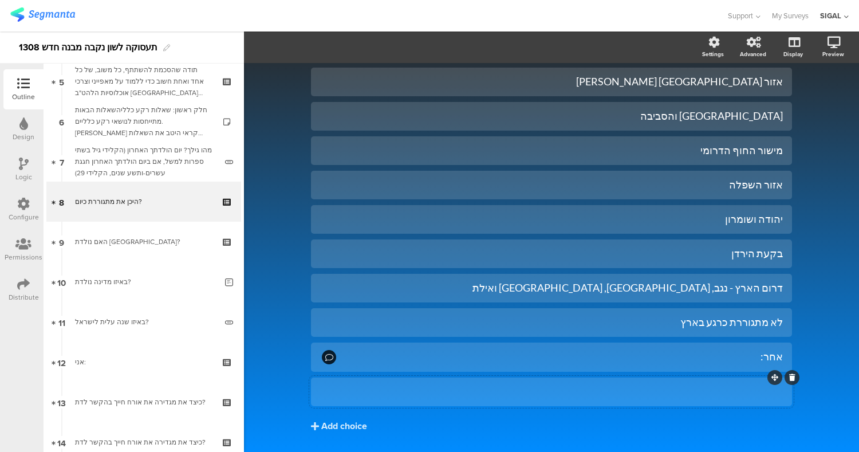
click at [644, 393] on div at bounding box center [551, 391] width 463 height 13
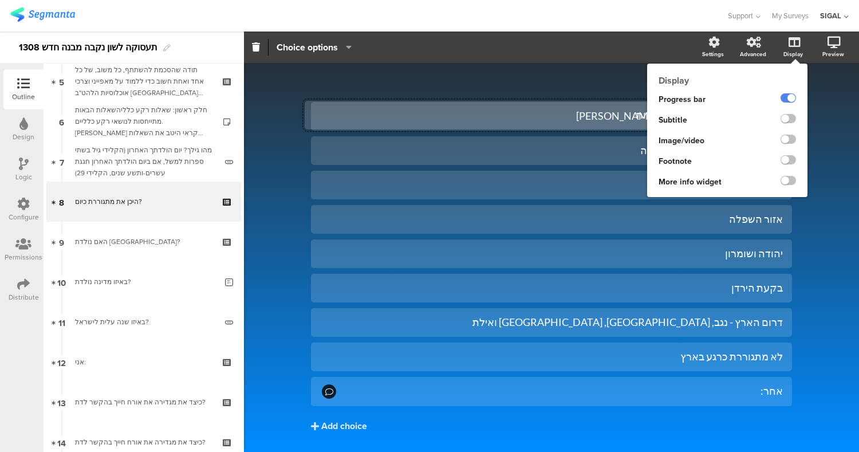
drag, startPoint x: 769, startPoint y: 377, endPoint x: 763, endPoint y: 100, distance: 277.1
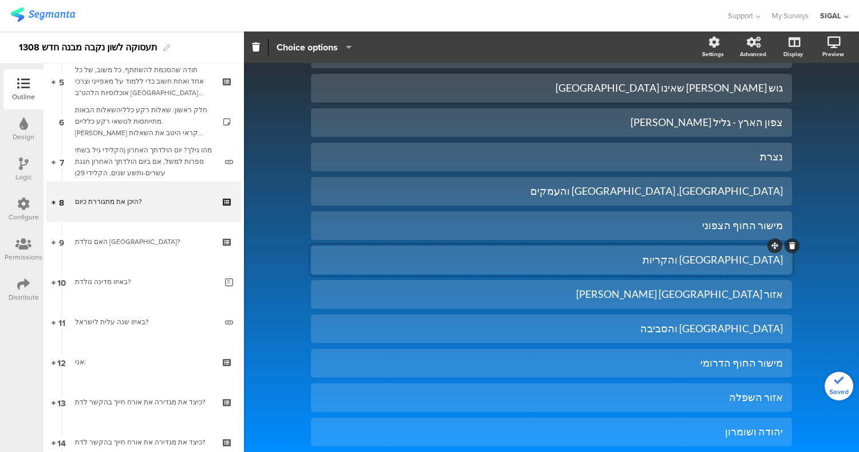
scroll to position [105, 0]
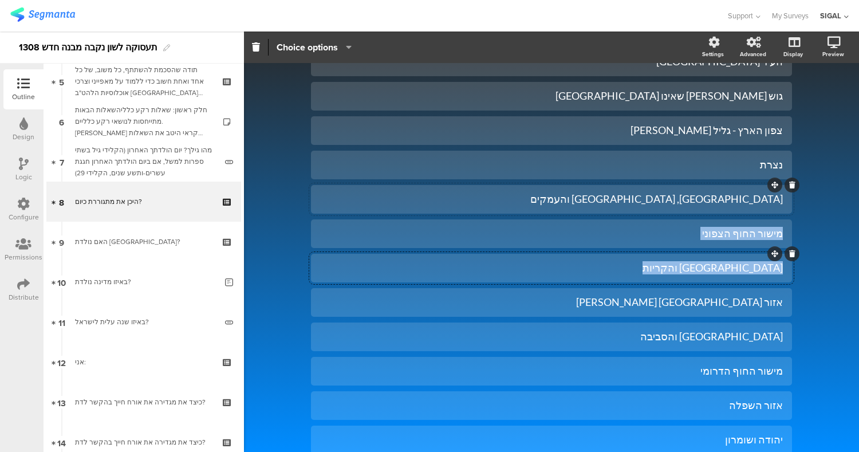
drag, startPoint x: 770, startPoint y: 249, endPoint x: 779, endPoint y: 199, distance: 50.5
click at [779, 199] on div "העיר תל-אביב יפו גוש דן שאינו תל-אביב יפו צפון הארץ - גליל וגולן נצרת" at bounding box center [551, 320] width 481 height 544
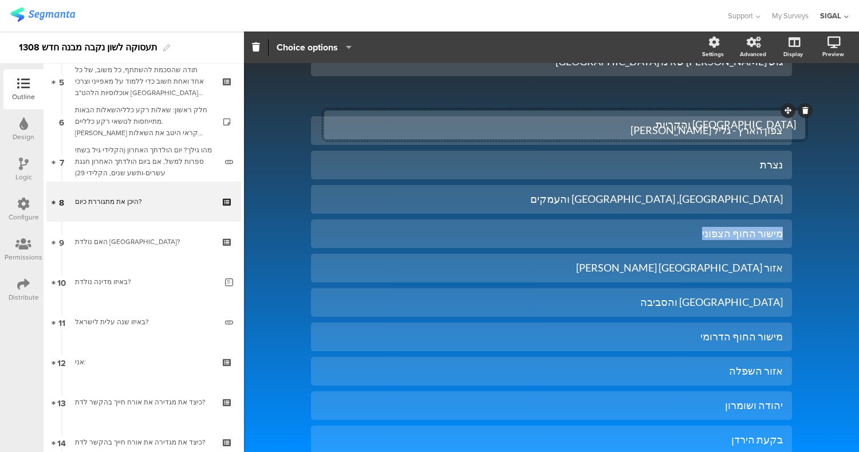
drag, startPoint x: 767, startPoint y: 254, endPoint x: 780, endPoint y: 114, distance: 140.3
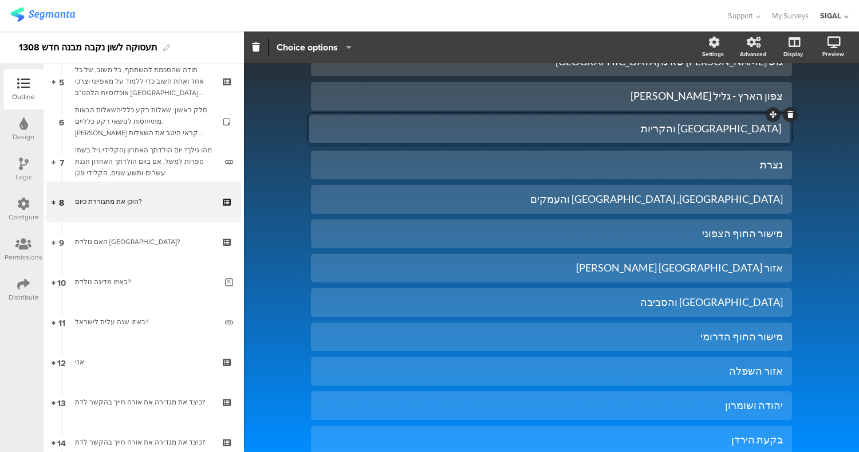
drag, startPoint x: 768, startPoint y: 84, endPoint x: 766, endPoint y: 114, distance: 30.9
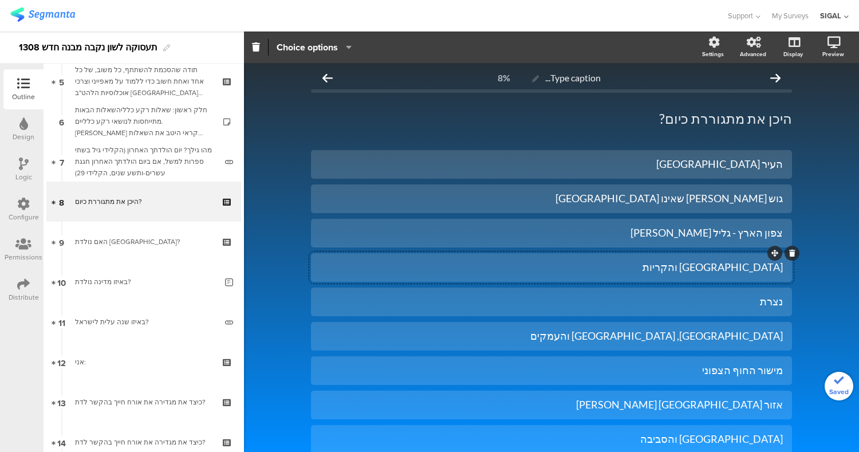
scroll to position [2, 0]
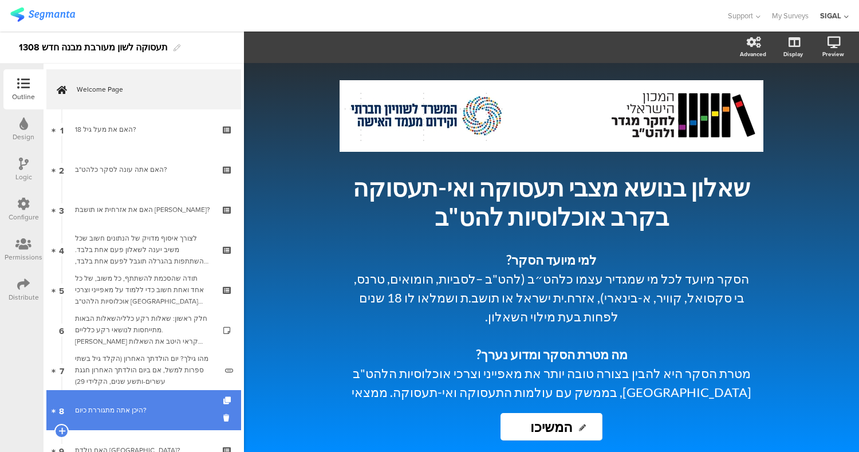
click at [130, 406] on div "היכן אתה מתגוררת כיום?" at bounding box center [143, 409] width 137 height 11
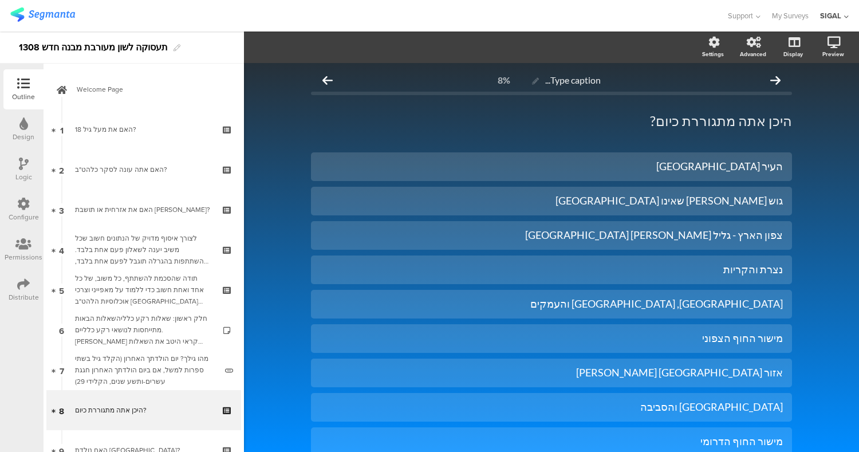
scroll to position [35, 0]
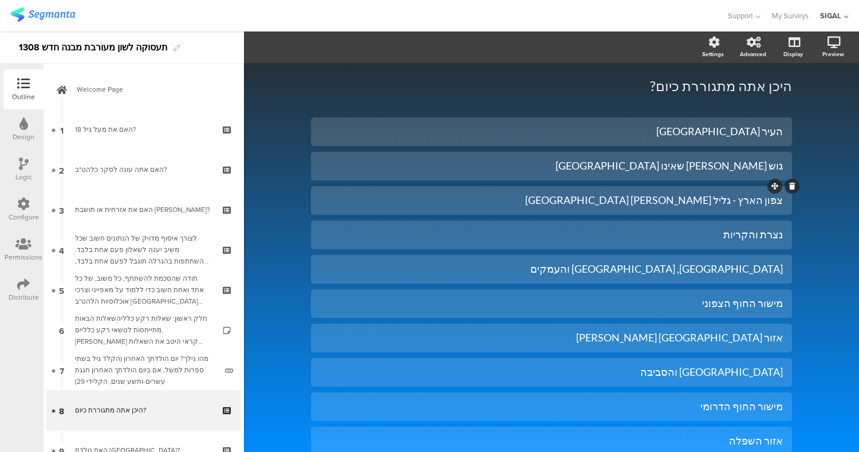
click at [734, 204] on div "צפון הארץ - גליל [PERSON_NAME] [GEOGRAPHIC_DATA]" at bounding box center [551, 199] width 463 height 13
click at [717, 231] on div "נצרת והקריות" at bounding box center [551, 234] width 463 height 13
click at [742, 237] on div "נצרת והקריות" at bounding box center [551, 234] width 463 height 13
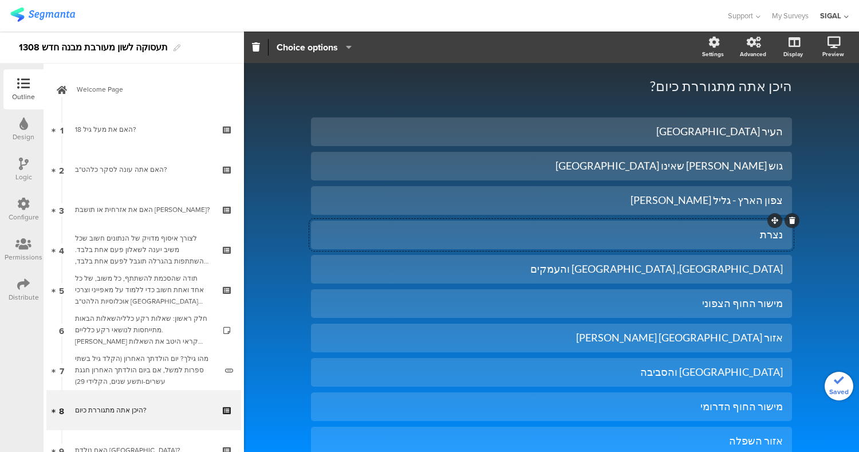
scroll to position [291, 0]
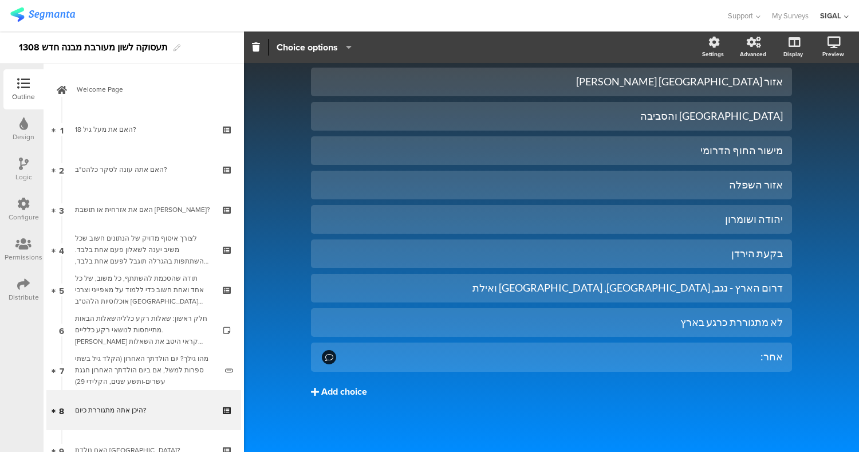
click at [338, 393] on div "Add choice" at bounding box center [344, 392] width 46 height 12
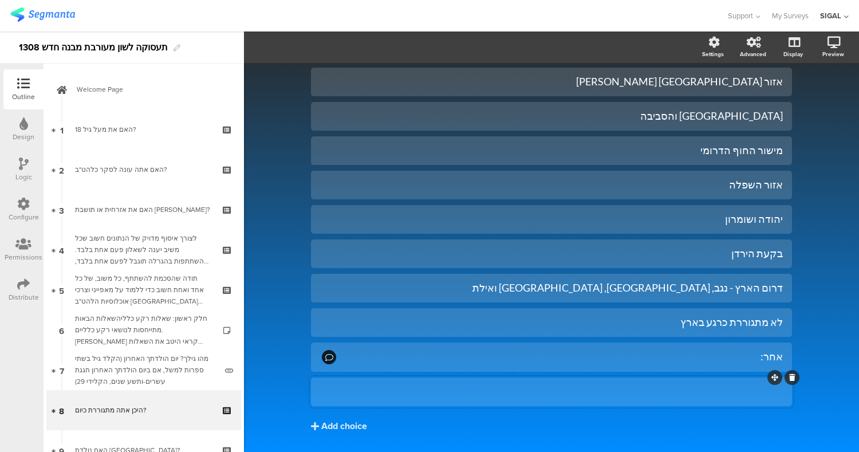
click at [510, 395] on div at bounding box center [551, 391] width 463 height 13
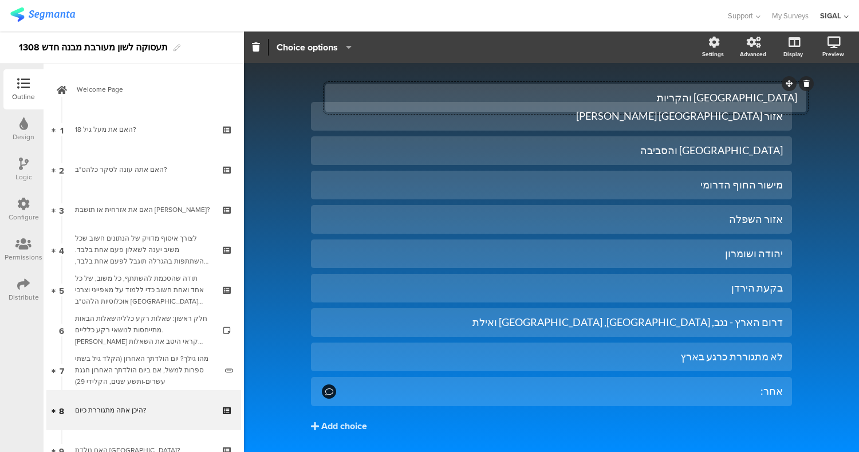
drag, startPoint x: 768, startPoint y: 377, endPoint x: 784, endPoint y: 82, distance: 295.8
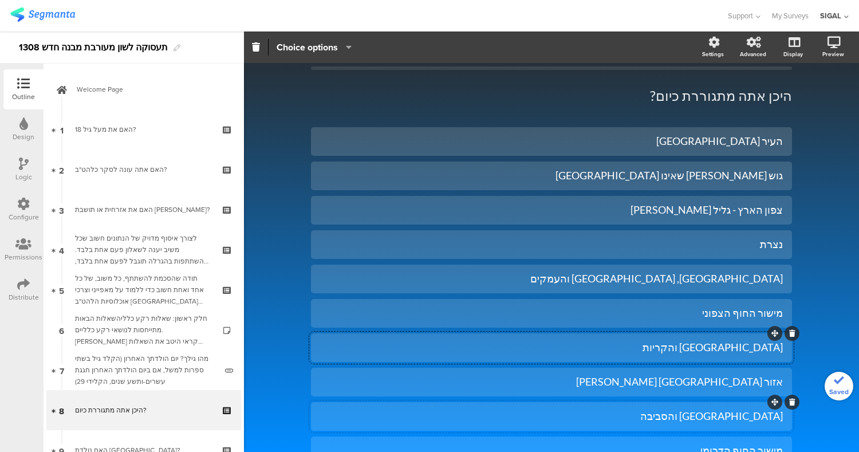
scroll to position [25, 0]
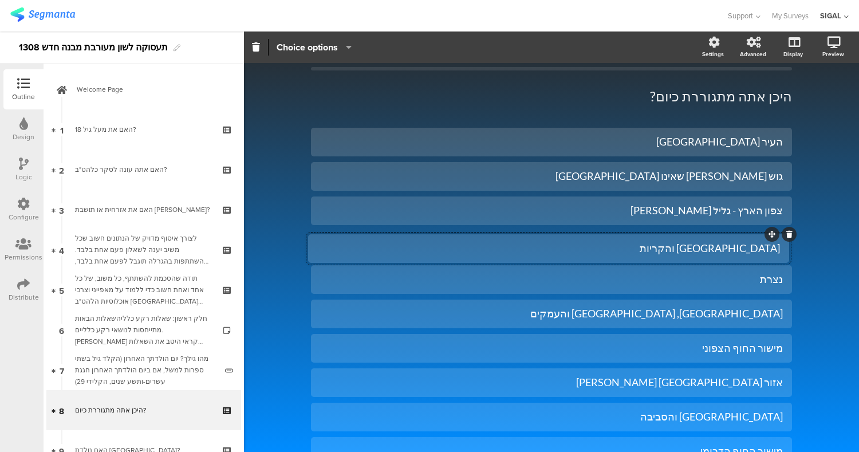
drag, startPoint x: 769, startPoint y: 335, endPoint x: 766, endPoint y: 236, distance: 99.6
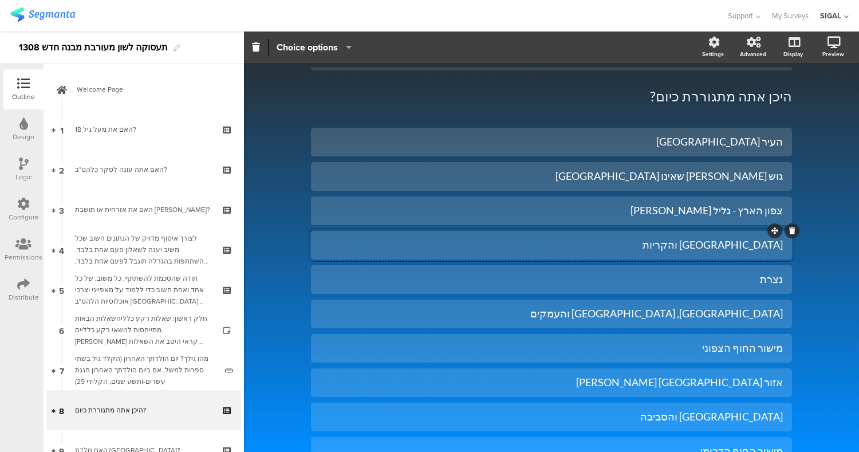
click at [813, 286] on div "Type caption... 8% היכן אתה מתגוררת כיום? היכן אתה מתגוררת כיום? העיר [GEOGRAPH…" at bounding box center [551, 395] width 615 height 714
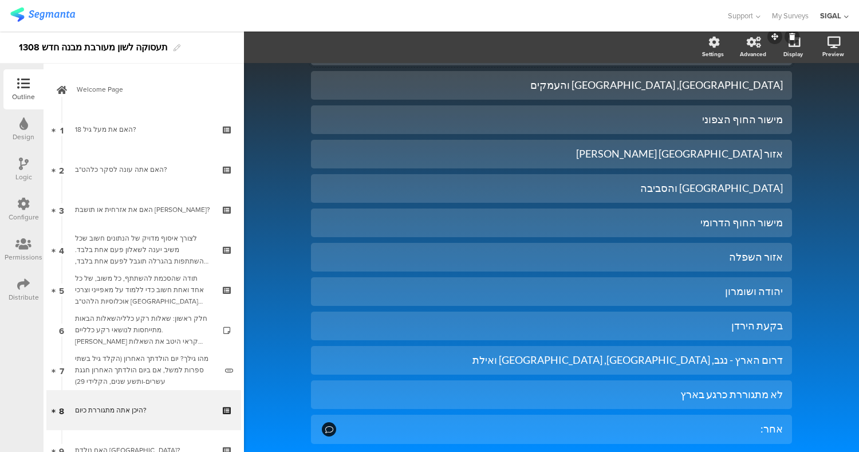
scroll to position [325, 0]
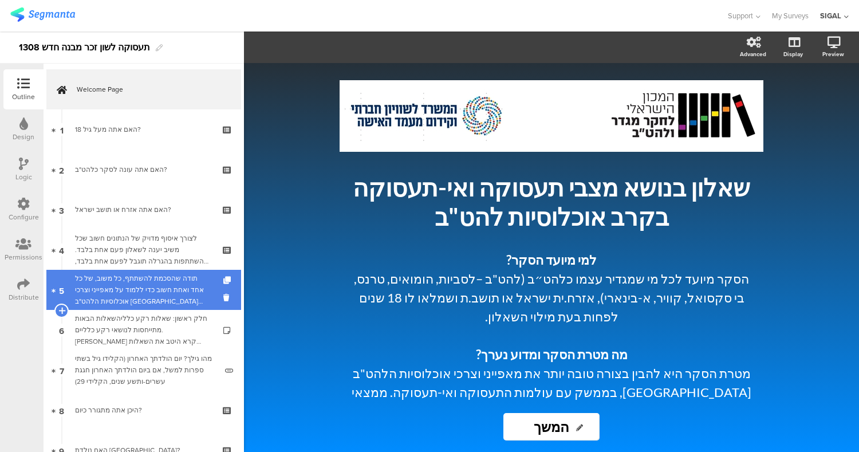
scroll to position [86, 0]
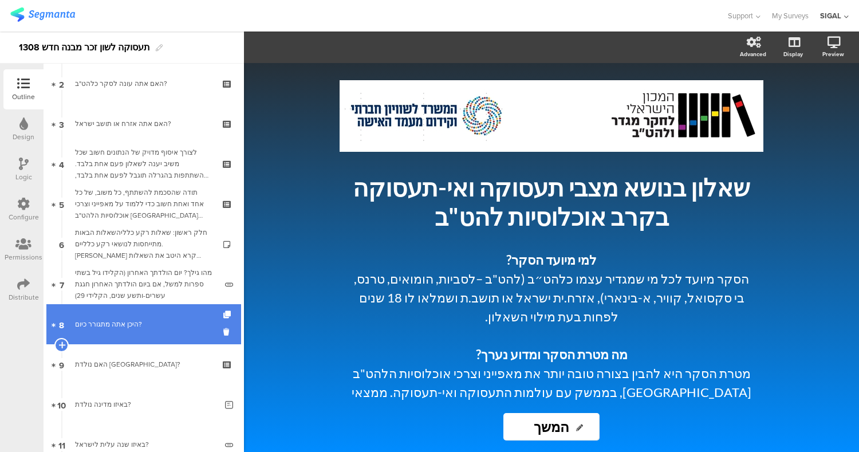
click at [133, 319] on div "היכן אתה מתגורר כיום?" at bounding box center [143, 323] width 137 height 11
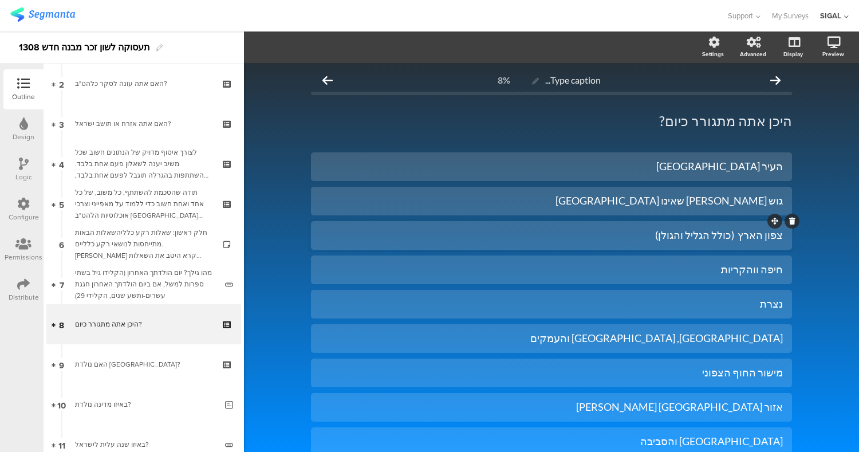
click at [729, 236] on div "צפון הארץ (כולל הגליל והגולן)" at bounding box center [551, 234] width 463 height 13
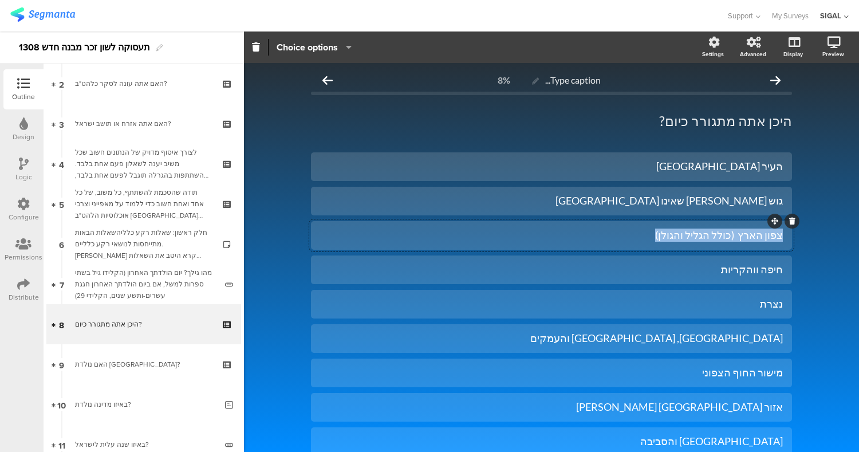
click at [723, 235] on div "צפון הארץ (כולל הגליל והגולן)" at bounding box center [551, 234] width 463 height 13
click at [829, 123] on div "Type caption... 8% היכן אתה מתגורר כיום? היכן אתה מתגורר כיום? העיר [GEOGRAPHIC…" at bounding box center [551, 420] width 615 height 714
click at [24, 172] on div "Logic" at bounding box center [23, 177] width 17 height 10
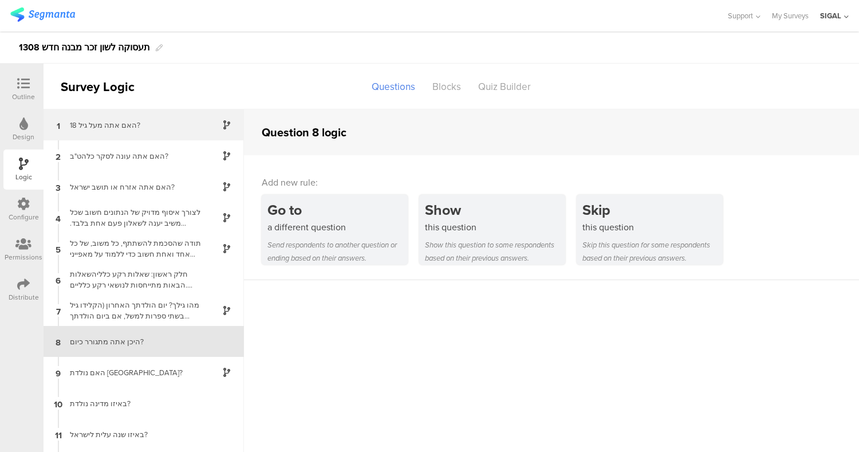
click at [161, 123] on div "האם אתה מעל גיל 18?" at bounding box center [134, 125] width 143 height 11
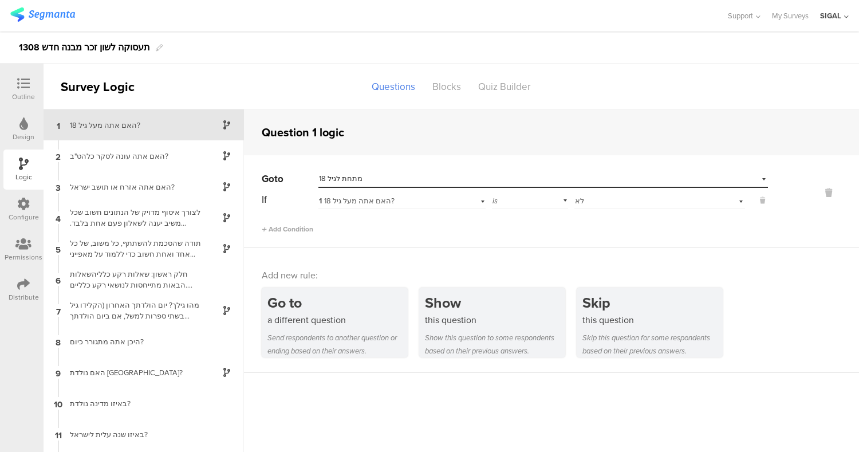
click at [416, 243] on div "Go to Select destination... מתחת לגיל 18 If 1 האם אתה מעל גיל 18? is Select ans…" at bounding box center [551, 201] width 615 height 93
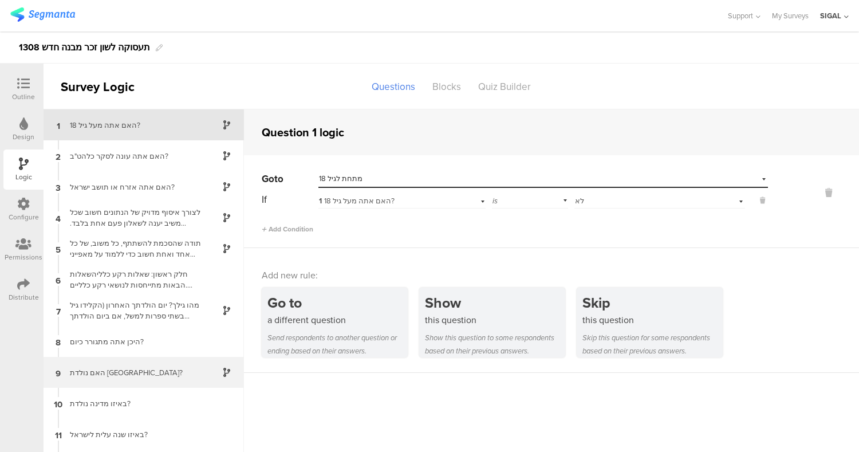
click at [154, 372] on div "האם נולדת [GEOGRAPHIC_DATA]?" at bounding box center [134, 372] width 143 height 11
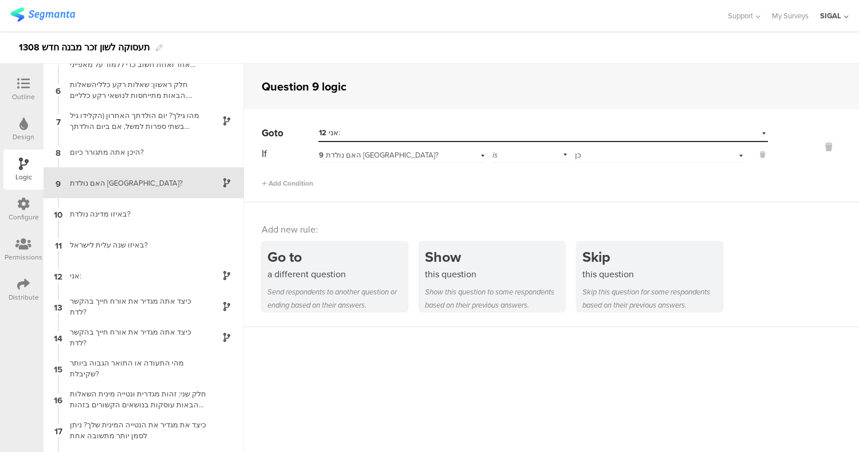
scroll to position [137, 0]
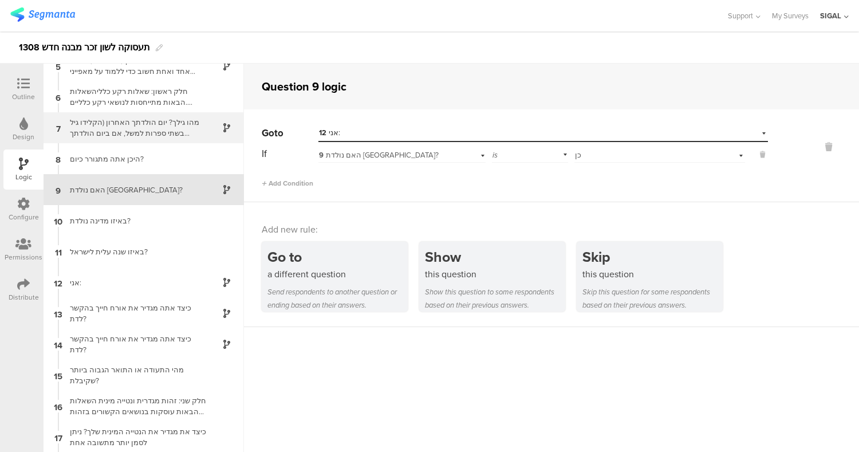
click at [164, 132] on div "מהו גילך? יום הולדתך האחרון (הקלידו גיל בשתי ספרות למשל, אם ביום הולדתך האחרון …" at bounding box center [134, 128] width 143 height 22
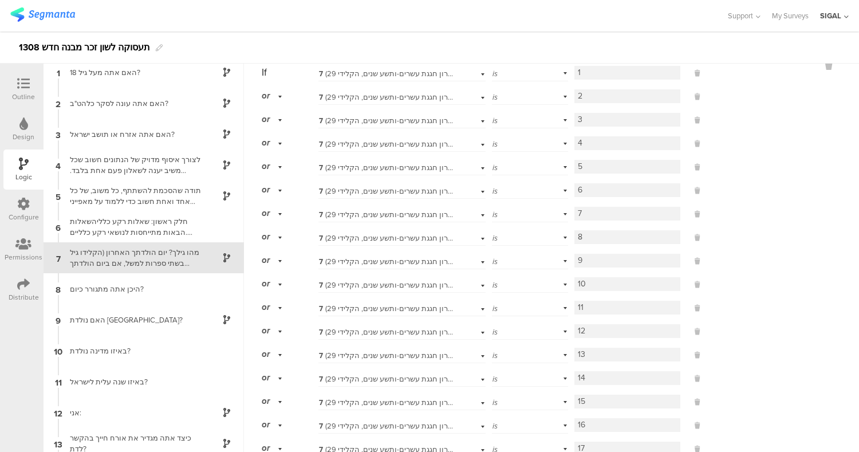
scroll to position [57, 0]
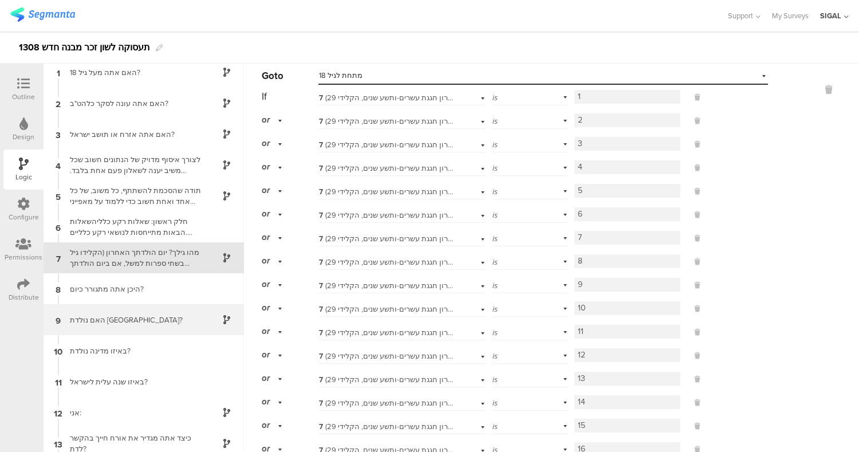
click at [140, 326] on div "9 האם נולדת [GEOGRAPHIC_DATA]?" at bounding box center [144, 319] width 200 height 31
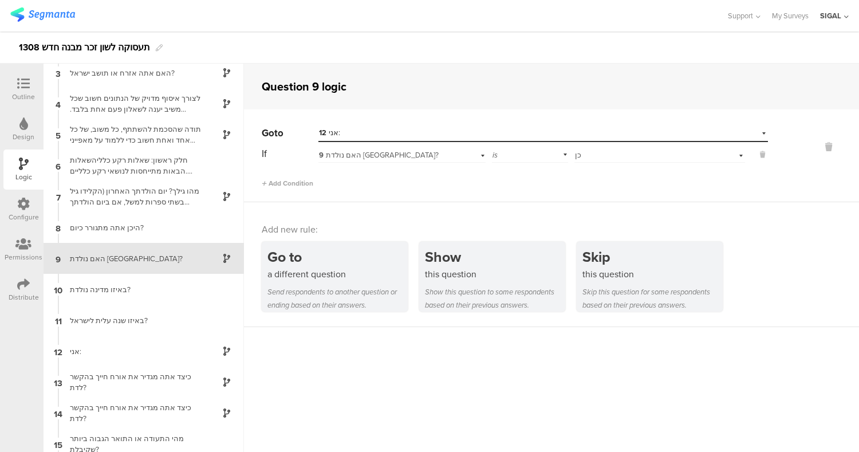
scroll to position [69, 0]
click at [191, 352] on div "אני:" at bounding box center [134, 350] width 143 height 11
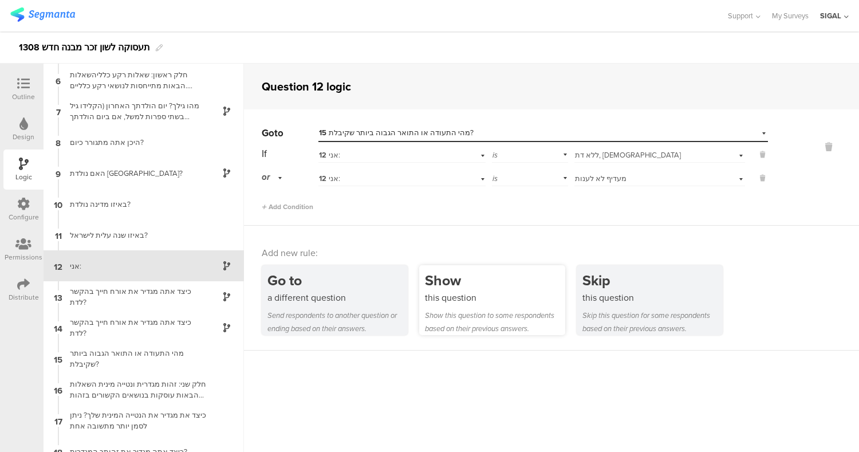
scroll to position [161, 0]
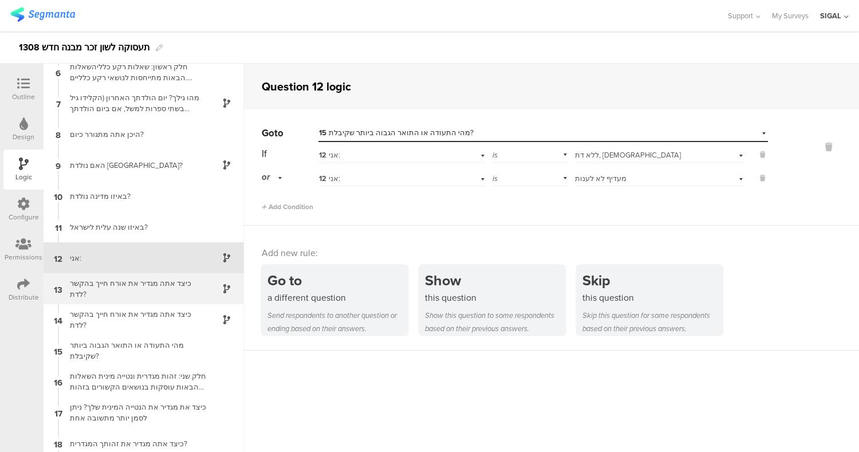
click at [144, 280] on div "כיצד אתה מגדיר את אורח חייך בהקשר לדת?" at bounding box center [134, 289] width 143 height 22
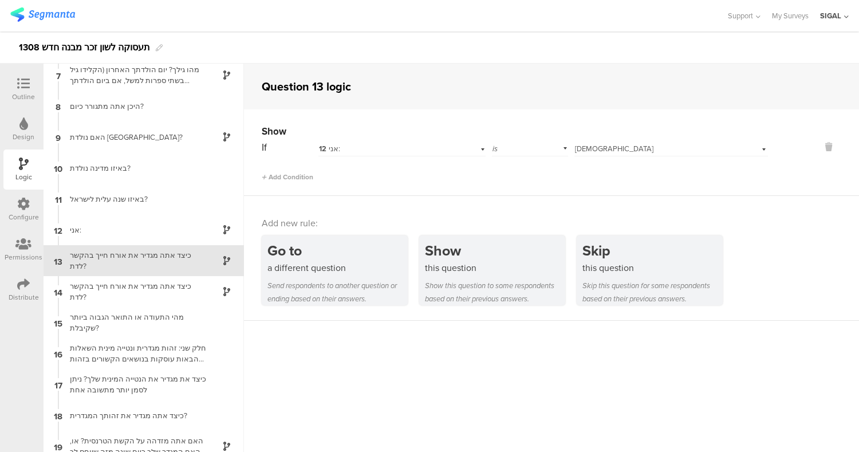
scroll to position [192, 0]
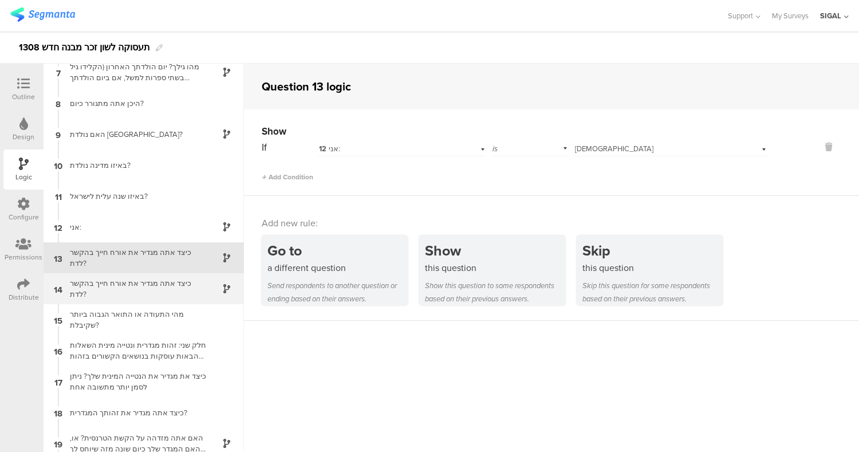
click at [160, 288] on div "כיצד אתה מגדיר את אורח חייך בהקשר לדת?" at bounding box center [134, 289] width 143 height 22
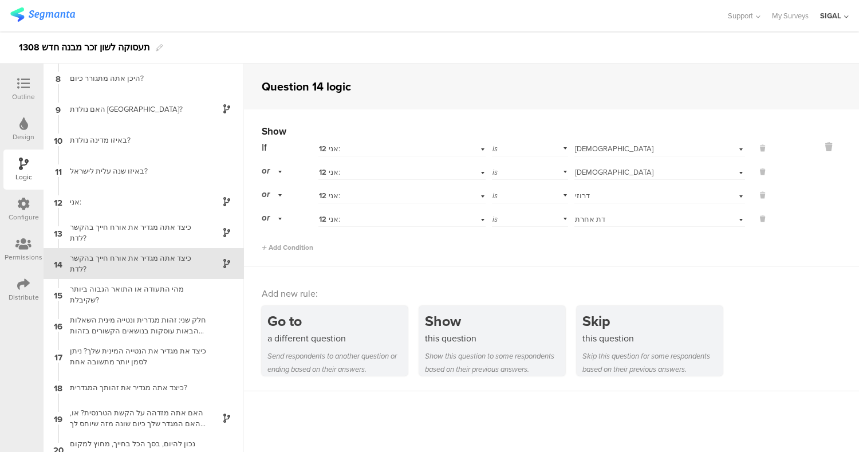
scroll to position [223, 0]
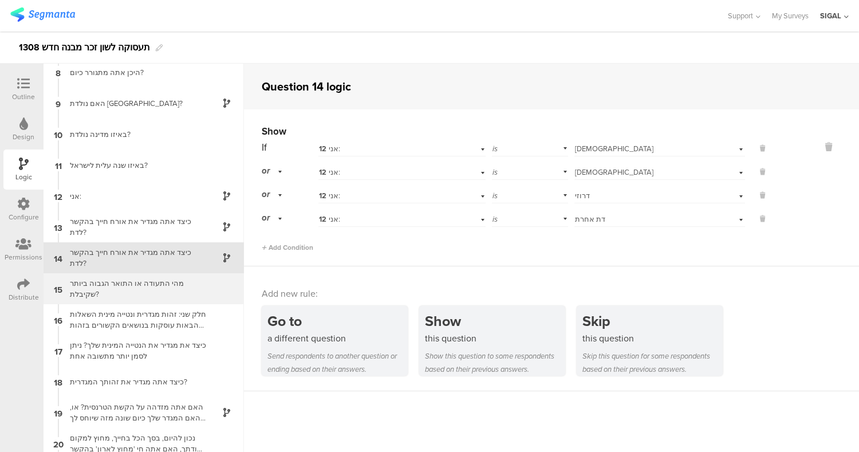
click at [155, 287] on div "מהי התעודה או התואר הגבוה ביותר שקיבלת?" at bounding box center [134, 289] width 143 height 22
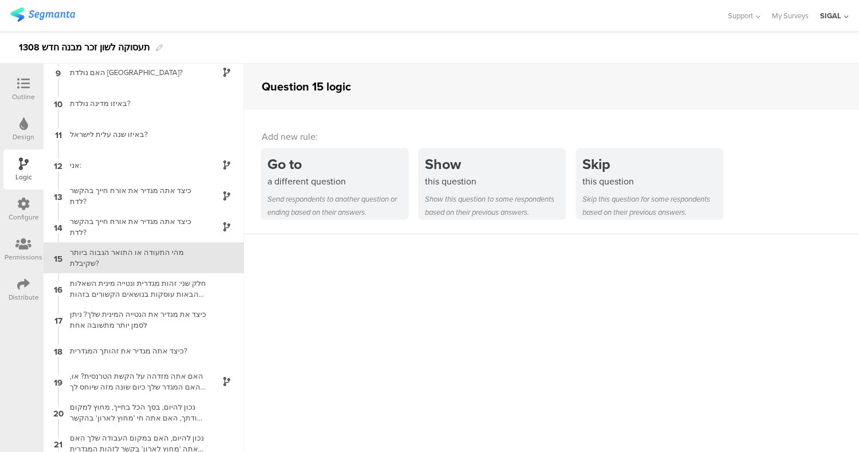
scroll to position [41, 0]
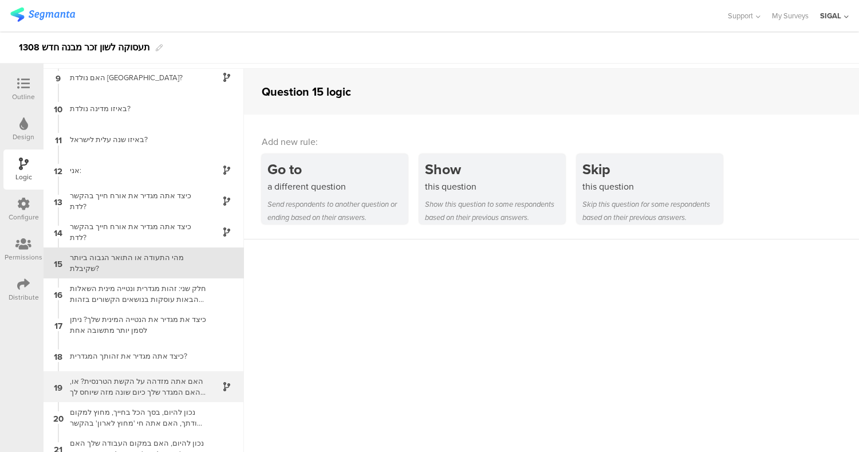
click at [181, 383] on div "האם אתה מזדהה על הקשת הטרנסית? או, האם המגדר שלך כיום שונה מזה שיוחס לך בלידה?[…" at bounding box center [134, 387] width 143 height 22
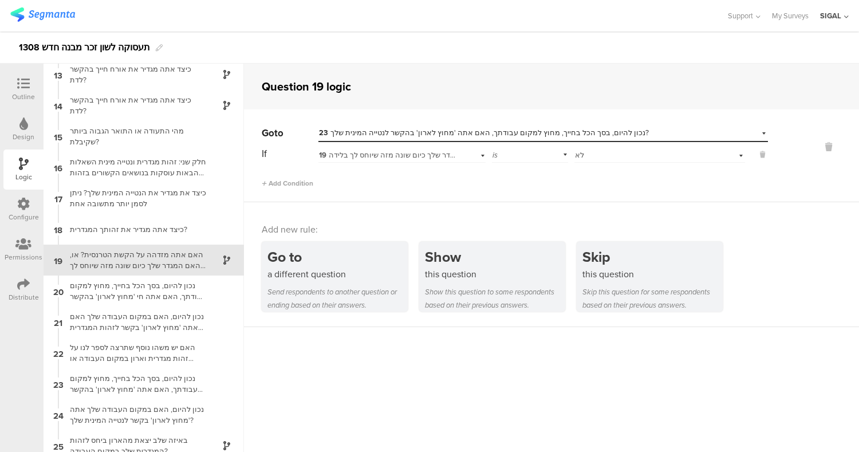
scroll to position [378, 0]
click at [359, 349] on sg-question-logic-editor "Question 19 logic Go to Select destination... 23 נכון להיום, בסך הכל בחייך, מחו…" at bounding box center [551, 258] width 615 height 388
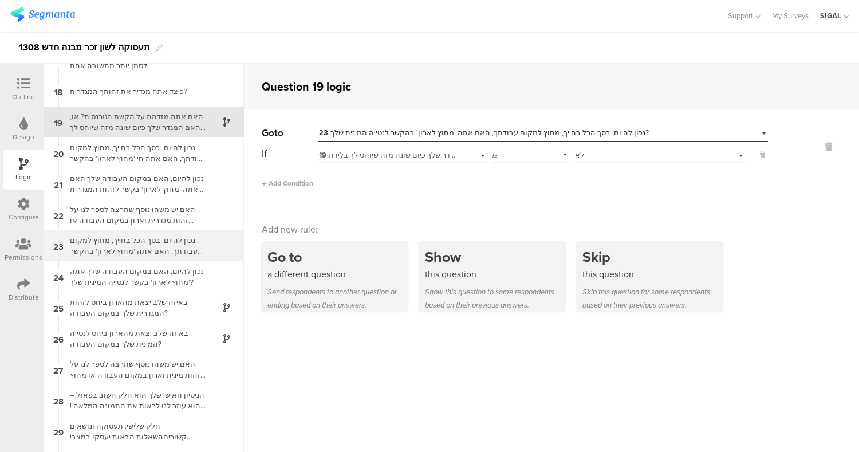
scroll to position [526, 0]
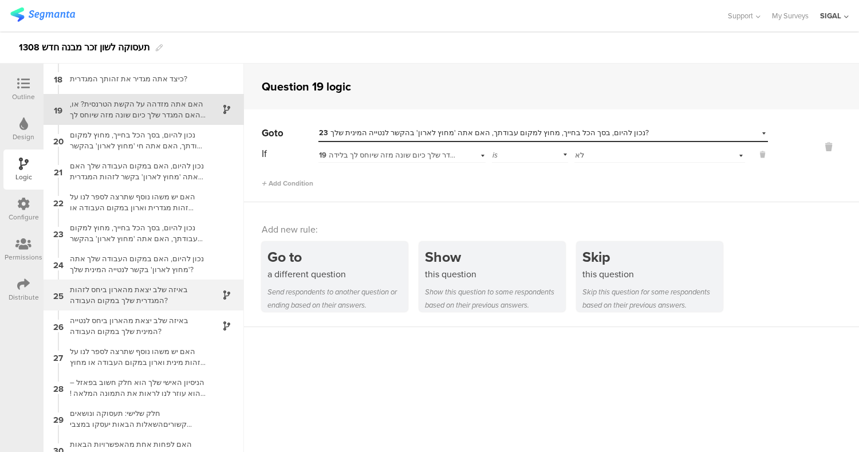
click at [139, 295] on div "באיזה שלב יצאת מהארון ביחס לזהות המגדרית שלך במקום העבודה?" at bounding box center [134, 295] width 143 height 22
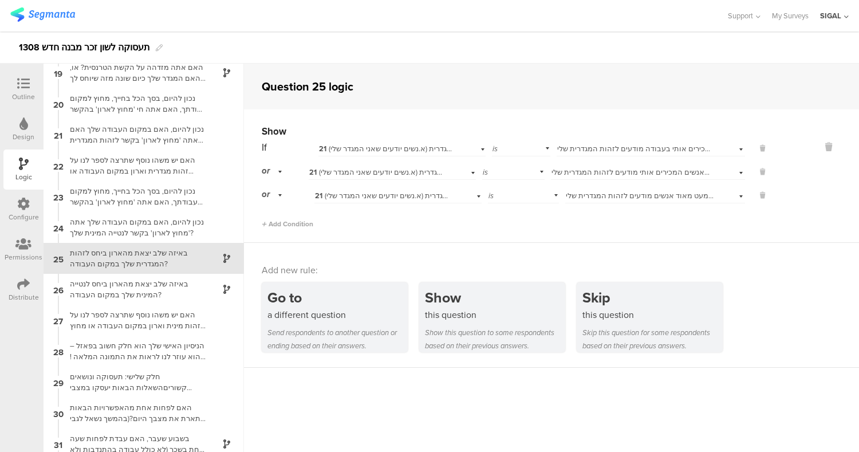
scroll to position [563, 0]
click at [151, 72] on div "האם אתה מזדהה על הקשת הטרנסית? או, האם המגדר שלך כיום שונה מזה שיוחס לך בלידה?א…" at bounding box center [134, 72] width 143 height 22
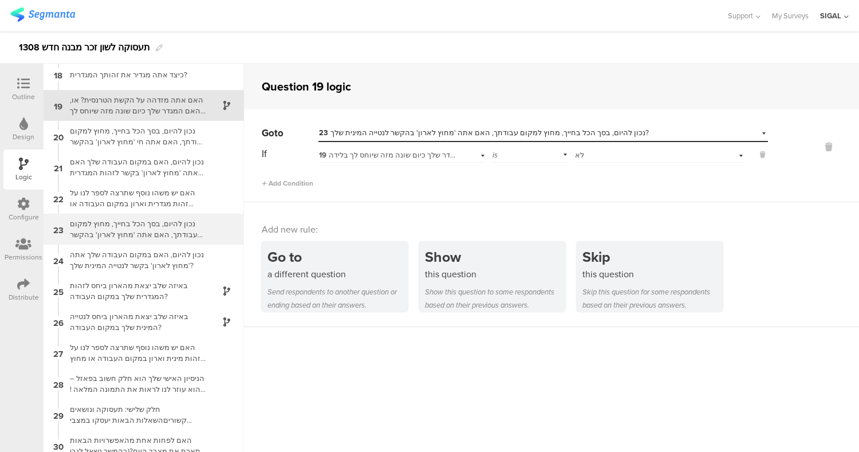
scroll to position [531, 0]
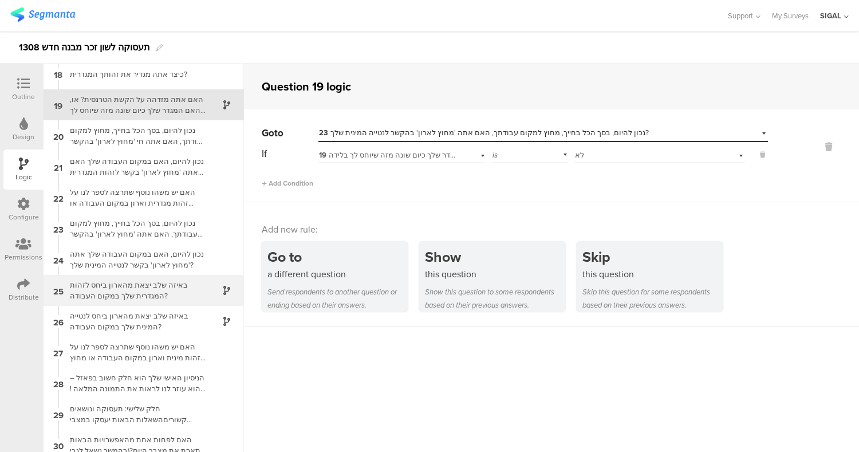
click at [139, 287] on div "באיזה שלב יצאת מהארון ביחס לזהות המגדרית שלך במקום העבודה?" at bounding box center [134, 290] width 143 height 22
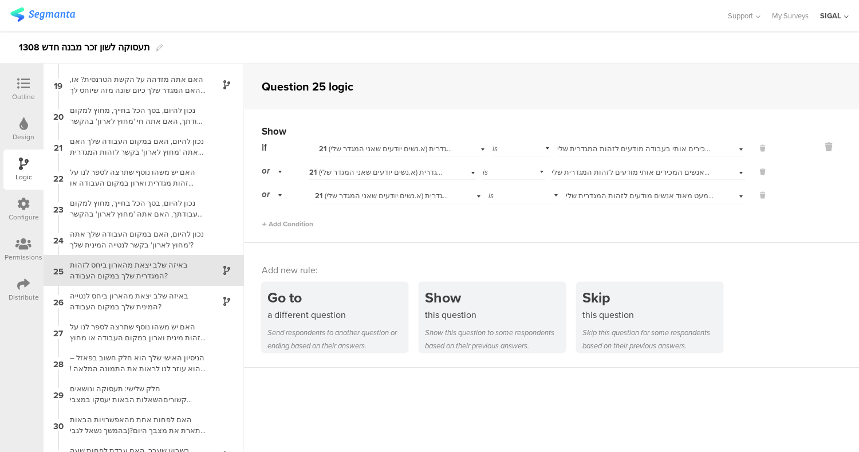
scroll to position [563, 0]
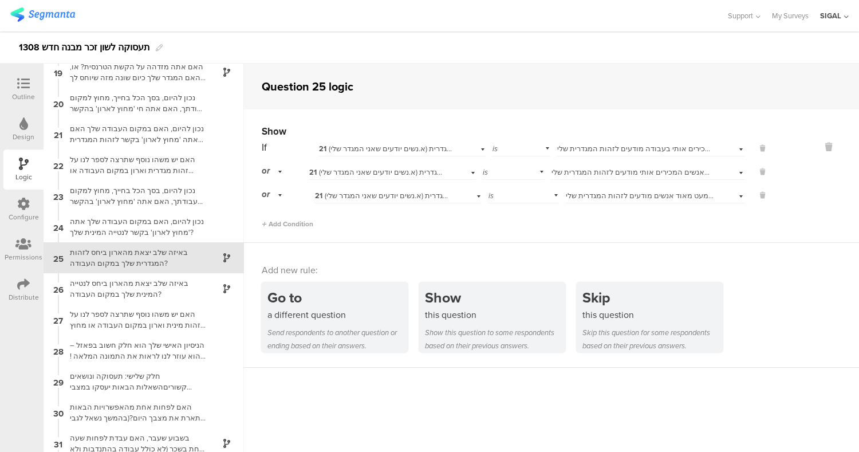
click at [576, 169] on span "באופן חלקי- חלק מהאנשים המכירים אותי מודעים לזהות המגדרית שלי" at bounding box center [661, 172] width 220 height 11
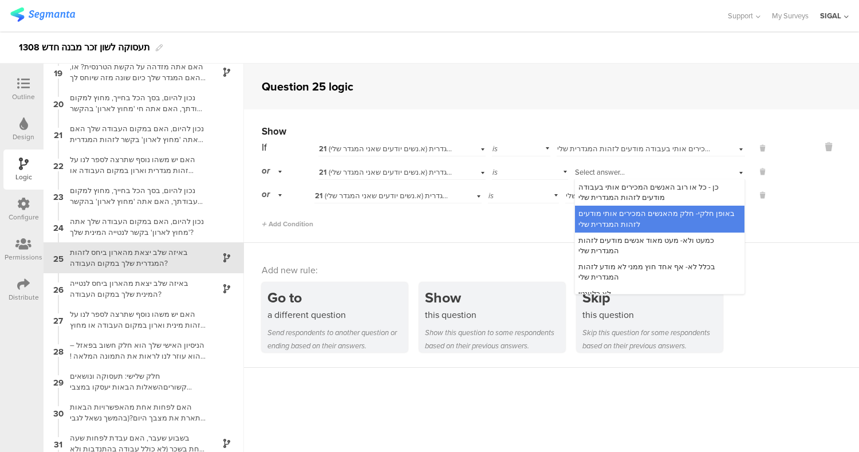
click at [800, 198] on div at bounding box center [813, 176] width 91 height 105
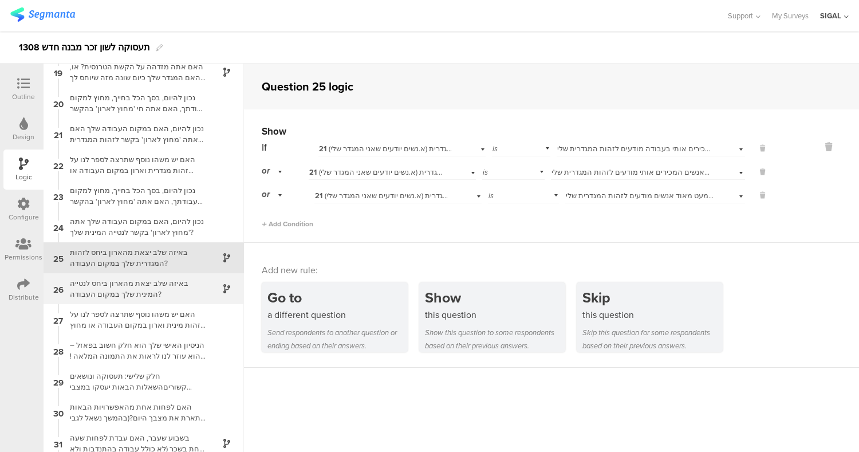
click at [163, 286] on div "באיזה שלב יצאת מהארון ביחס לנטייה המינית שלך במקום העבודה?" at bounding box center [134, 289] width 143 height 22
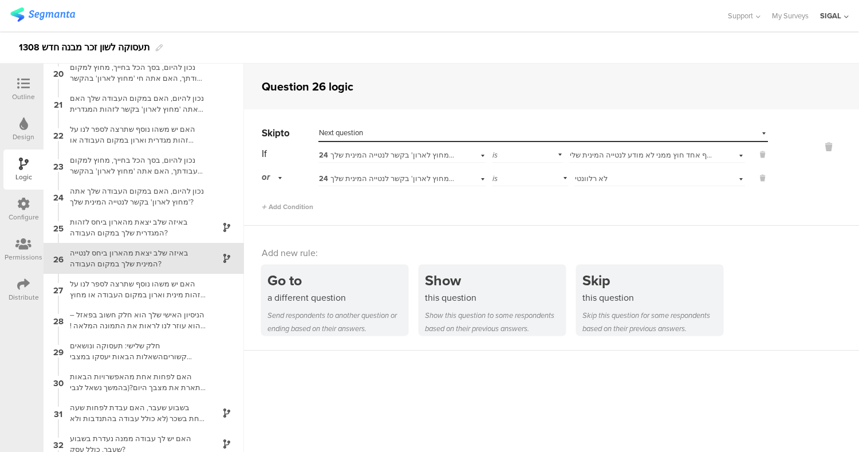
scroll to position [594, 0]
click at [165, 404] on div "בשבוע שעבר, האם עבדת לפחות שעה אחת בשכר (לא כולל עבודה בהתנדבות ולא כולל שרות ס…" at bounding box center [134, 412] width 143 height 22
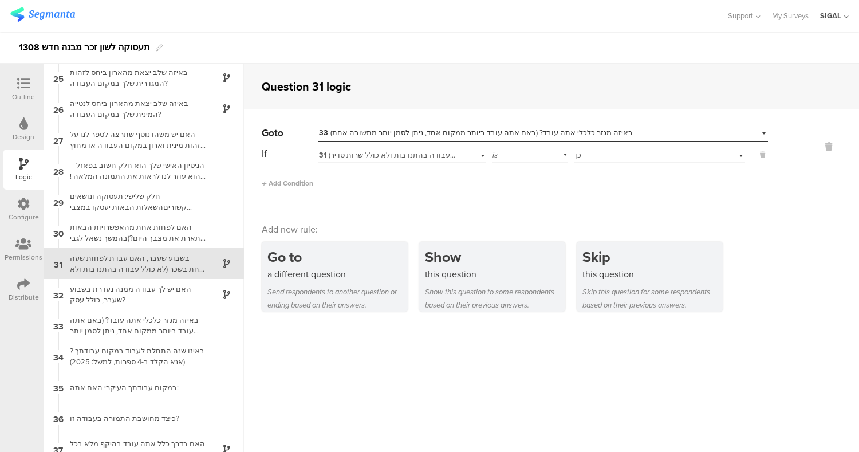
scroll to position [749, 0]
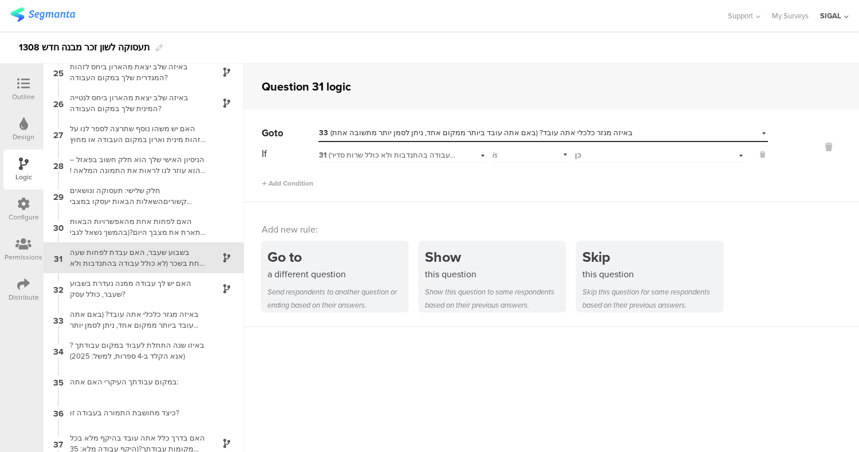
click at [426, 162] on div "31 בשבוע שעבר, האם עבדת לפחות שעה אחת בשכר (לא כולל עבודה בהתנדבות ולא כולל שרו…" at bounding box center [401, 154] width 167 height 18
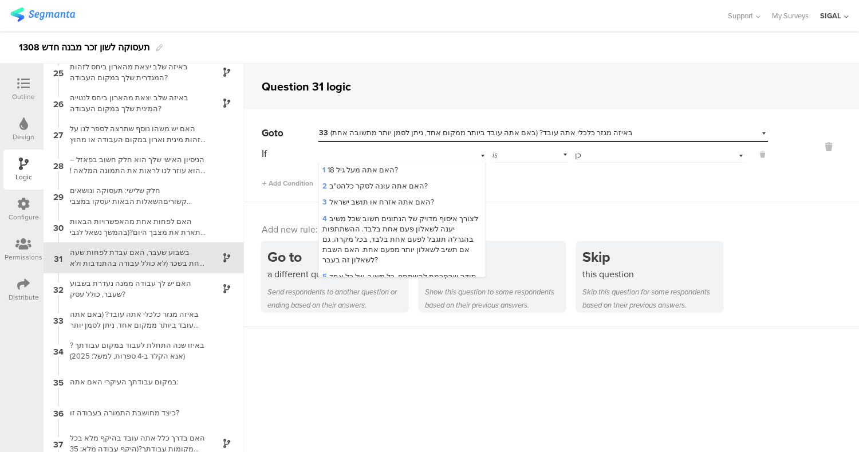
click at [636, 212] on div "Add new rule: Go to a different question Send respondents to another question o…" at bounding box center [551, 264] width 615 height 125
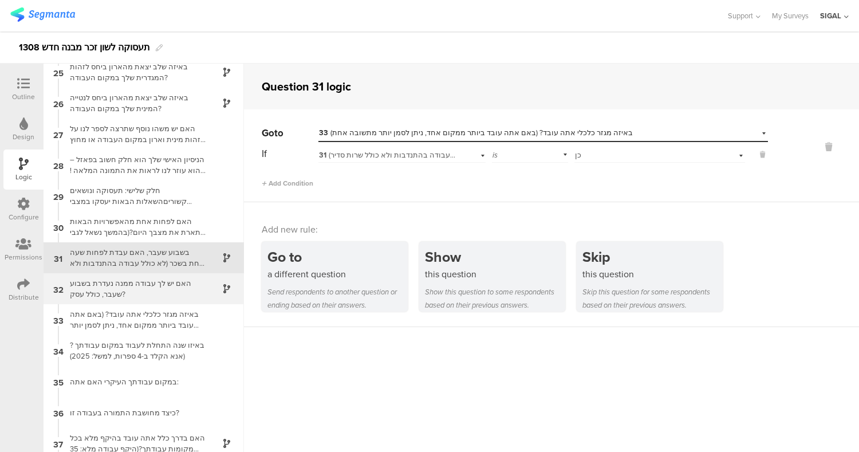
click at [169, 294] on div "האם יש לך עבודה ממנה נעדרת בשבוע שעבר, כולל עסק?" at bounding box center [134, 289] width 143 height 22
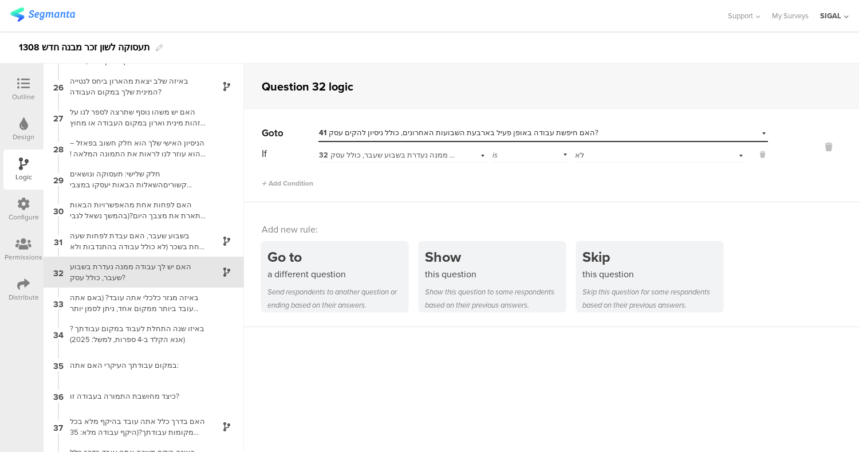
scroll to position [780, 0]
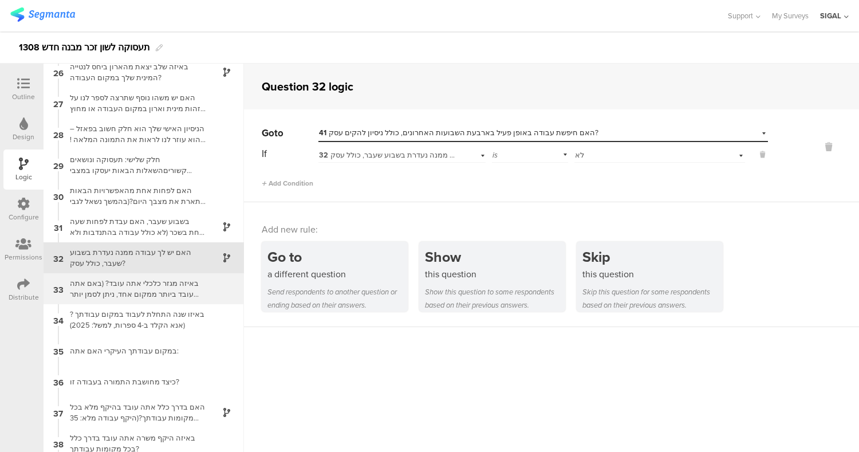
click at [171, 286] on div "באיזה מגזר כלכלי אתה עובד? (באם אתה עובד ביותר ממקום אחד, ניתן לסמן יותר מתשובה…" at bounding box center [134, 289] width 143 height 22
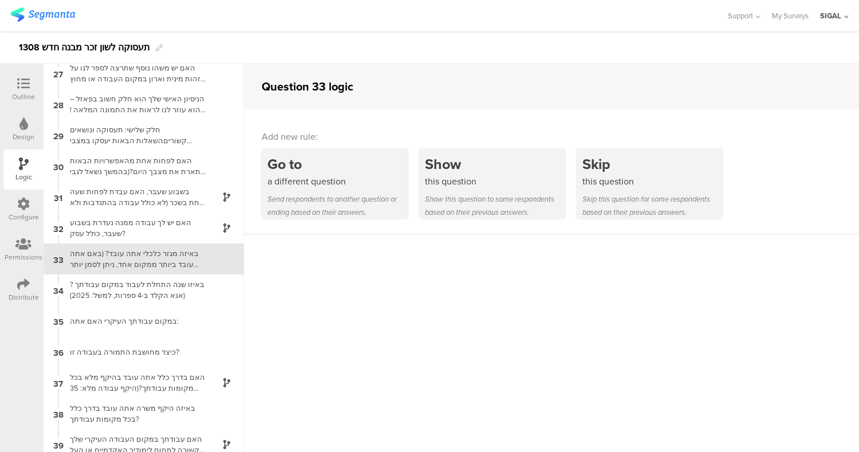
scroll to position [811, 0]
click at [176, 381] on div "האם בדרך כלל אתה עובד בהיקף מלא בכל מקומות עבודתך?(היקף עבודה מלא: 35 שעות בשבו…" at bounding box center [134, 381] width 143 height 22
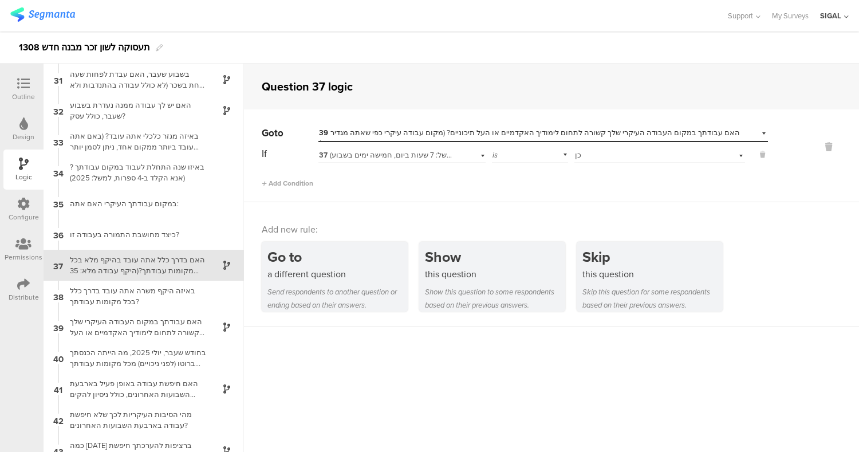
scroll to position [934, 0]
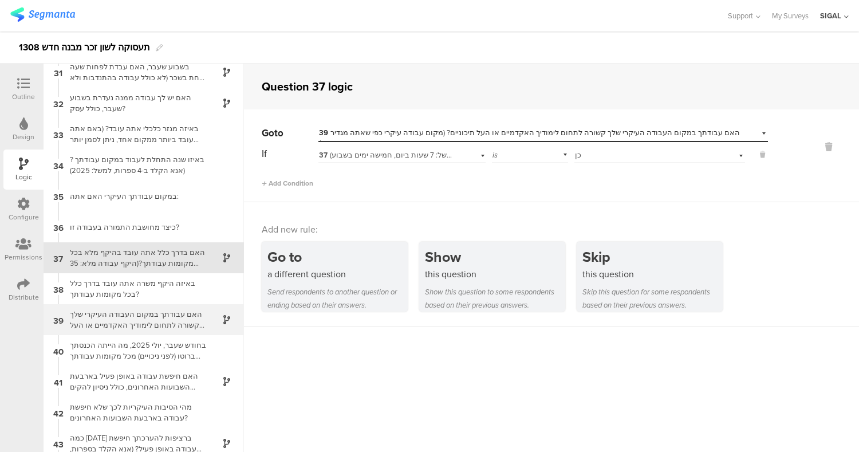
click at [147, 327] on div "האם עבודתך במקום העבודה העיקרי שלך קשורה לתחום לימודיך האקדמיים או העל תיכוניים…" at bounding box center [134, 320] width 143 height 22
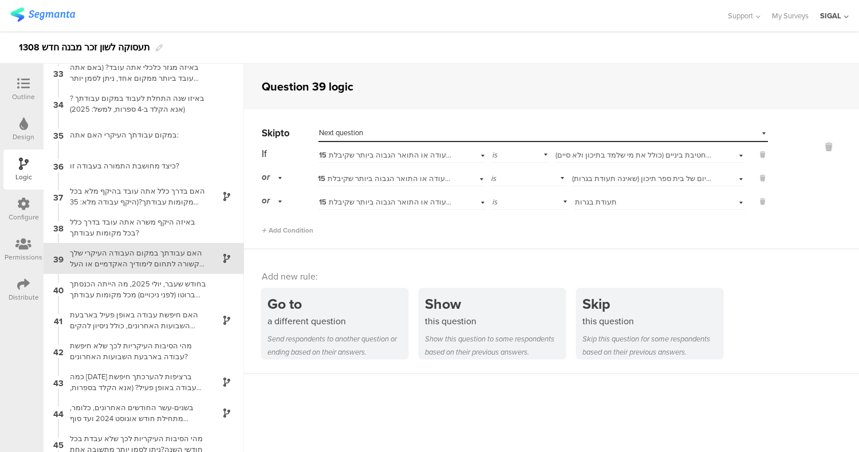
scroll to position [996, 0]
click at [683, 181] on span "תעודת סיום של בית ספר תיכון (שאינה תעודת בגרות)" at bounding box center [652, 178] width 161 height 11
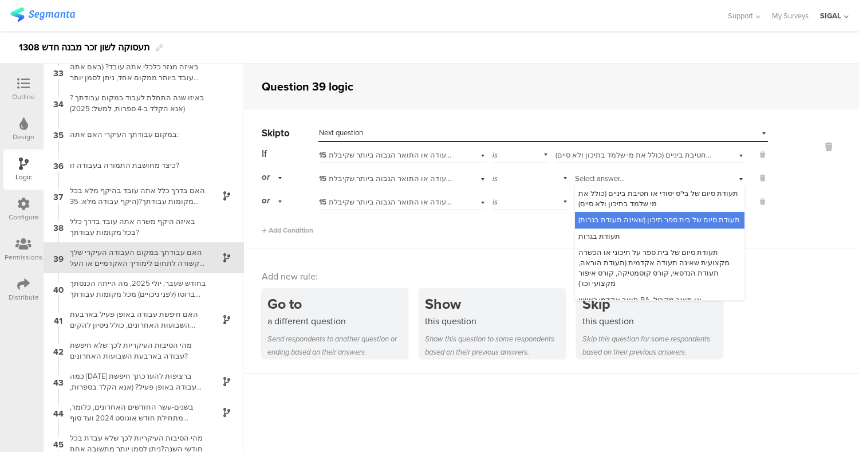
click at [785, 242] on div "Skip to Select destination... Next question If 15 מהי התעודה או התואר הגבוה ביו…" at bounding box center [551, 179] width 615 height 140
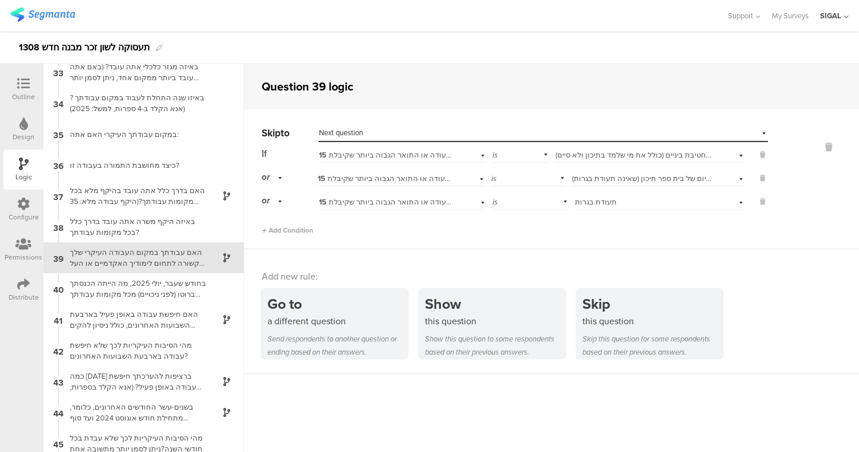
click at [642, 155] on span "תעודת סיום של בי"ס יסודי או חטיבת ביניים (כולל את מי שלמד בתיכון ולא סיים)" at bounding box center [675, 154] width 240 height 11
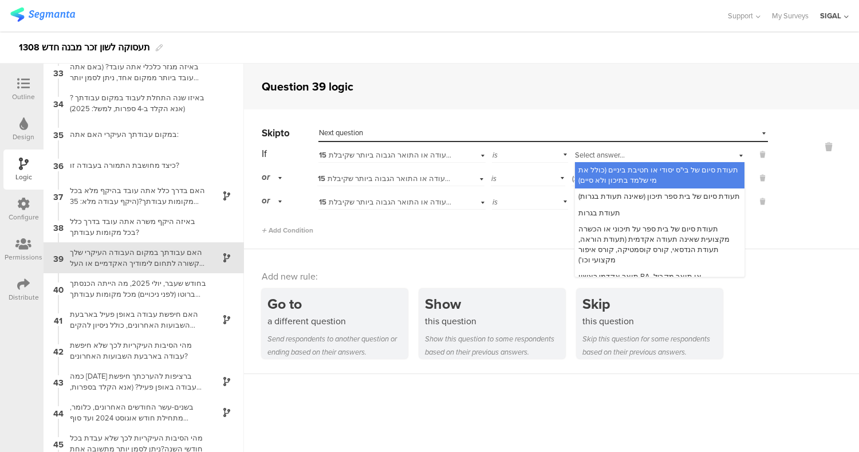
click at [815, 199] on div at bounding box center [813, 179] width 91 height 111
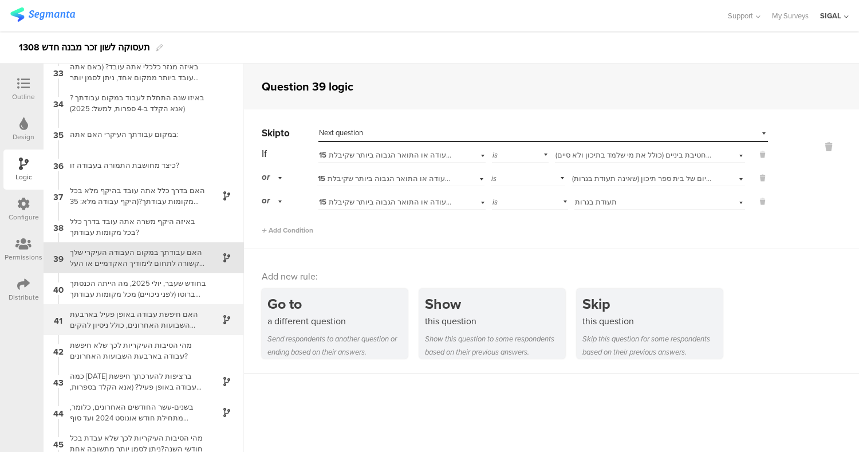
click at [146, 312] on div "האם חיפשת עבודה באופן פעיל בארבעת השבועות האחרונים, כולל ניסיון להקים עסק?" at bounding box center [134, 320] width 143 height 22
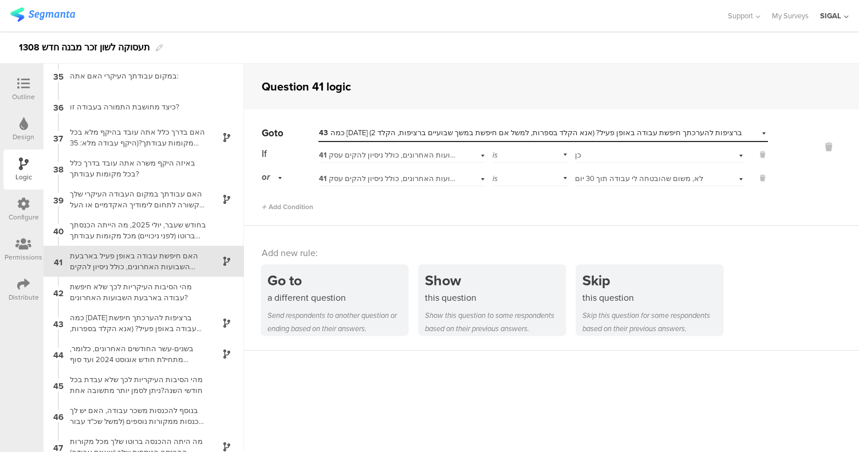
scroll to position [1058, 0]
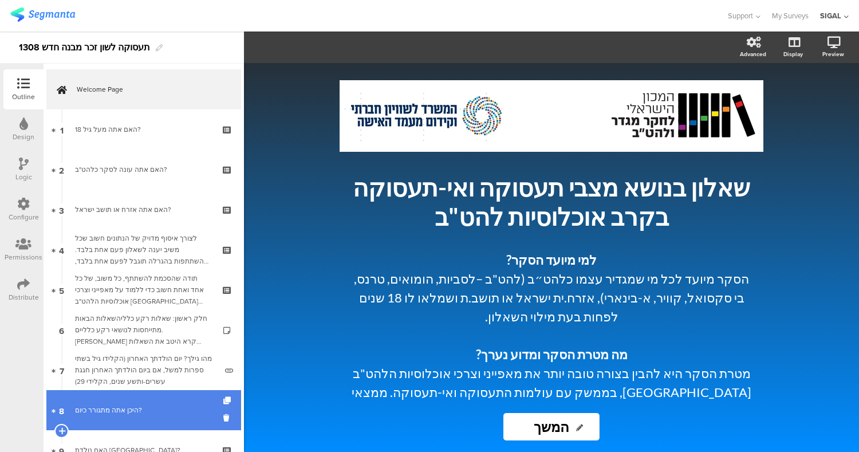
click at [129, 411] on div "היכן אתה מתגורר כיום?" at bounding box center [143, 409] width 137 height 11
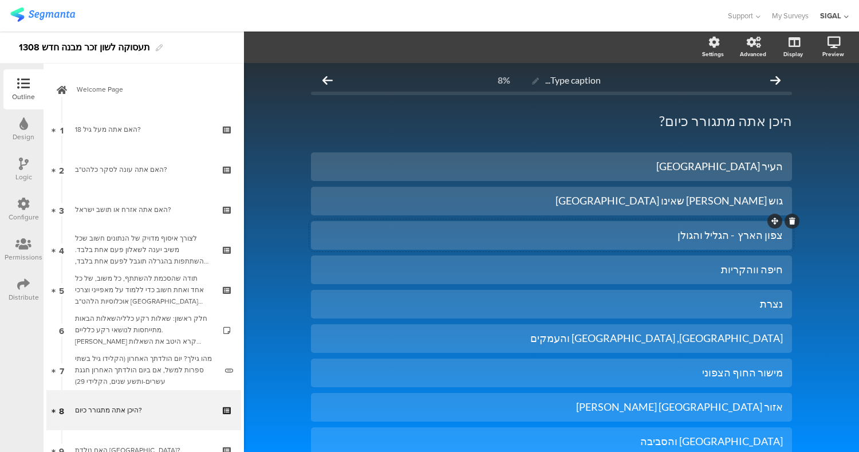
click at [731, 231] on div "צפון הארץ - הגליל והגולן" at bounding box center [551, 234] width 463 height 13
click at [789, 290] on icon at bounding box center [792, 289] width 6 height 7
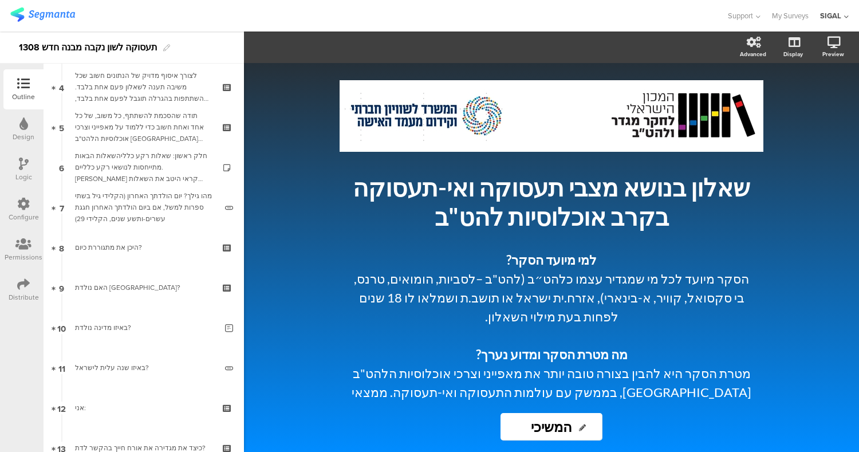
scroll to position [163, 0]
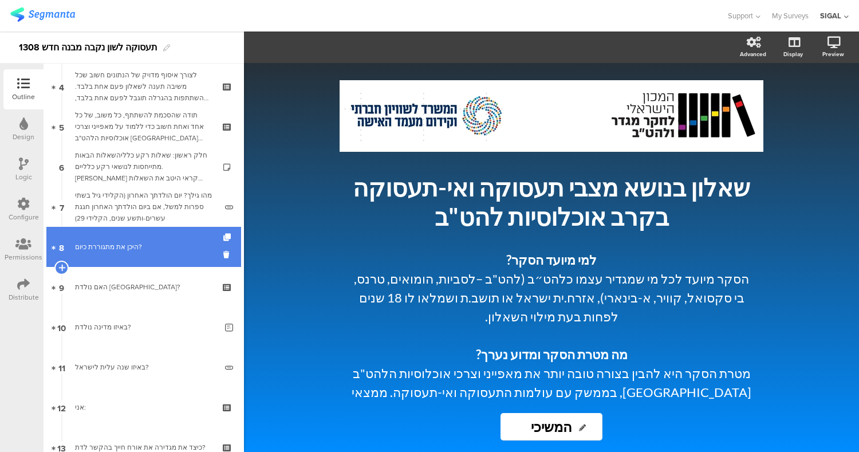
click at [125, 259] on link "8 היכן את מתגוררת כיום?" at bounding box center [143, 247] width 195 height 40
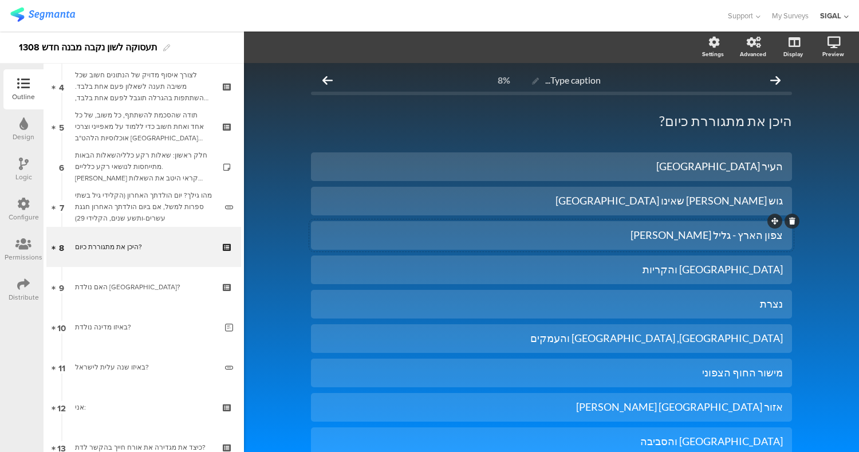
click at [731, 236] on div "צפון הארץ - גליל [PERSON_NAME]" at bounding box center [551, 234] width 463 height 13
click at [789, 287] on icon at bounding box center [792, 289] width 6 height 7
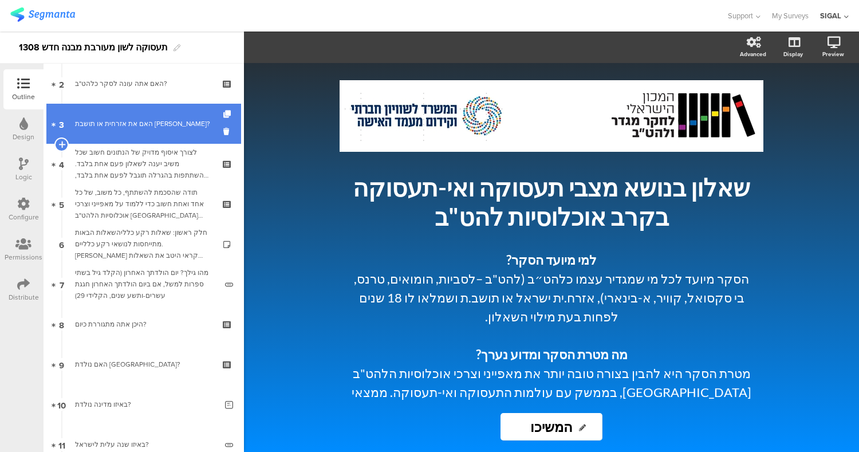
scroll to position [87, 0]
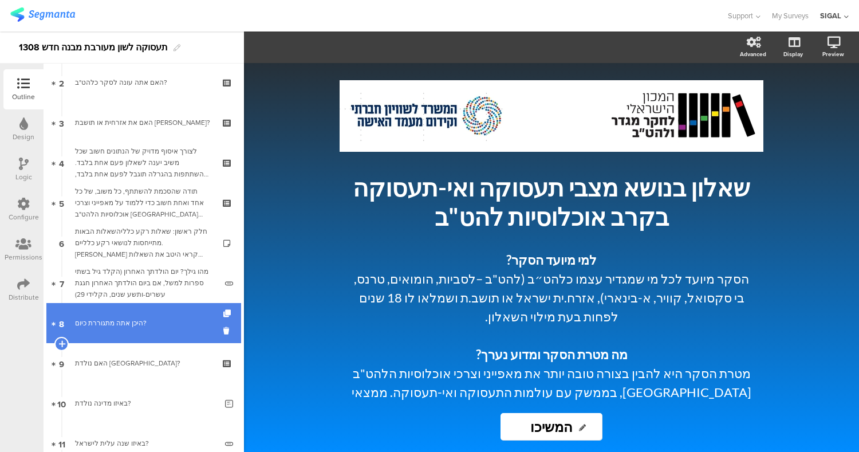
click at [120, 329] on link "8 היכן אתה מתגוררת כיום?" at bounding box center [143, 323] width 195 height 40
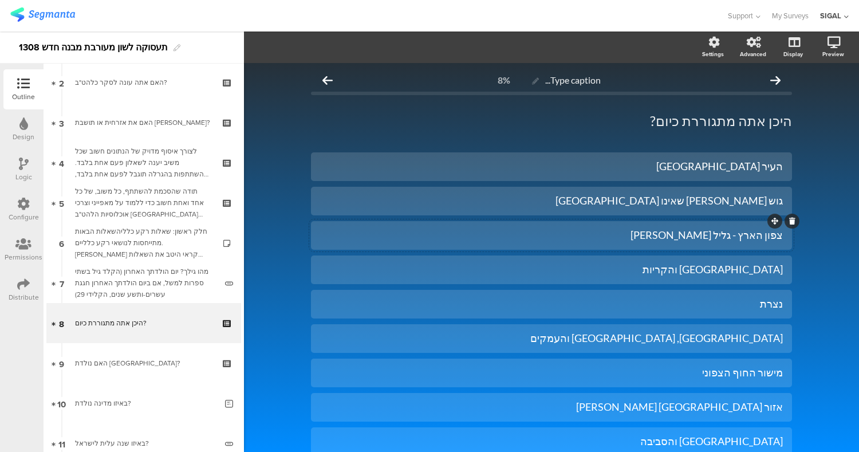
click at [729, 238] on div "צפון הארץ - גליל [PERSON_NAME]" at bounding box center [551, 234] width 463 height 13
click at [776, 302] on div "נצרת" at bounding box center [551, 303] width 463 height 13
click at [789, 290] on icon at bounding box center [792, 289] width 6 height 7
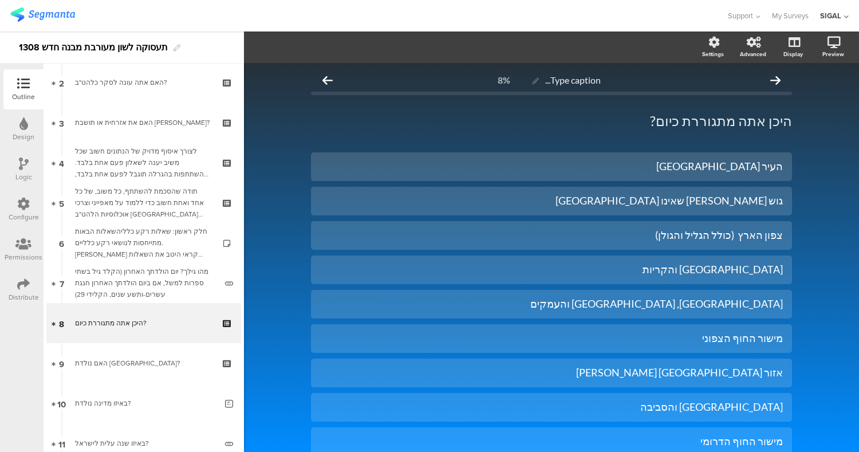
click at [25, 172] on div "Logic" at bounding box center [23, 177] width 17 height 10
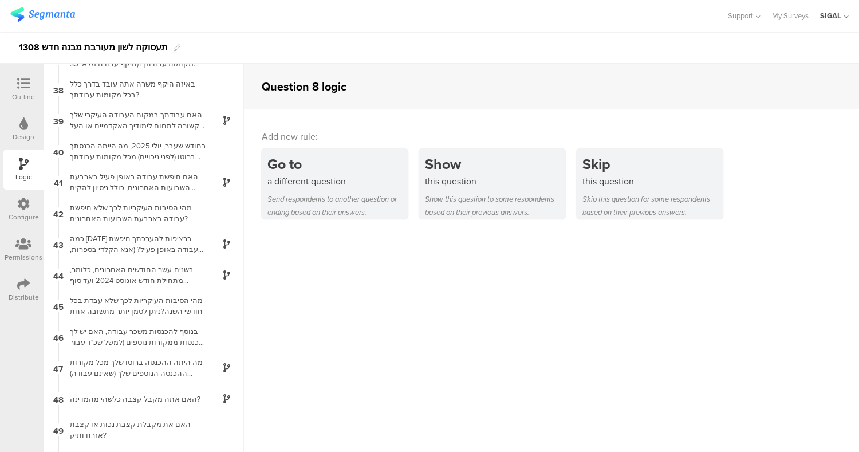
scroll to position [1132, 0]
click at [105, 153] on div "בחודש שעבר, יולי 2025, מה הייתה הכנסתך ברוטו (לפני ניכויים) מכל מקומות עבודתך כ…" at bounding box center [134, 152] width 143 height 22
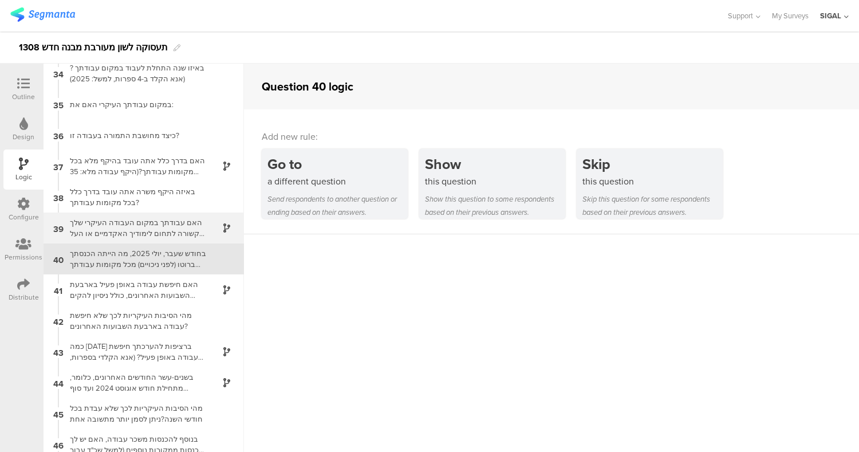
scroll to position [1027, 0]
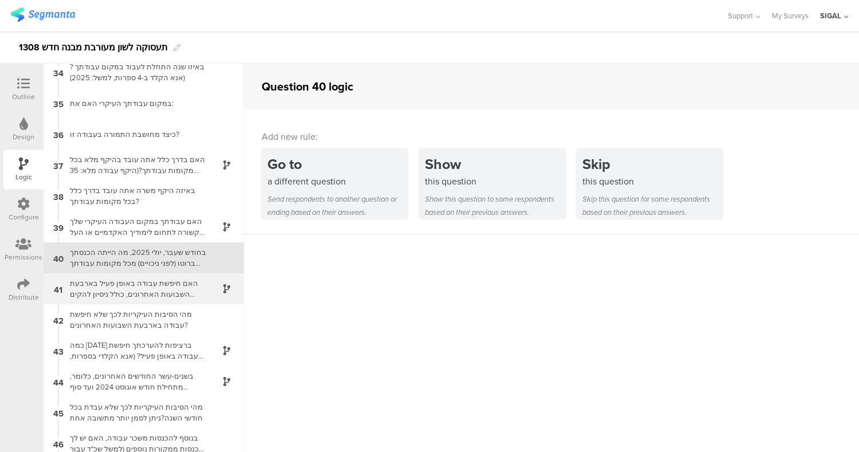
click at [143, 276] on div "41 האם חיפשת עבודה באופן פעיל בארבעת השבועות האחרונים, כולל ניסיון להקים עסק?" at bounding box center [144, 288] width 200 height 31
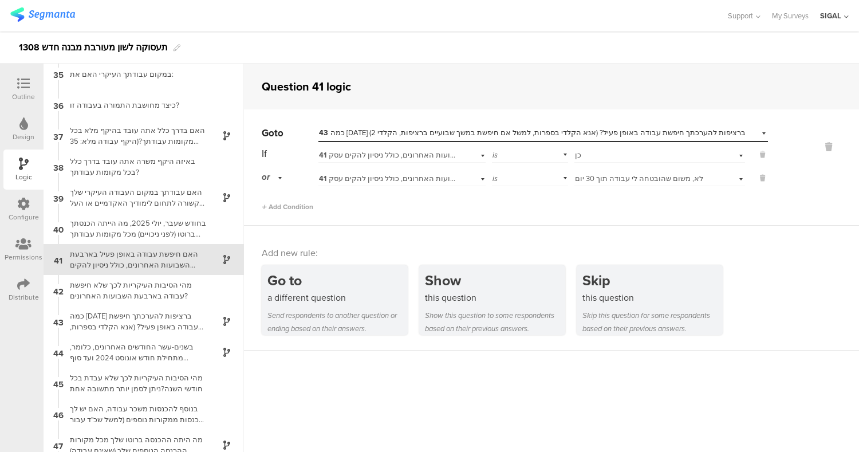
scroll to position [1058, 0]
click at [152, 315] on div "כמה [DATE] ברציפות להערכתך חיפשת עבודה באופן פעיל? (אנא הקלדי בספרות, למשל אם ח…" at bounding box center [134, 320] width 143 height 22
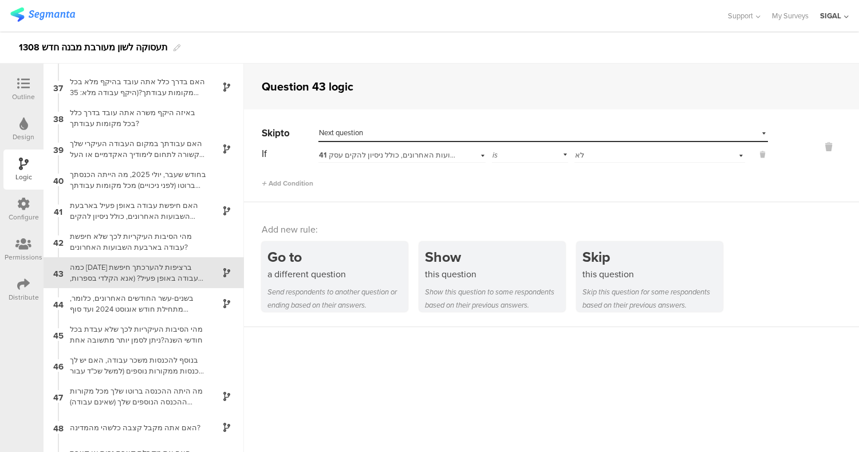
scroll to position [1120, 0]
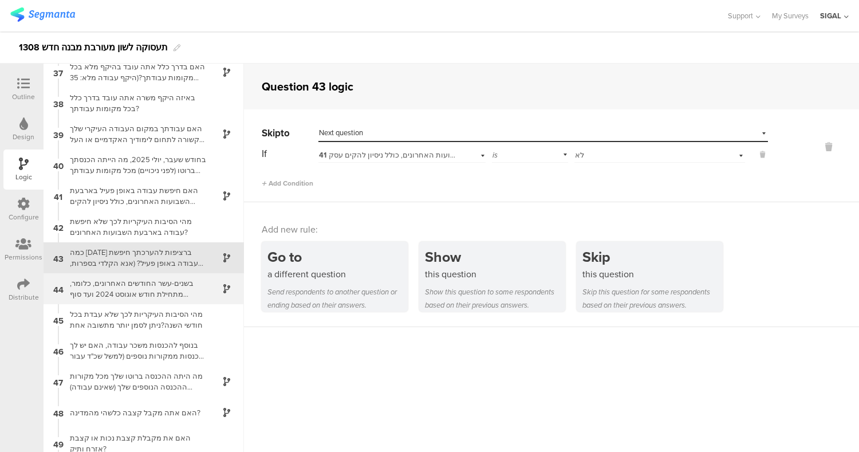
click at [147, 293] on div "בשנים-עשר החודשים האחרונים, כלומר, מתחילת חודש אוגוסט 2024 ועד סוף החודש שעבר, …" at bounding box center [134, 289] width 143 height 22
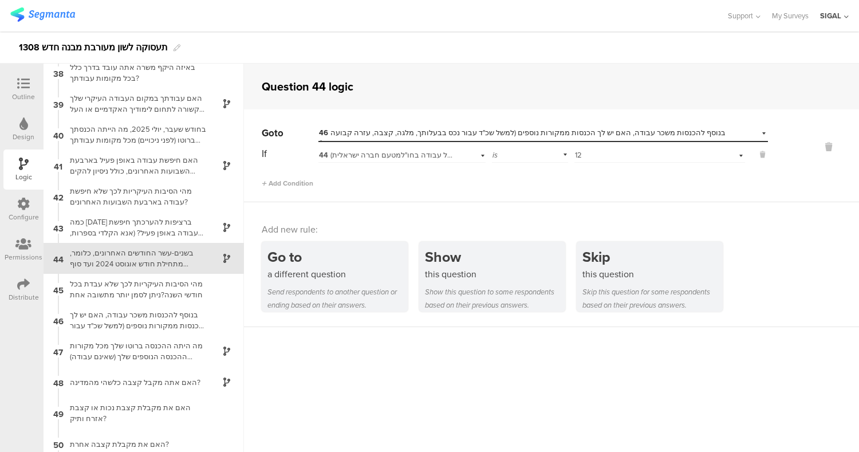
scroll to position [1151, 0]
click at [155, 354] on div "מה היתה ההכנסה ברוטו שלך מכל מקורות ההכנסה הנוספים שלך (שאינם עבודה) בחודש שעבר?" at bounding box center [134, 350] width 143 height 22
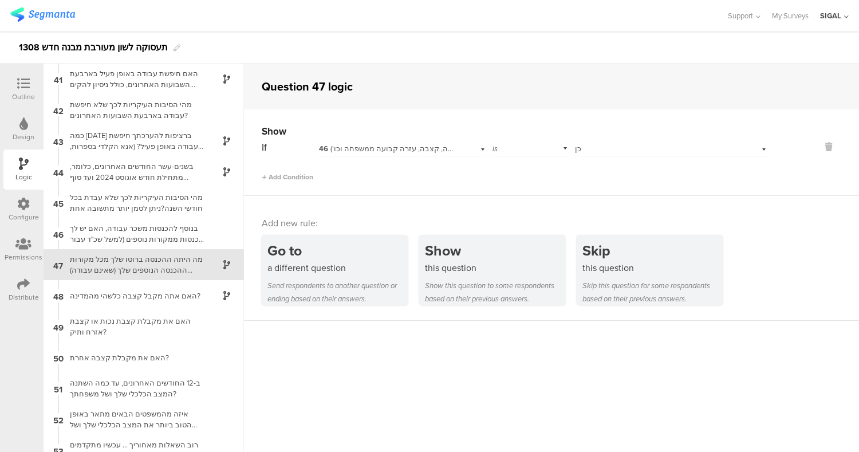
scroll to position [1243, 0]
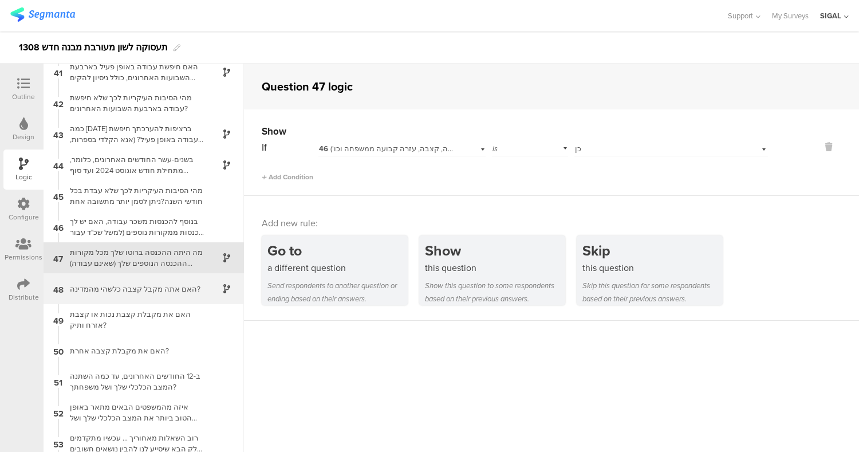
click at [137, 286] on div "האם אתה מקבל קצבה כלשהי מהמדינה?" at bounding box center [134, 288] width 143 height 11
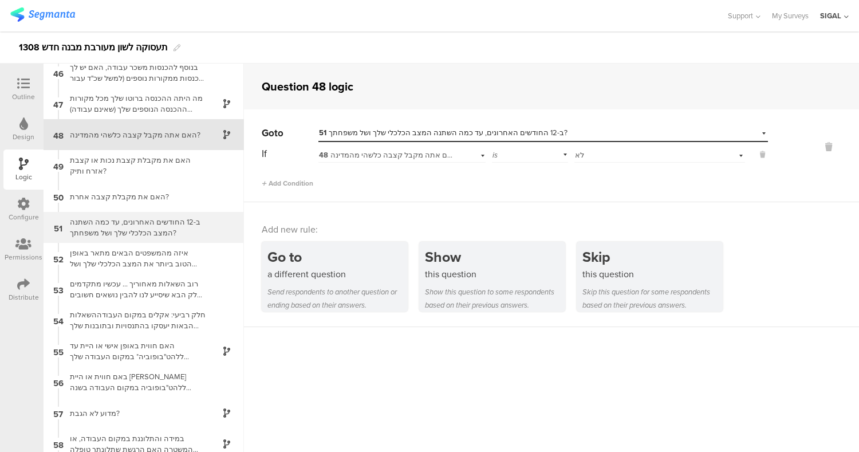
scroll to position [1398, 0]
click at [141, 343] on div "האם חווית באופן אישי או היית עד ללהט"בופוביה* במקום העבודה שלך במהלך השנה האחרו…" at bounding box center [134, 350] width 143 height 22
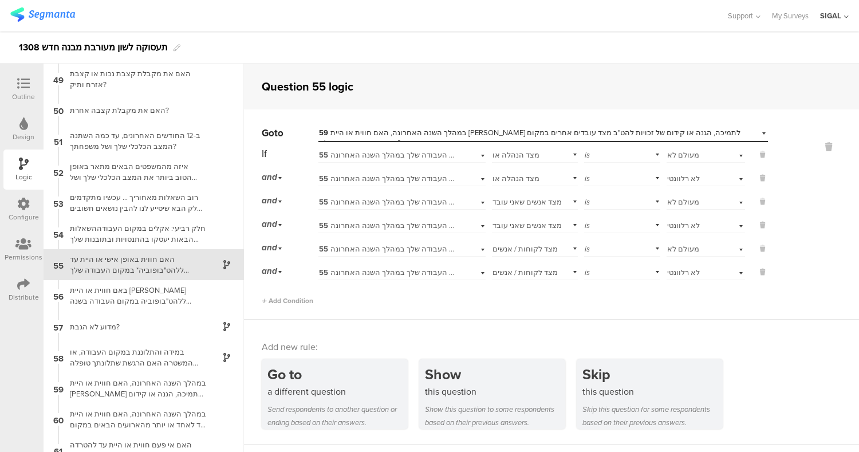
scroll to position [1491, 0]
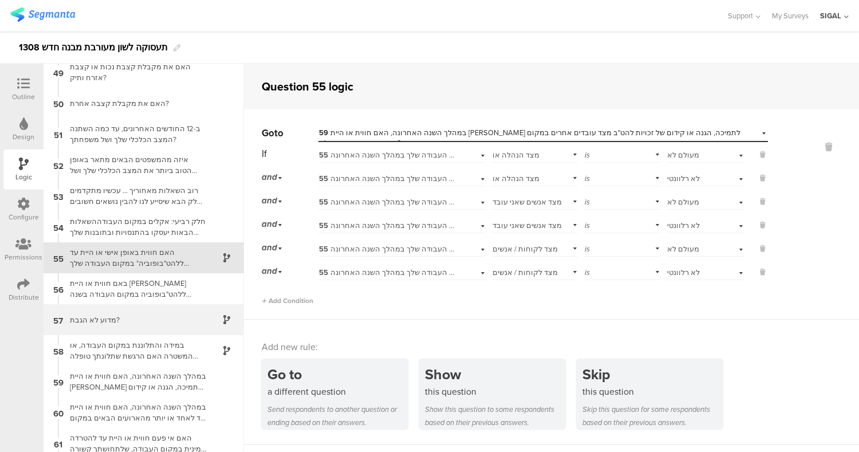
click at [150, 321] on div "מדוע לא הגבת?" at bounding box center [134, 319] width 143 height 11
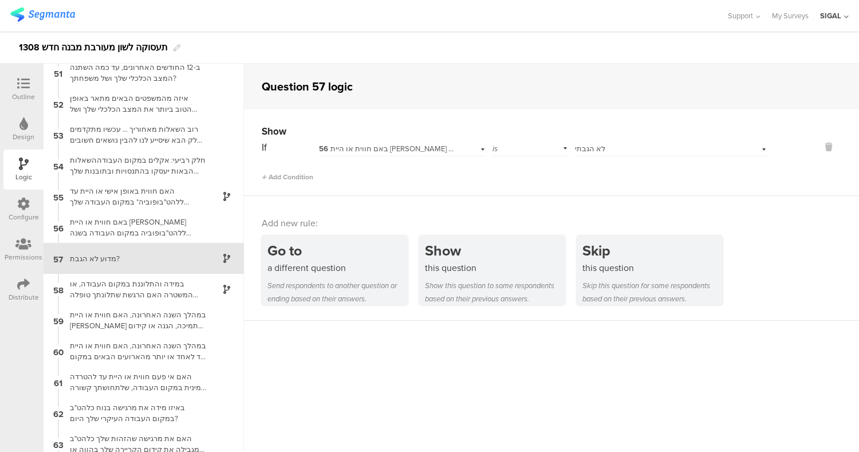
scroll to position [1552, 0]
click at [156, 286] on div "במידה והתלוננת במקום העבודה, או המשטרה האם הרגשת שתלונתך טופלה כראוי?" at bounding box center [134, 289] width 143 height 22
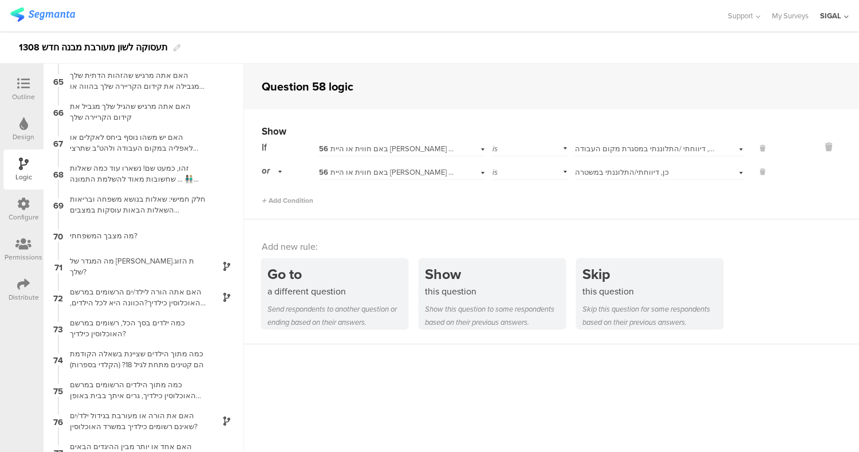
scroll to position [1978, 0]
click at [142, 263] on div "מה המגדר של [PERSON_NAME].ת הזוג שלך?" at bounding box center [134, 265] width 143 height 22
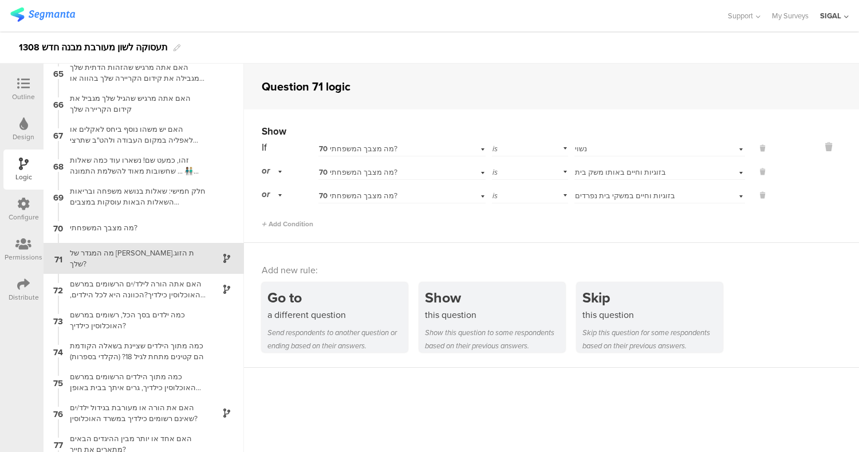
scroll to position [1985, 0]
click at [141, 291] on div "האם אתה הורה לילד/ים הרשומים במרשם האוכלוסין כילדיך?הכוונה היא לכל הילדים, בכל …" at bounding box center [134, 289] width 143 height 22
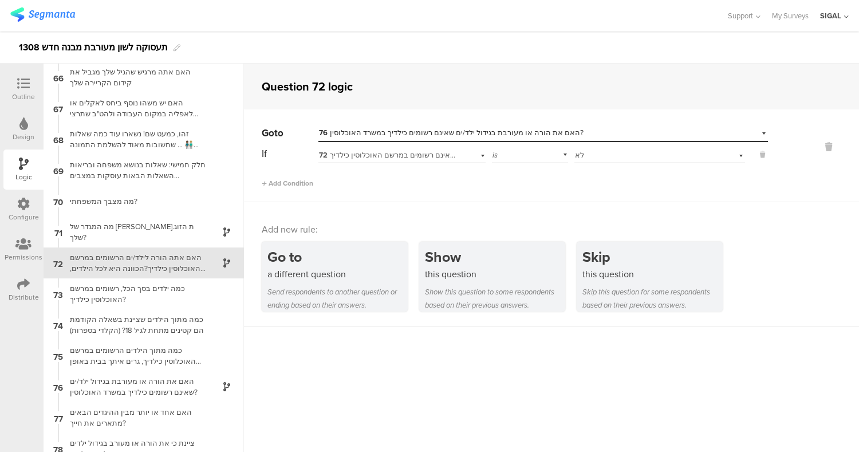
scroll to position [2016, 0]
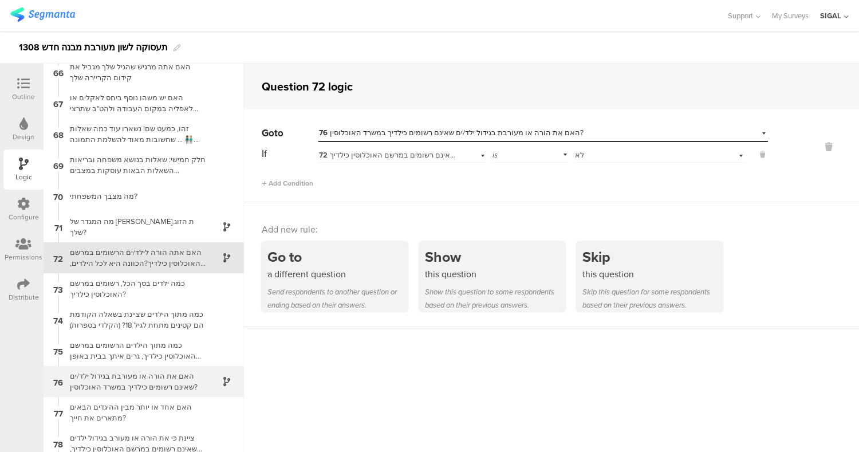
click at [185, 380] on div "האם את הורה או מעורבת בגידול ילד/ים שאינם רשומים כילדיך במשרד האוכלוסין?" at bounding box center [134, 381] width 143 height 22
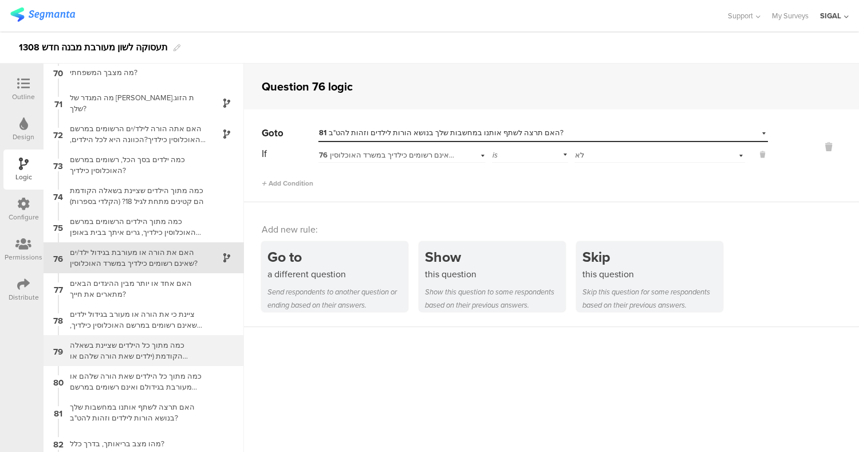
scroll to position [2332, 0]
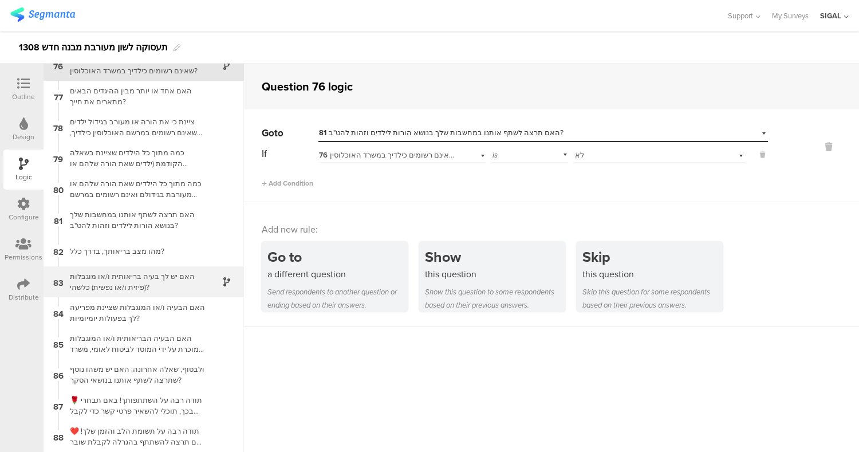
click at [151, 281] on div "האם יש לך בעיה בריאותית ו/או מוגבלות (פיזית ו/או נפשית) כלשהי?" at bounding box center [134, 282] width 143 height 22
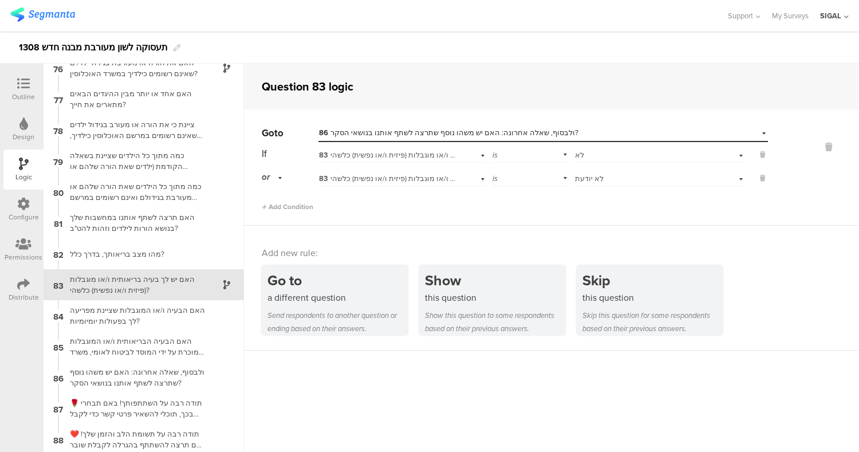
scroll to position [2332, 0]
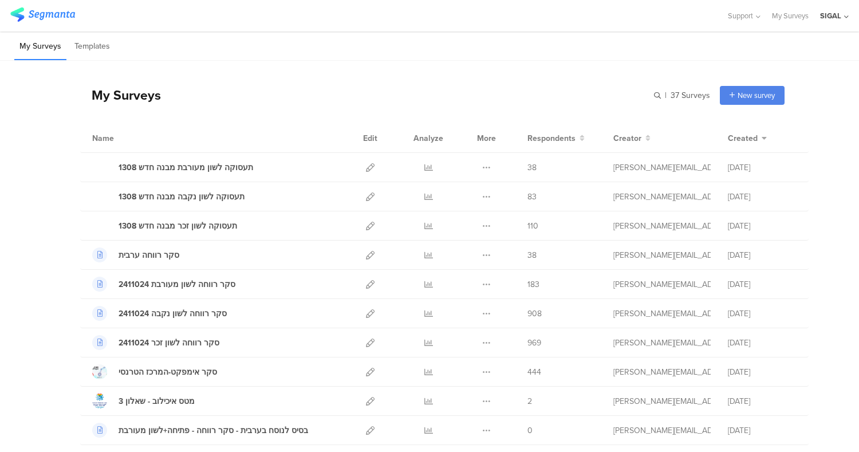
click at [836, 14] on div "SIGAL" at bounding box center [830, 15] width 21 height 11
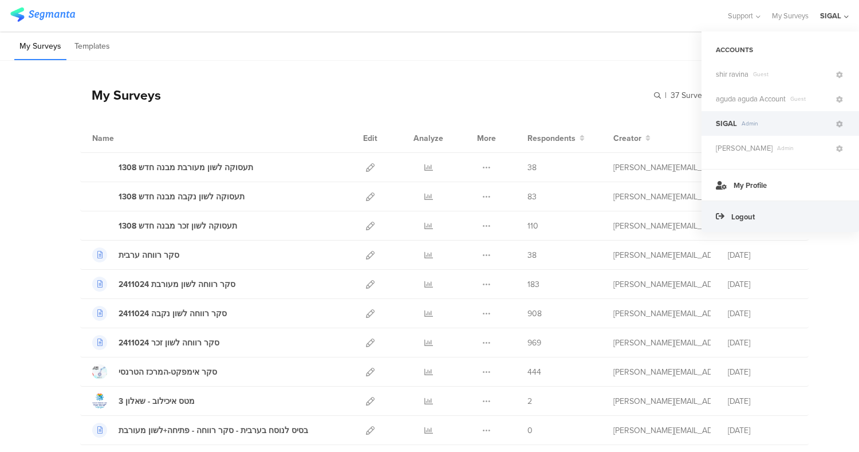
click at [766, 211] on div "Logout" at bounding box center [779, 215] width 157 height 31
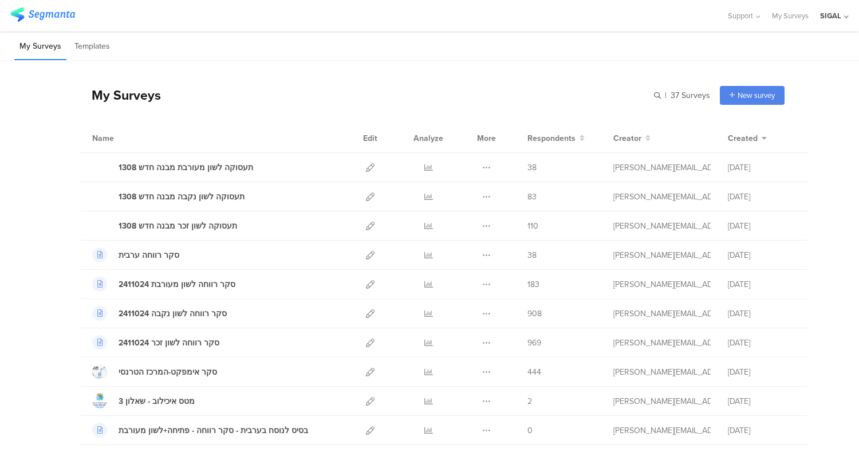
click at [834, 17] on div "SIGAL" at bounding box center [830, 15] width 21 height 11
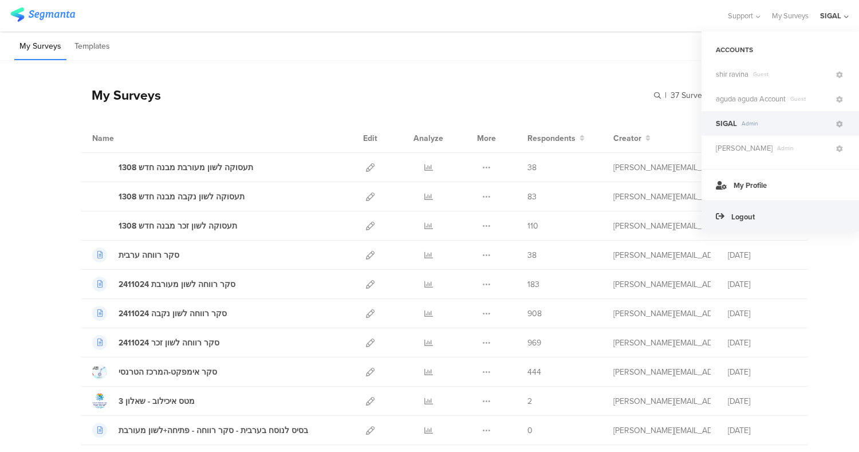
click at [808, 218] on div "Logout" at bounding box center [779, 215] width 157 height 31
